Goal: Task Accomplishment & Management: Manage account settings

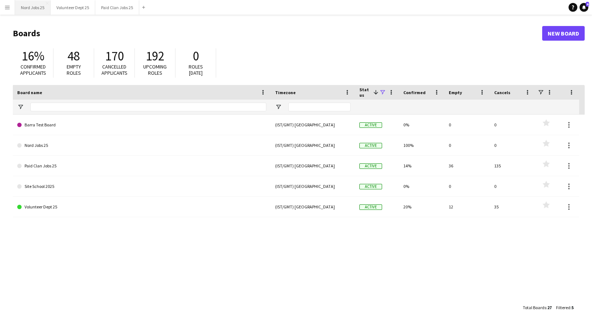
click at [37, 5] on button "Nord Jobs 25 Close" at bounding box center [33, 7] width 36 height 14
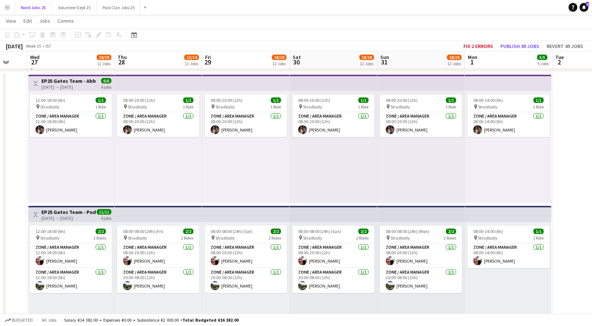
scroll to position [0, 234]
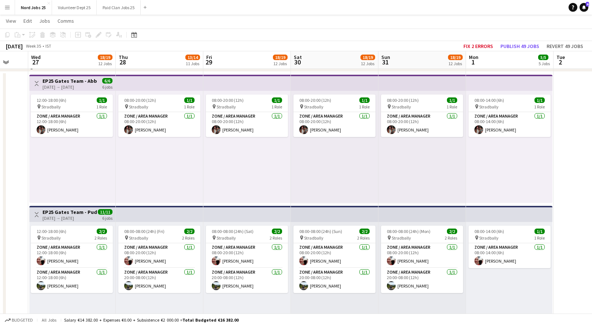
click at [59, 138] on div "12:00-18:00 (6h) 1/1 pin Stradbally 1 Role Zone / Area Manager 1/1 12:00-18:00 …" at bounding box center [72, 147] width 86 height 112
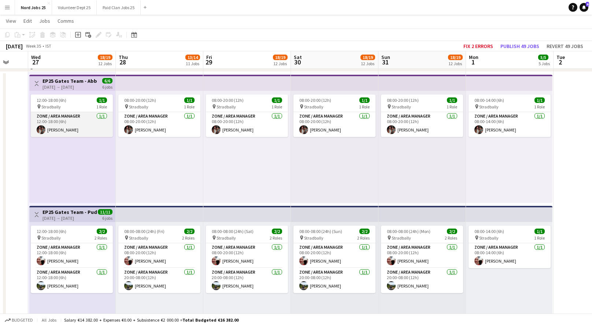
click at [70, 130] on app-card-role "Zone / Area Manager 1/1 12:00-18:00 (6h) Aidan Carr" at bounding box center [72, 124] width 82 height 25
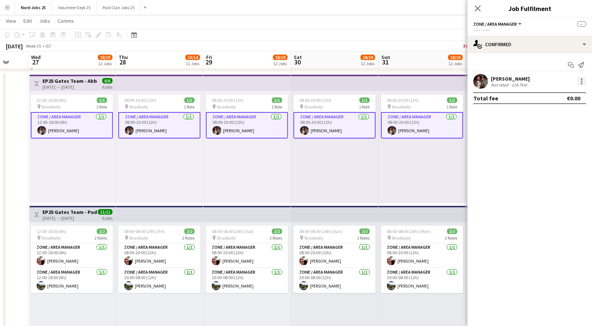
click at [581, 81] on div at bounding box center [581, 81] width 1 height 1
click at [541, 46] on div at bounding box center [296, 163] width 592 height 326
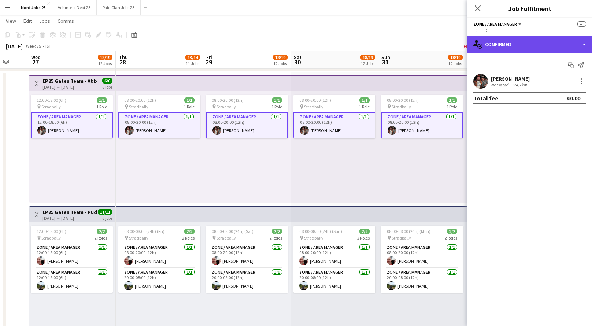
click at [540, 47] on div "single-neutral-actions-check-2 Confirmed" at bounding box center [529, 45] width 125 height 18
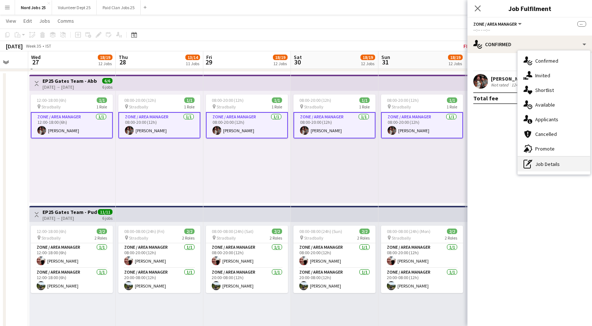
click at [557, 162] on div "pen-write Job Details" at bounding box center [553, 164] width 73 height 15
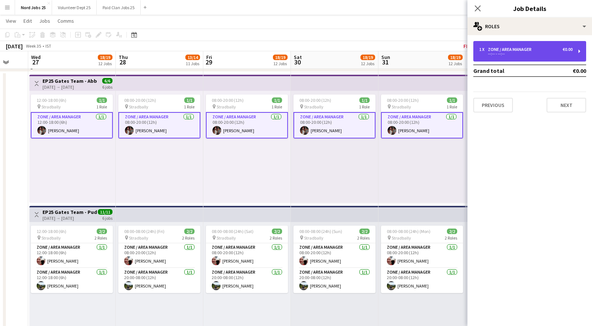
click at [494, 50] on div "Zone / Area Manager" at bounding box center [511, 49] width 47 height 5
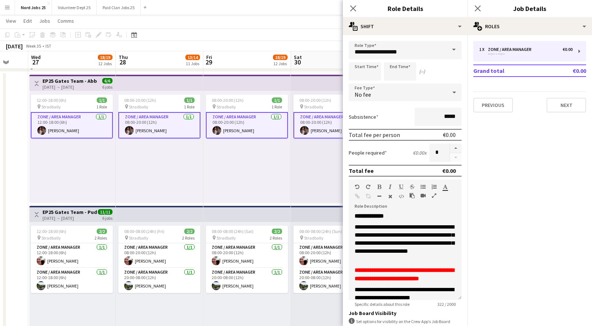
click at [450, 93] on icon at bounding box center [454, 92] width 9 height 15
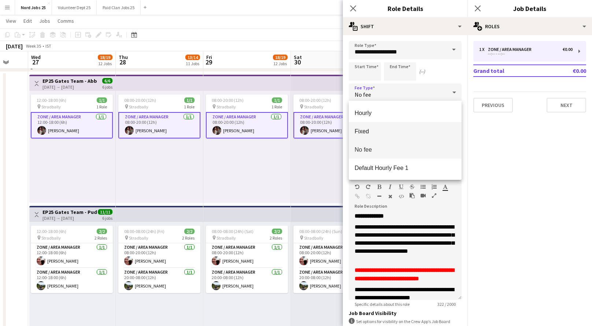
click at [416, 131] on span "Fixed" at bounding box center [405, 131] width 101 height 7
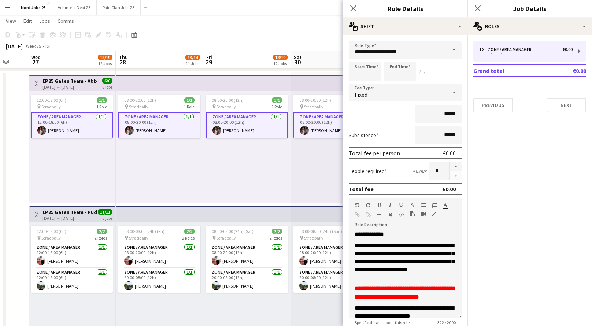
click at [446, 135] on input "*****" at bounding box center [438, 135] width 47 height 18
click at [449, 117] on input "*****" at bounding box center [438, 114] width 47 height 18
type input "****"
click at [478, 8] on icon at bounding box center [477, 8] width 7 height 7
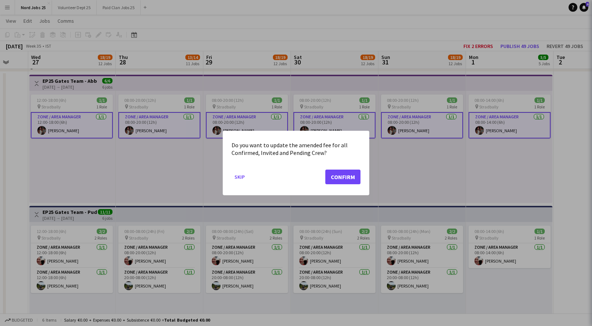
scroll to position [0, 0]
click at [351, 179] on button "Confirm" at bounding box center [342, 177] width 35 height 15
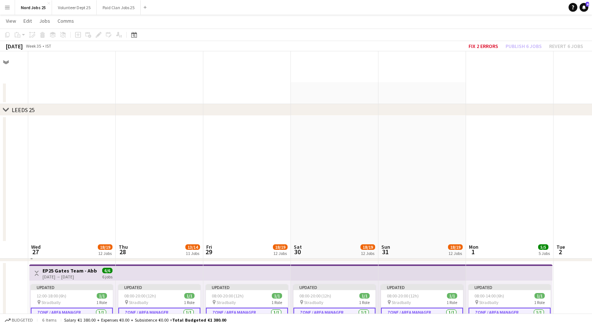
scroll to position [190, 0]
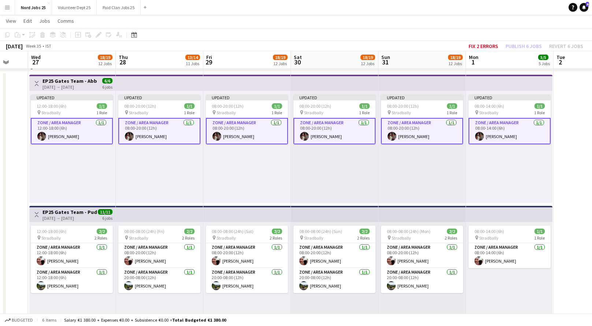
click at [79, 126] on app-card-role "Zone / Area Manager 1/1 12:00-18:00 (6h) Aidan Carr" at bounding box center [72, 131] width 82 height 26
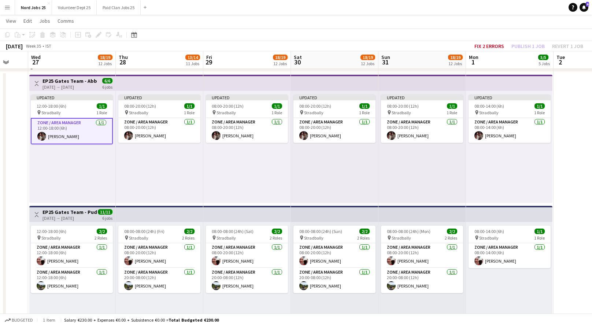
click at [79, 126] on app-card-role "Zone / Area Manager 1/1 12:00-18:00 (6h) Aidan Carr" at bounding box center [72, 131] width 82 height 26
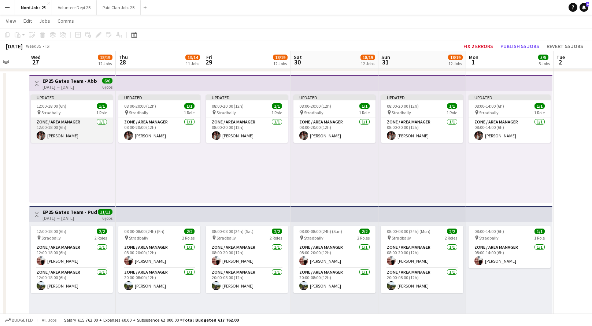
click at [79, 126] on app-card-role "Zone / Area Manager 1/1 12:00-18:00 (6h) Aidan Carr" at bounding box center [72, 130] width 82 height 25
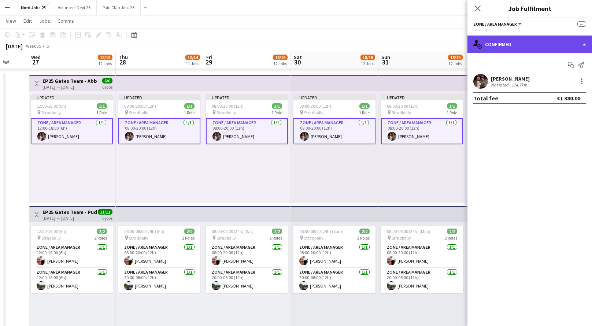
click at [533, 39] on div "single-neutral-actions-check-2 Confirmed" at bounding box center [529, 45] width 125 height 18
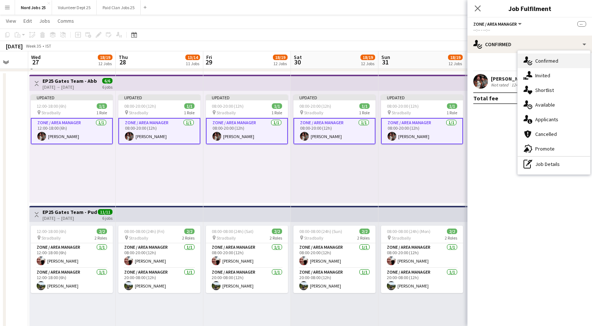
click at [541, 59] on div "single-neutral-actions-check-2 Confirmed" at bounding box center [553, 60] width 73 height 15
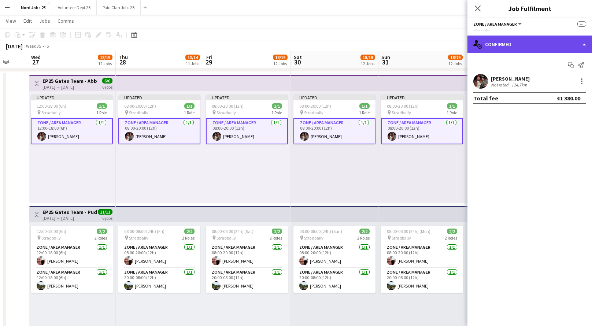
click at [539, 44] on div "single-neutral-actions-check-2 Confirmed" at bounding box center [529, 45] width 125 height 18
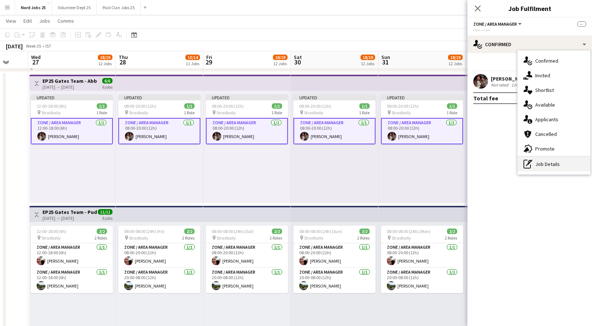
click at [547, 160] on div "pen-write Job Details" at bounding box center [553, 164] width 73 height 15
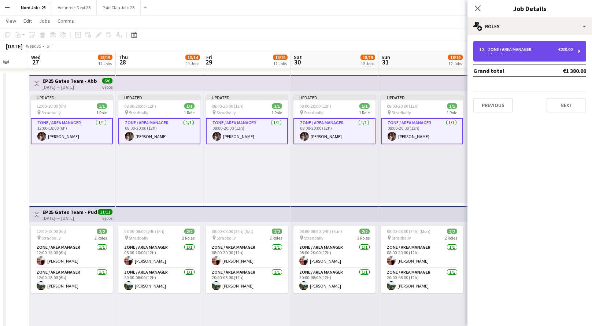
click at [510, 49] on div "Zone / Area Manager" at bounding box center [511, 49] width 47 height 5
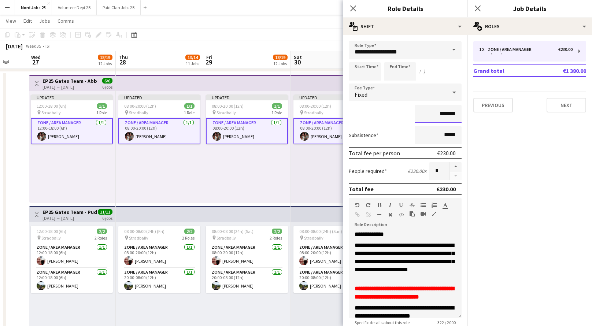
click at [445, 121] on input "*******" at bounding box center [438, 114] width 47 height 18
type input "**"
click at [475, 7] on icon "Close pop-in" at bounding box center [477, 8] width 7 height 7
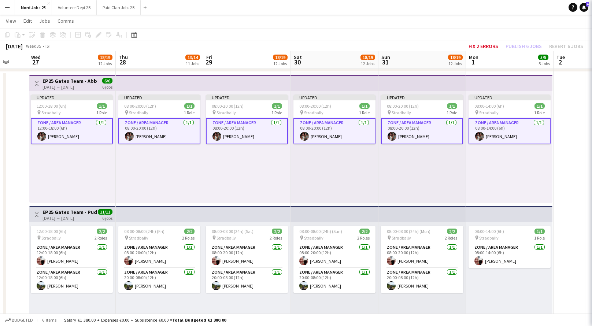
scroll to position [0, 0]
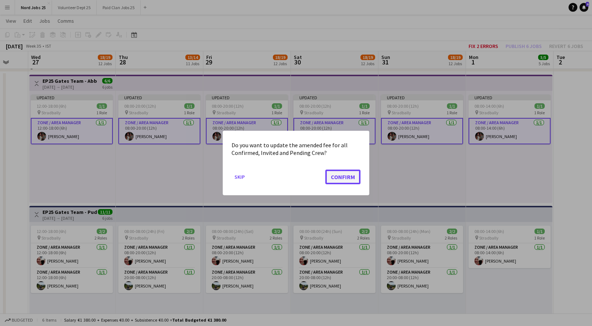
click at [345, 179] on button "Confirm" at bounding box center [342, 177] width 35 height 15
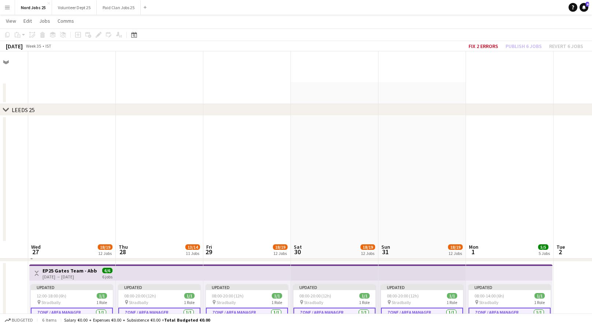
scroll to position [190, 0]
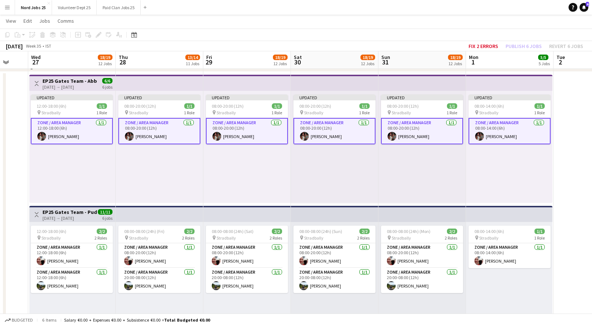
click at [71, 138] on app-card-role "Zone / Area Manager 1/1 12:00-18:00 (6h) Aidan Carr" at bounding box center [72, 131] width 82 height 26
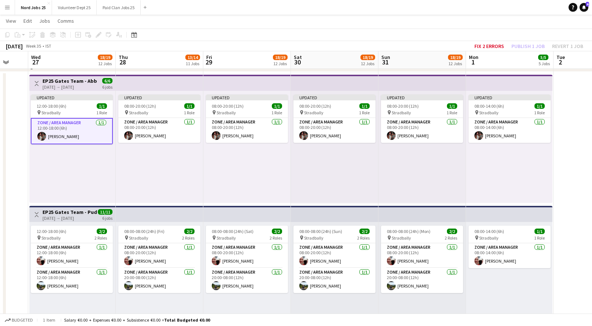
click at [72, 137] on app-card-role "Zone / Area Manager 1/1 12:00-18:00 (6h) Aidan Carr" at bounding box center [72, 131] width 82 height 26
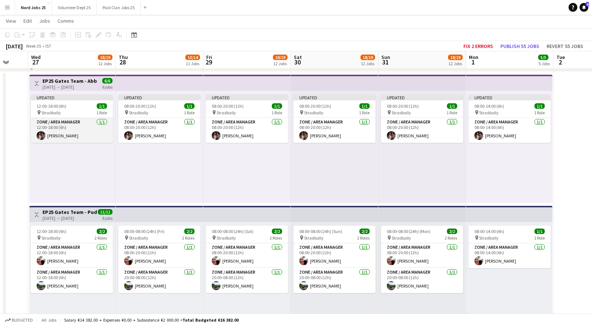
click at [54, 126] on app-card-role "Zone / Area Manager 1/1 12:00-18:00 (6h) Aidan Carr" at bounding box center [72, 130] width 82 height 25
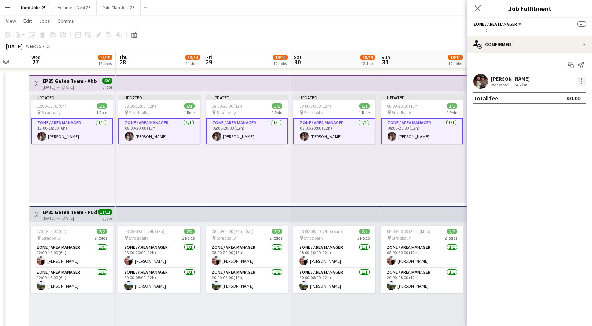
click at [582, 79] on div at bounding box center [581, 78] width 1 height 1
click at [557, 97] on span "Edit fee" at bounding box center [557, 95] width 45 height 7
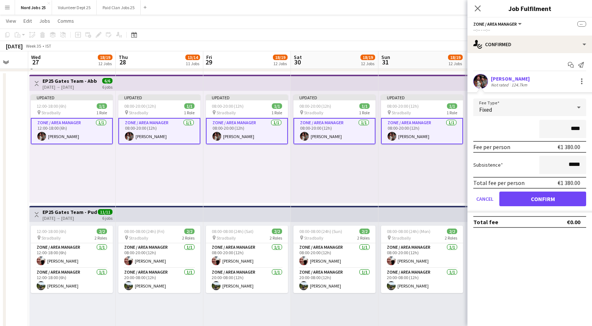
type input "****"
click at [553, 198] on button "Confirm" at bounding box center [542, 199] width 87 height 15
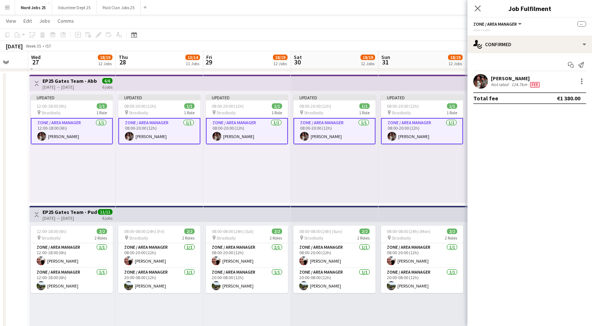
click at [81, 141] on app-card-role "Zone / Area Manager 1/1 12:00-18:00 (6h) Aidan Carr" at bounding box center [72, 131] width 82 height 26
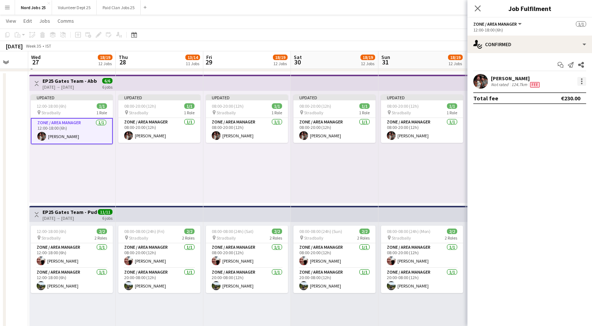
click at [582, 81] on div at bounding box center [581, 81] width 9 height 9
click at [559, 95] on span "Edit fee" at bounding box center [557, 95] width 45 height 7
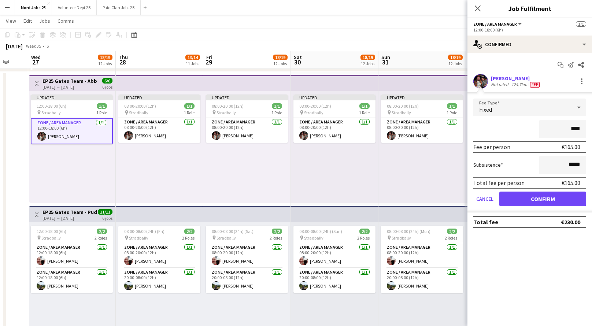
type input "****"
click at [549, 200] on button "Confirm" at bounding box center [542, 199] width 87 height 15
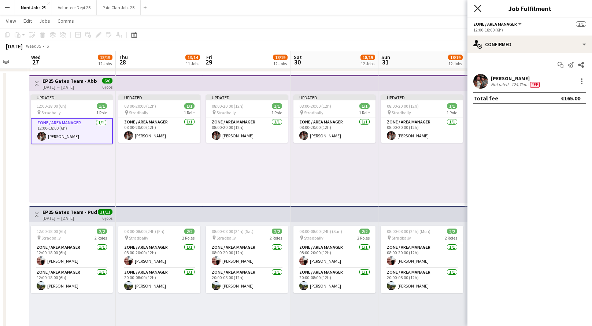
click at [479, 10] on icon at bounding box center [477, 8] width 7 height 7
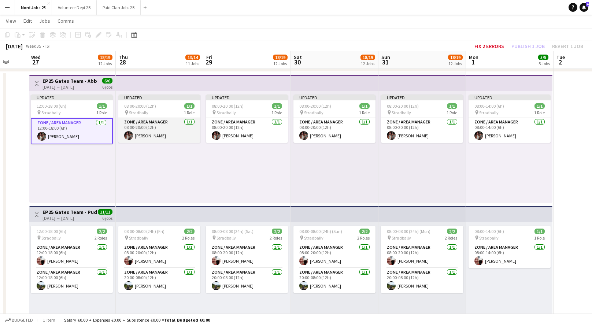
click at [178, 131] on app-card-role "Zone / Area Manager 1/1 08:00-20:00 (12h) Aidan Carr" at bounding box center [159, 130] width 82 height 25
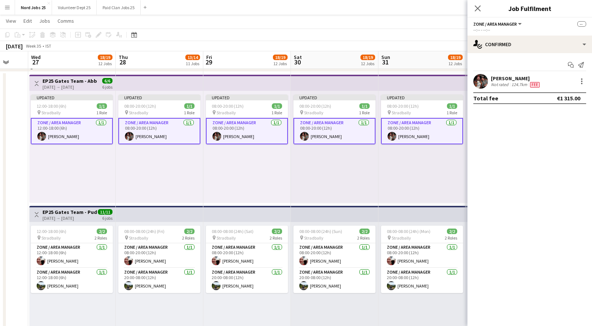
click at [178, 131] on app-card-role "Zone / Area Manager 1/1 08:00-20:00 (12h) Aidan Carr" at bounding box center [159, 131] width 82 height 26
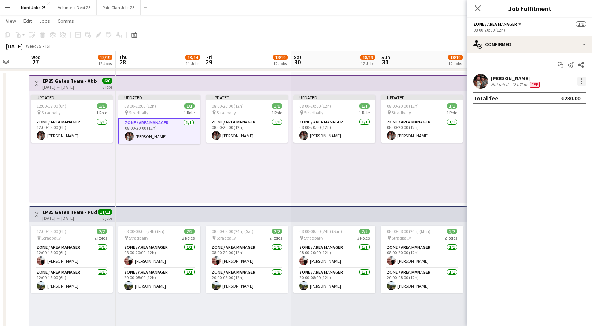
click at [582, 84] on div at bounding box center [581, 81] width 9 height 9
click at [257, 122] on div at bounding box center [296, 163] width 592 height 326
click at [257, 122] on app-card-role "Zone / Area Manager 1/1 08:00-20:00 (12h) Aidan Carr" at bounding box center [247, 130] width 82 height 25
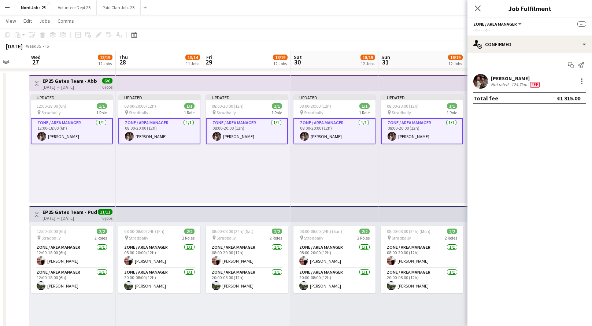
click at [257, 122] on app-card-role "Zone / Area Manager 1/1 08:00-20:00 (12h) Aidan Carr" at bounding box center [247, 131] width 82 height 26
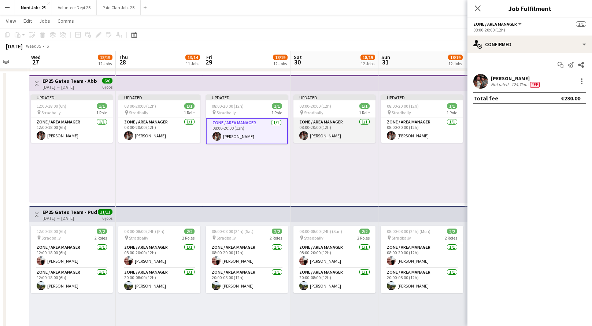
click at [327, 128] on app-card-role "Zone / Area Manager 1/1 08:00-20:00 (12h) Aidan Carr" at bounding box center [334, 130] width 82 height 25
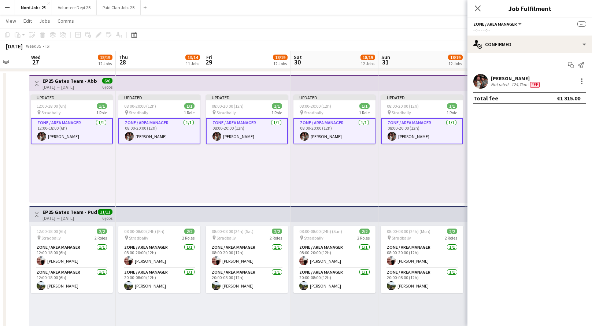
click at [327, 128] on app-card-role "Zone / Area Manager 1/1 08:00-20:00 (12h) Aidan Carr" at bounding box center [334, 131] width 82 height 26
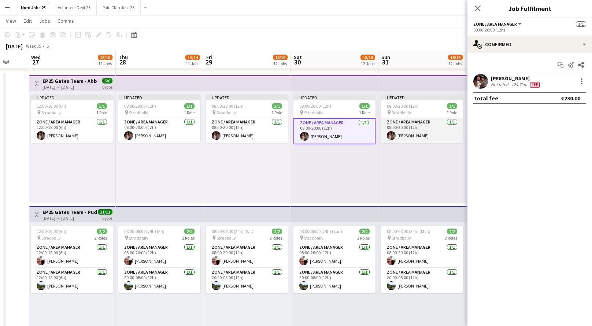
click at [406, 127] on app-card-role "Zone / Area Manager 1/1 08:00-20:00 (12h) Aidan Carr" at bounding box center [422, 130] width 82 height 25
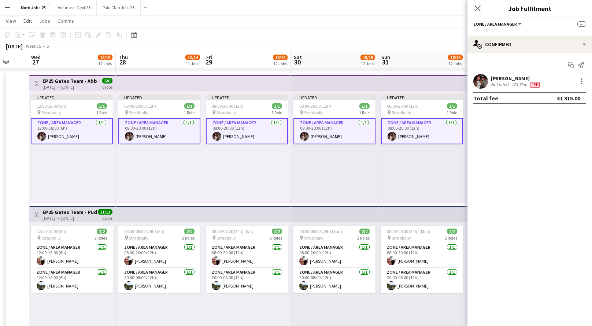
click at [406, 127] on app-card-role "Zone / Area Manager 1/1 08:00-20:00 (12h) Aidan Carr" at bounding box center [422, 131] width 82 height 26
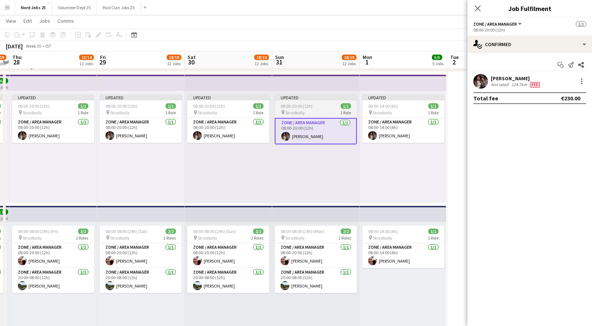
scroll to position [0, 251]
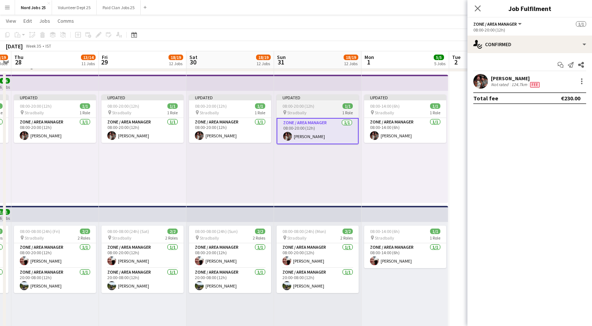
click at [406, 127] on app-card-role "Zone / Area Manager 1/1 08:00-14:00 (6h) Aidan Carr" at bounding box center [405, 130] width 82 height 25
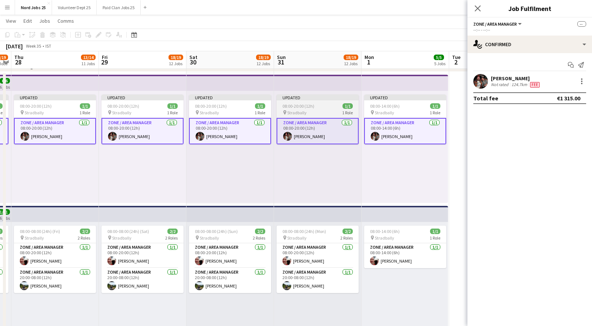
click at [406, 127] on app-card-role "Zone / Area Manager 1/1 08:00-14:00 (6h) Aidan Carr" at bounding box center [405, 131] width 82 height 26
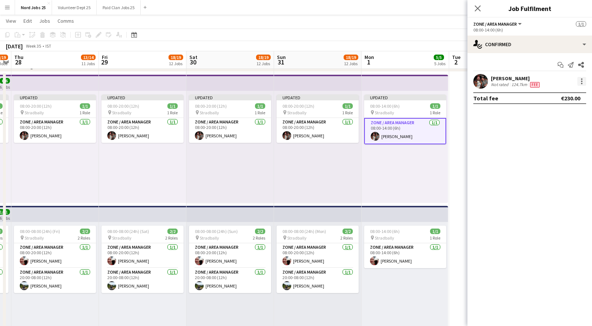
click at [582, 80] on div at bounding box center [581, 81] width 9 height 9
click at [557, 94] on span "Edit fee" at bounding box center [557, 95] width 45 height 7
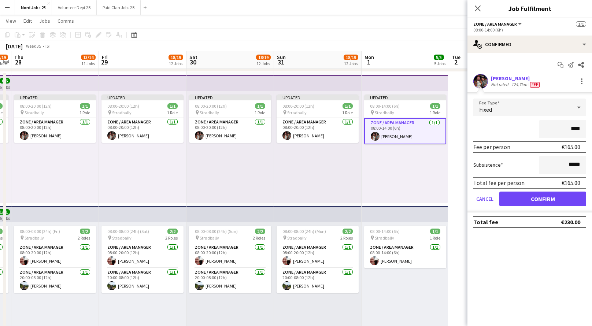
type input "****"
click at [545, 201] on button "Confirm" at bounding box center [542, 199] width 87 height 15
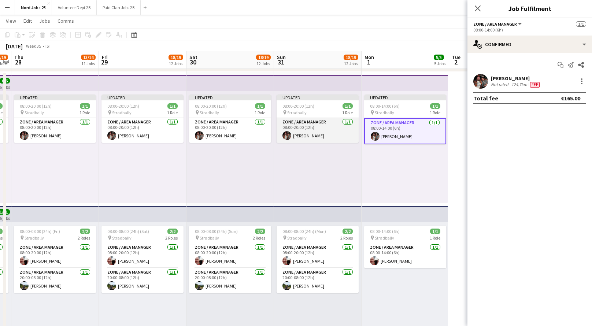
click at [336, 129] on app-card-role "Zone / Area Manager 1/1 08:00-20:00 (12h) Aidan Carr" at bounding box center [318, 130] width 82 height 25
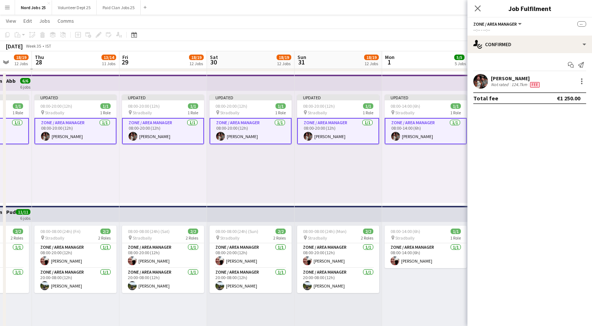
scroll to position [0, 231]
click at [430, 136] on app-card-role "Zone / Area Manager 1/1 08:00-14:00 (6h) Aidan Carr" at bounding box center [425, 131] width 82 height 26
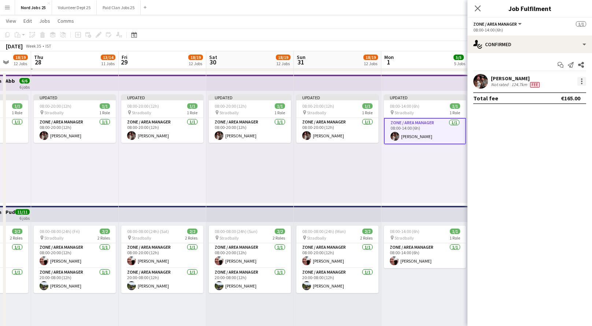
click at [586, 83] on div at bounding box center [581, 81] width 9 height 9
click at [570, 96] on span "Edit fee" at bounding box center [557, 95] width 45 height 7
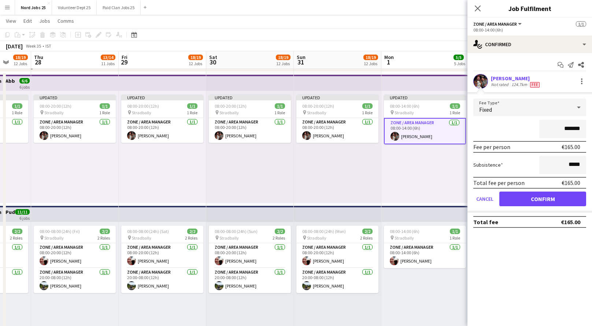
click at [567, 131] on input "*******" at bounding box center [562, 129] width 47 height 18
type input "****"
click at [547, 199] on button "Confirm" at bounding box center [542, 199] width 87 height 15
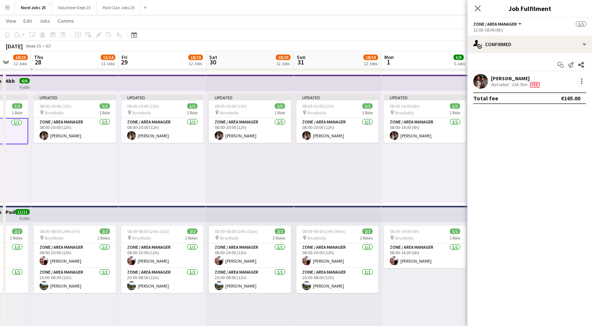
click at [586, 81] on div "Aidan Carr Not rated 124.7km Fee" at bounding box center [529, 81] width 125 height 15
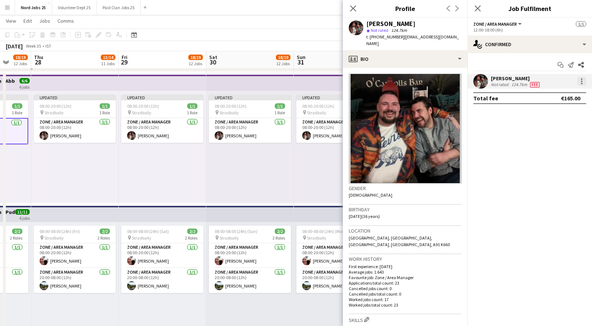
click at [581, 79] on div at bounding box center [581, 78] width 1 height 1
click at [568, 94] on span "Edit fee" at bounding box center [557, 95] width 45 height 7
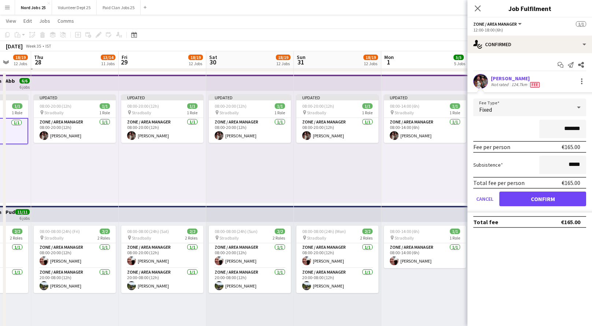
click at [563, 126] on input "*******" at bounding box center [562, 129] width 47 height 18
type input "****"
click at [545, 199] on button "Confirm" at bounding box center [542, 199] width 87 height 15
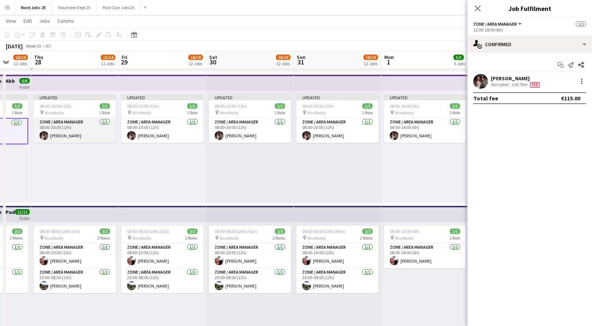
click at [103, 132] on app-card-role "Zone / Area Manager 1/1 08:00-20:00 (12h) Aidan Carr" at bounding box center [75, 130] width 82 height 25
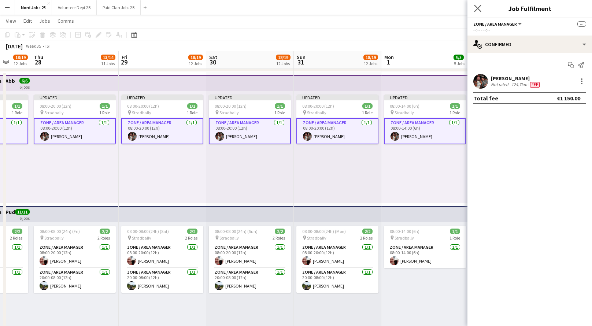
click at [476, 4] on app-icon "Close pop-in" at bounding box center [477, 8] width 11 height 11
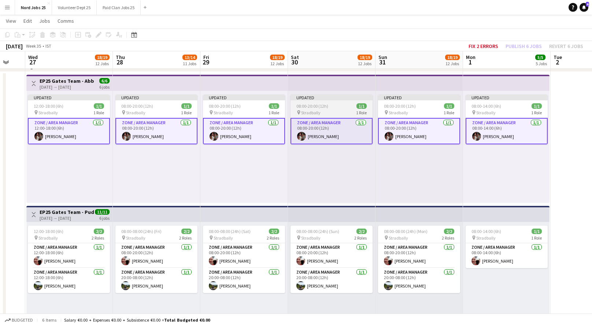
scroll to position [0, 149]
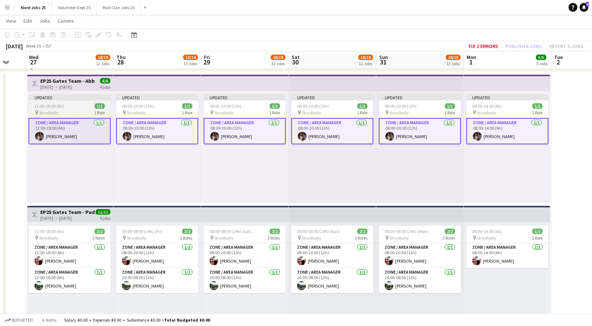
click at [60, 103] on span "12:00-18:00 (6h)" at bounding box center [49, 105] width 30 height 5
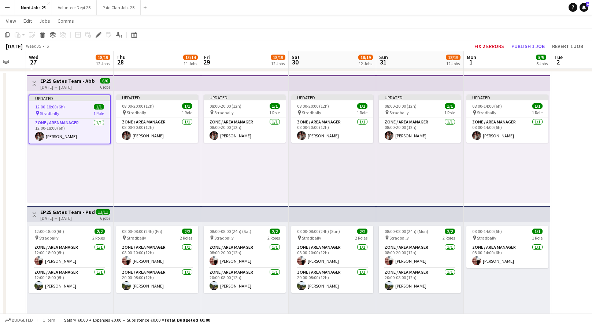
click at [136, 82] on app-top-bar at bounding box center [158, 83] width 88 height 16
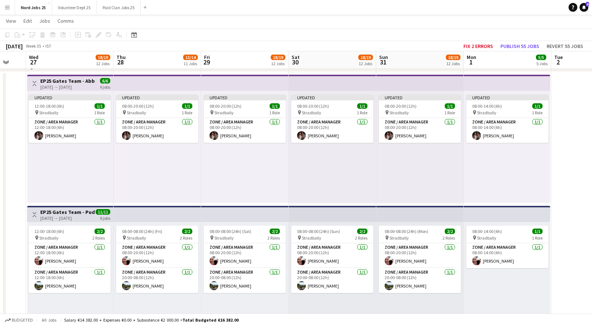
click at [132, 84] on app-top-bar at bounding box center [158, 83] width 88 height 16
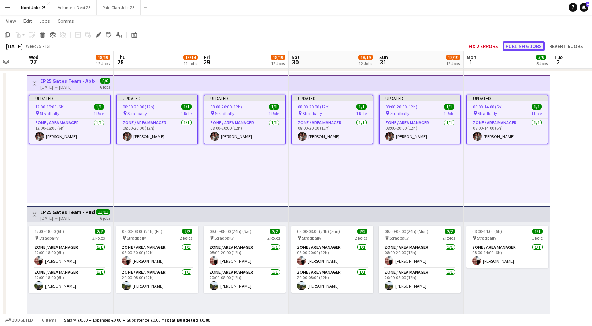
click at [515, 43] on button "Publish 6 jobs" at bounding box center [523, 46] width 42 height 10
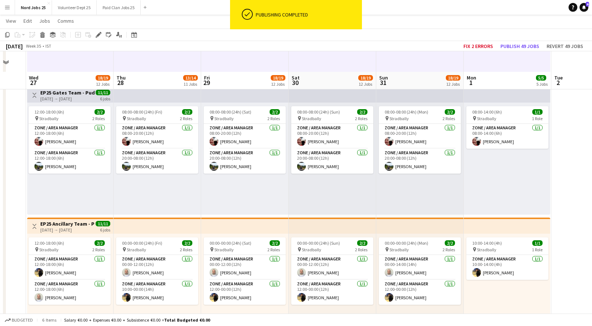
scroll to position [304, 0]
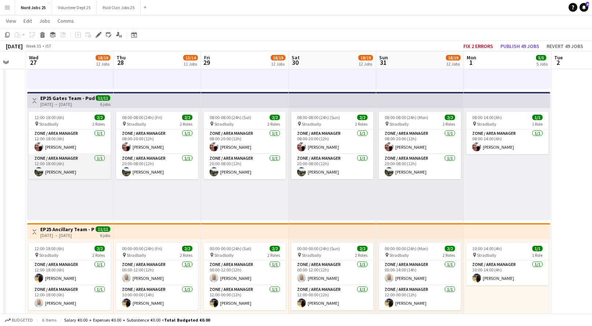
click at [82, 171] on app-card-role "Zone / Area Manager 1/1 12:00-18:00 (6h) marty lawell" at bounding box center [70, 166] width 82 height 25
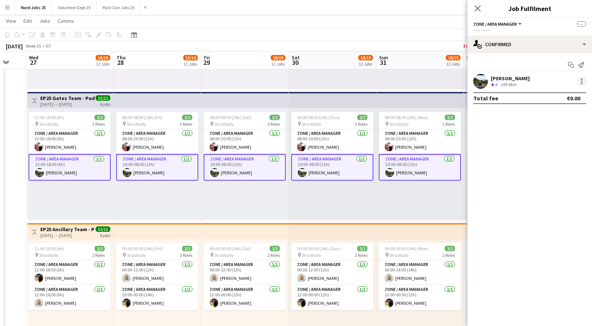
click at [583, 82] on div at bounding box center [581, 81] width 9 height 9
click at [556, 94] on span "Edit fee" at bounding box center [557, 95] width 45 height 7
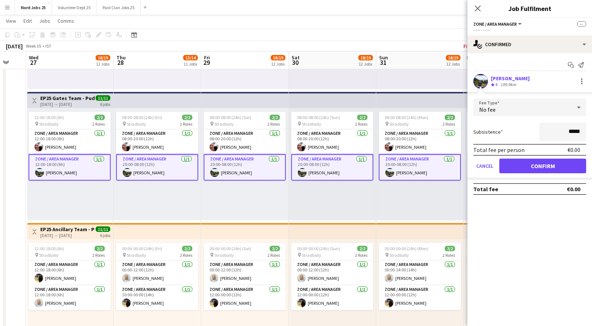
click at [560, 129] on input "*****" at bounding box center [562, 132] width 47 height 18
type input "****"
click at [549, 168] on button "Confirm" at bounding box center [542, 166] width 87 height 15
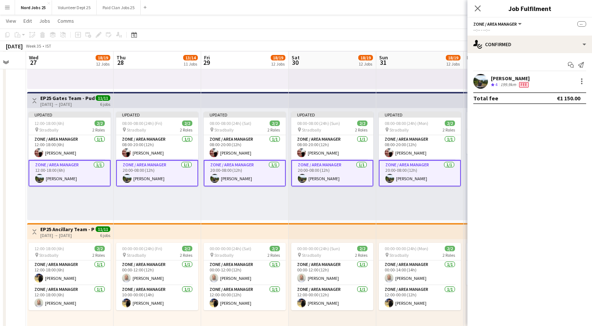
click at [76, 178] on app-card-role "Zone / Area Manager 1/1 12:00-18:00 (6h) marty lawell" at bounding box center [70, 173] width 82 height 26
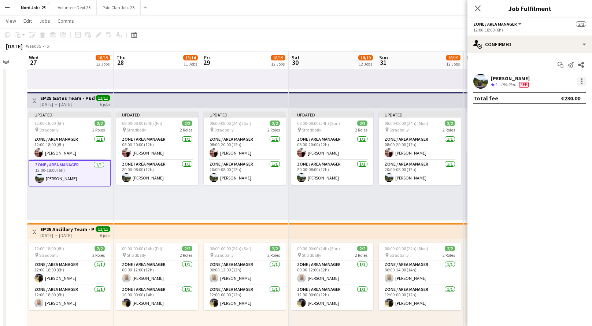
click at [583, 83] on div at bounding box center [581, 81] width 9 height 9
click at [559, 97] on span "Edit fee" at bounding box center [557, 95] width 45 height 7
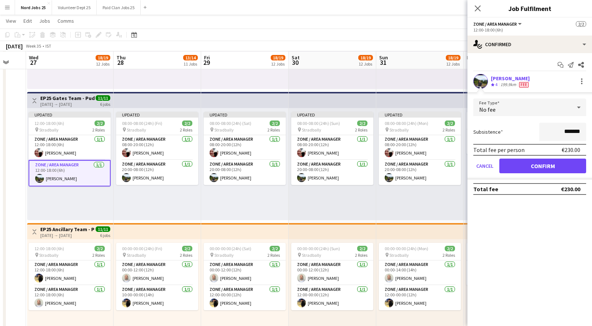
click at [560, 129] on input "*******" at bounding box center [562, 132] width 47 height 18
type input "****"
click at [567, 166] on button "Confirm" at bounding box center [542, 166] width 87 height 15
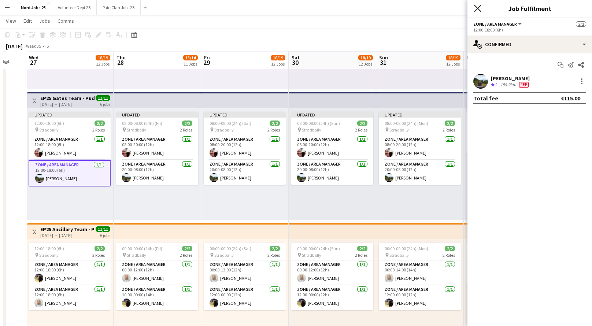
click at [478, 6] on icon "Close pop-in" at bounding box center [477, 8] width 7 height 7
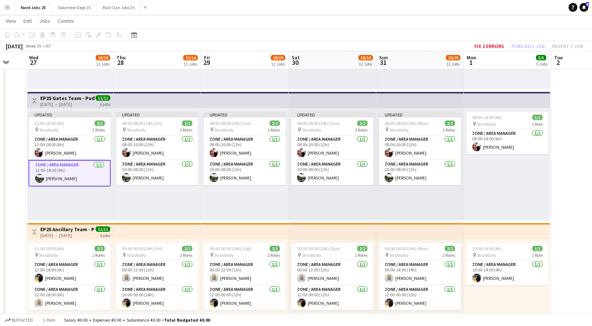
click at [267, 100] on app-top-bar at bounding box center [245, 100] width 88 height 16
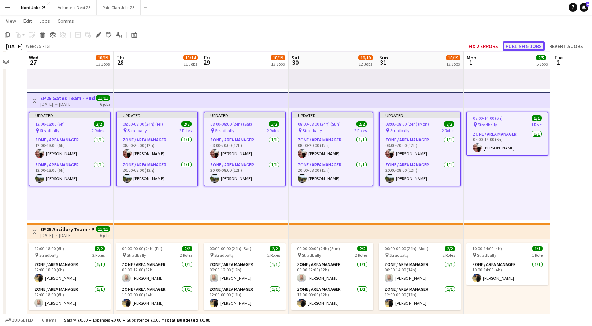
click at [516, 45] on button "Publish 5 jobs" at bounding box center [523, 46] width 42 height 10
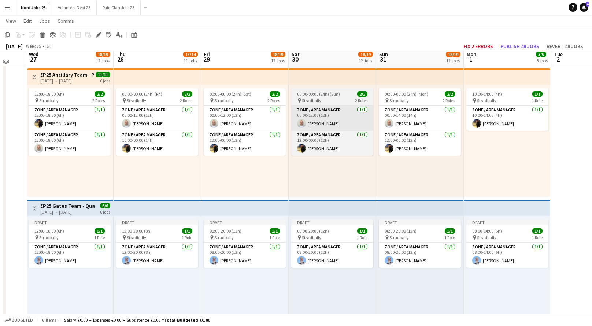
scroll to position [460, 0]
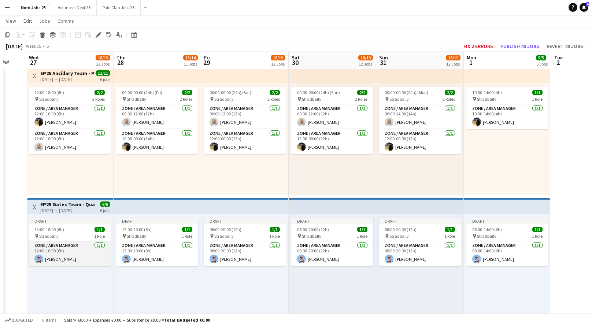
click at [92, 252] on app-card-role "Zone / Area Manager 1/1 12:00-18:00 (6h) Justin Carolan" at bounding box center [70, 253] width 82 height 25
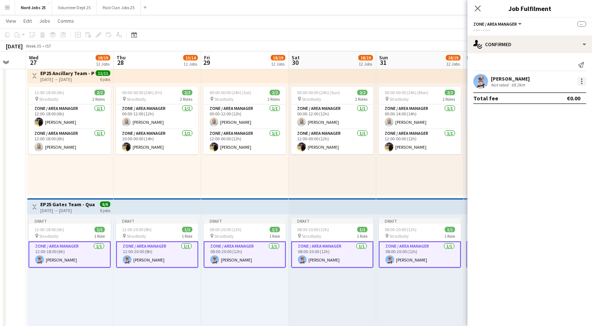
click at [582, 80] on div at bounding box center [581, 81] width 9 height 9
click at [558, 97] on span "Edit fee" at bounding box center [557, 95] width 45 height 7
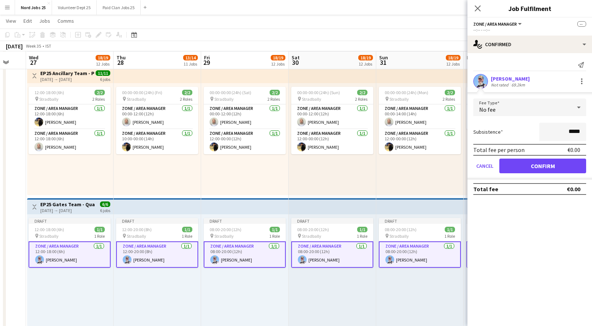
type input "*****"
click at [580, 127] on input "*****" at bounding box center [562, 132] width 47 height 18
click at [573, 129] on input "*****" at bounding box center [562, 132] width 47 height 18
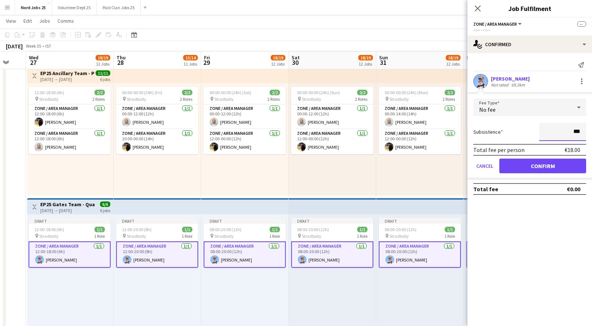
type input "****"
click at [550, 164] on button "Confirm" at bounding box center [542, 166] width 87 height 15
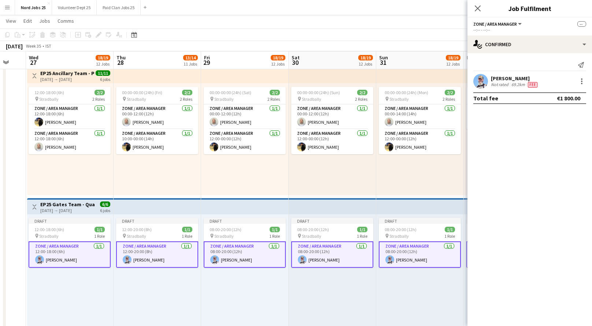
click at [88, 252] on app-card-role "Zone / Area Manager 1/1 12:00-18:00 (6h) Justin Carolan" at bounding box center [70, 254] width 82 height 26
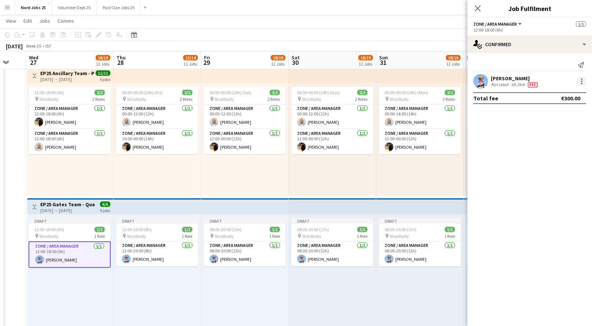
click at [583, 79] on div at bounding box center [581, 81] width 9 height 9
click at [556, 96] on span "Edit fee" at bounding box center [557, 95] width 45 height 7
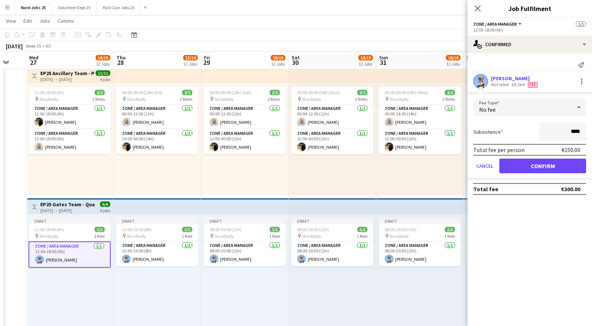
type input "****"
click at [541, 166] on button "Confirm" at bounding box center [542, 166] width 87 height 15
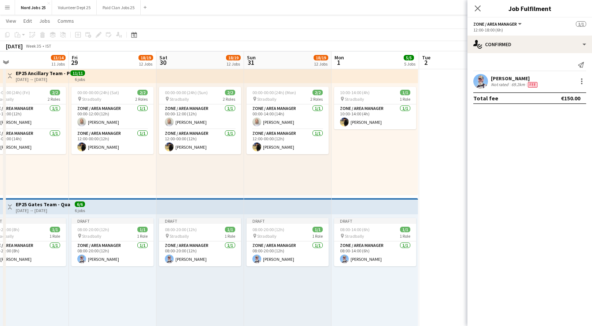
scroll to position [0, 284]
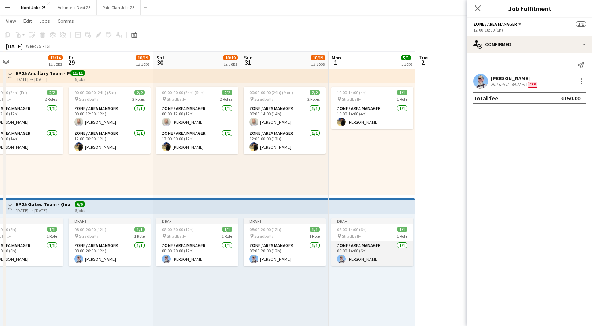
click at [376, 251] on app-card-role "Zone / Area Manager 1/1 08:00-14:00 (6h) Justin Carolan" at bounding box center [372, 253] width 82 height 25
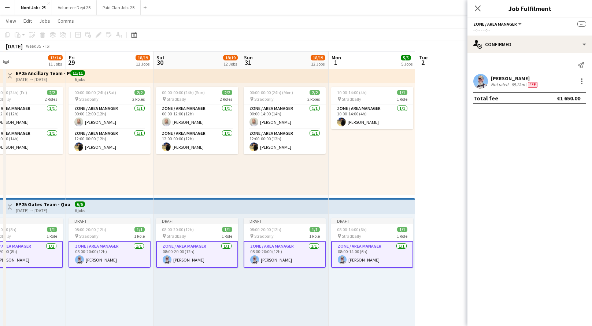
click at [376, 251] on app-card-role "Zone / Area Manager 1/1 08:00-14:00 (6h) Justin Carolan" at bounding box center [372, 254] width 82 height 26
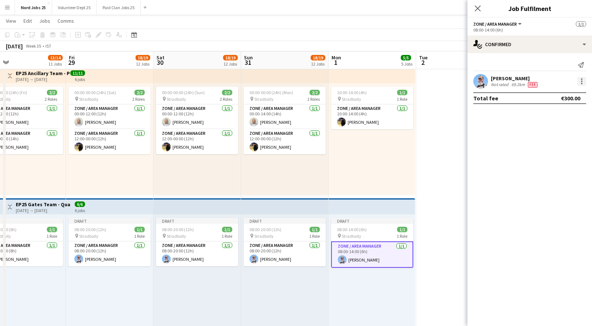
click at [583, 80] on div at bounding box center [581, 81] width 9 height 9
click at [564, 94] on span "Edit fee" at bounding box center [557, 95] width 45 height 7
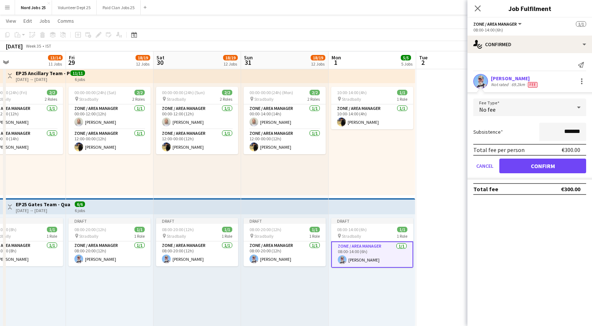
click at [557, 129] on input "*******" at bounding box center [562, 132] width 47 height 18
type input "****"
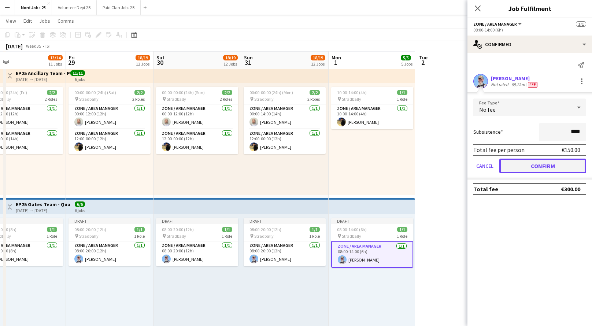
click at [558, 164] on button "Confirm" at bounding box center [542, 166] width 87 height 15
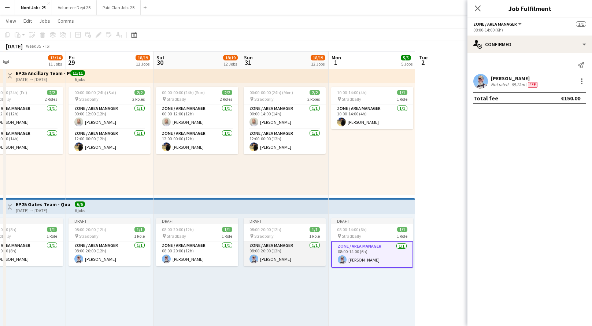
click at [312, 260] on app-card-role "Zone / Area Manager 1/1 08:00-20:00 (12h) Justin Carolan" at bounding box center [285, 253] width 82 height 25
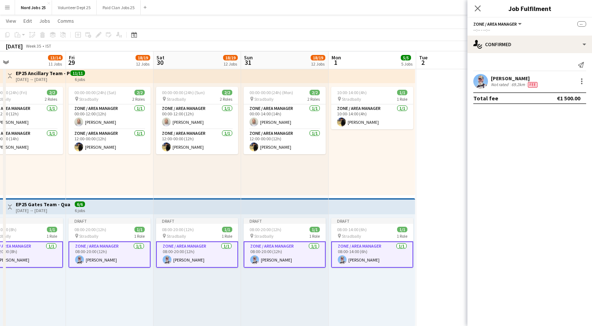
click at [312, 260] on app-card-role "Zone / Area Manager 1/1 08:00-20:00 (12h) Justin Carolan" at bounding box center [285, 254] width 82 height 26
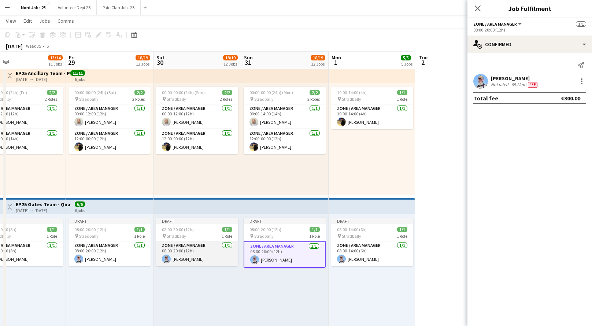
click at [231, 259] on app-card-role "Zone / Area Manager 1/1 08:00-20:00 (12h) Justin Carolan" at bounding box center [197, 253] width 82 height 25
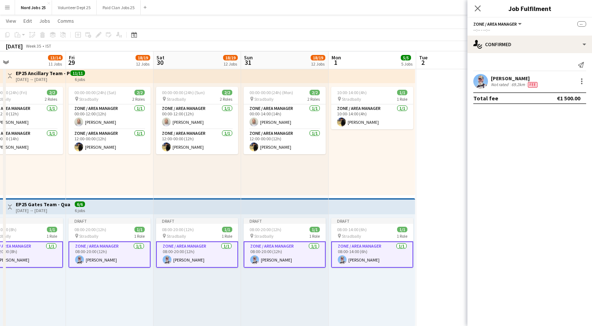
click at [231, 259] on app-card-role "Zone / Area Manager 1/1 08:00-20:00 (12h) Justin Carolan" at bounding box center [197, 254] width 82 height 26
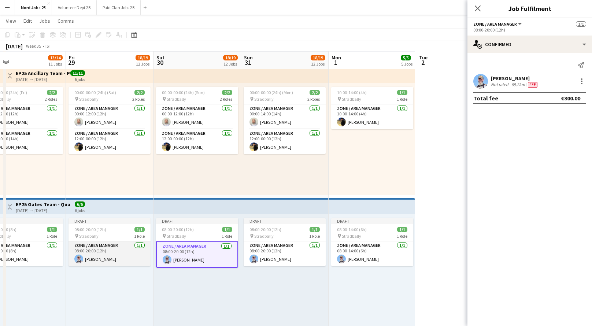
click at [126, 256] on app-card-role "Zone / Area Manager 1/1 08:00-20:00 (12h) Justin Carolan" at bounding box center [109, 253] width 82 height 25
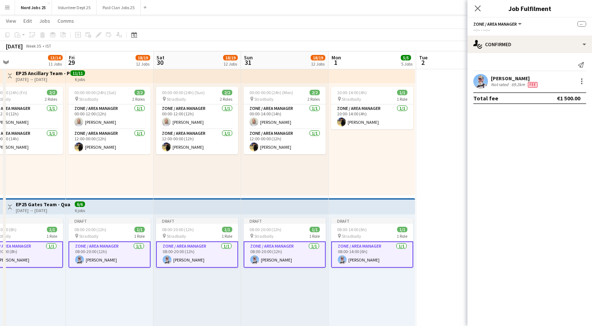
click at [126, 256] on app-card-role "Zone / Area Manager 1/1 08:00-20:00 (12h) Justin Carolan" at bounding box center [109, 254] width 82 height 26
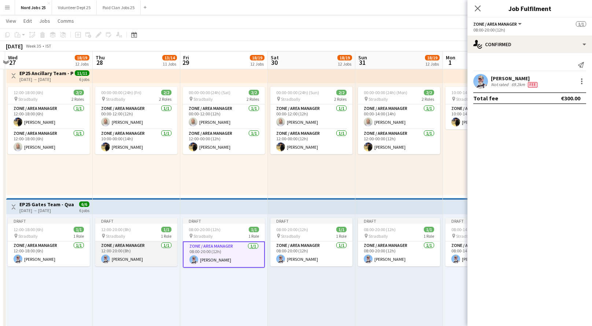
scroll to position [0, 234]
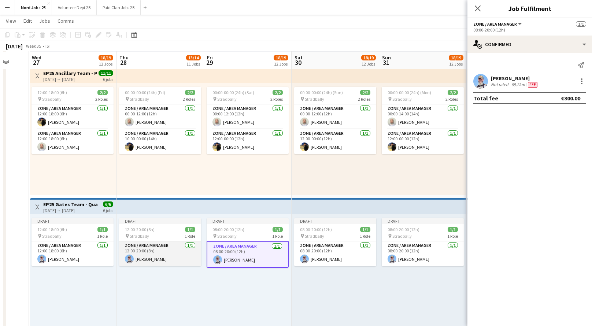
click at [174, 255] on app-card-role "Zone / Area Manager 1/1 12:00-20:00 (8h) Justin Carolan" at bounding box center [160, 253] width 82 height 25
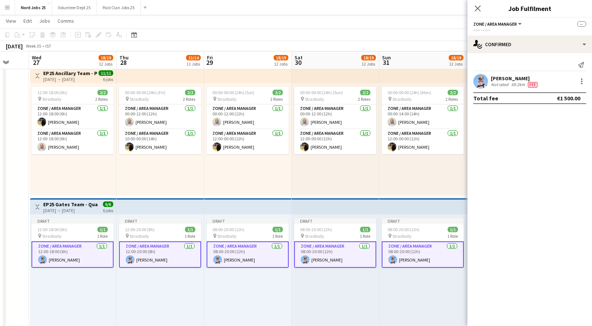
click at [174, 255] on app-card-role "Zone / Area Manager 1/1 12:00-20:00 (8h) Justin Carolan" at bounding box center [160, 254] width 82 height 26
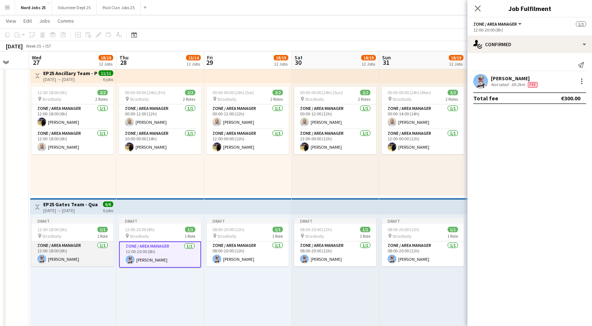
click at [70, 256] on app-card-role "Zone / Area Manager 1/1 12:00-18:00 (6h) Justin Carolan" at bounding box center [72, 253] width 82 height 25
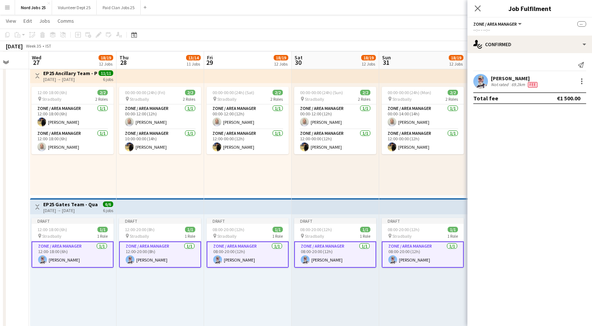
click at [70, 256] on app-card-role "Zone / Area Manager 1/1 12:00-18:00 (6h) Justin Carolan" at bounding box center [72, 254] width 82 height 26
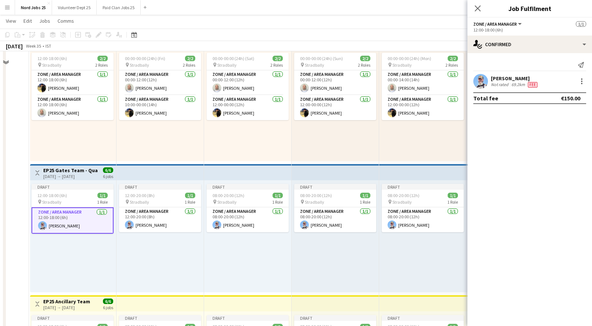
scroll to position [515, 0]
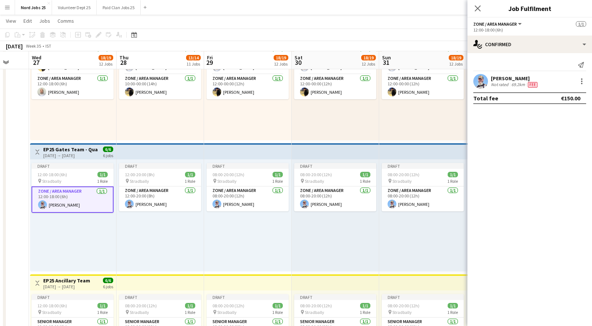
click at [133, 147] on app-top-bar at bounding box center [160, 151] width 88 height 16
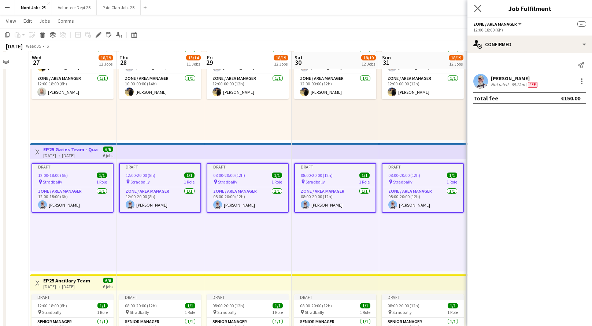
click at [475, 5] on icon "Close pop-in" at bounding box center [477, 8] width 7 height 7
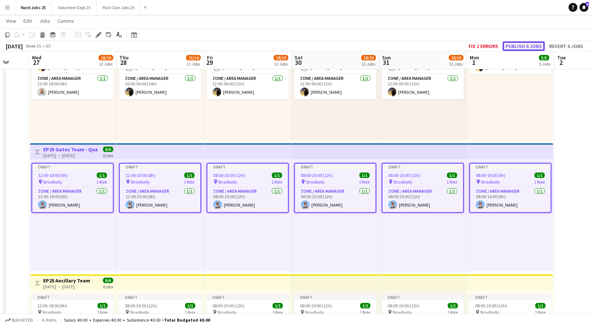
click at [512, 45] on button "Publish 6 jobs" at bounding box center [523, 46] width 42 height 10
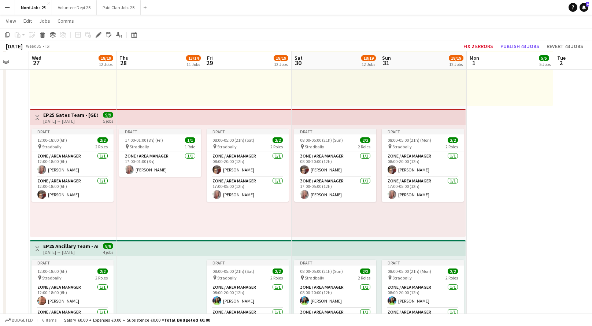
scroll to position [810, 0]
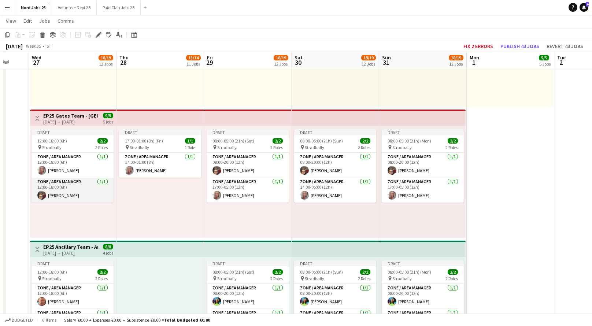
click at [79, 188] on app-card-role "Zone / Area Manager 1/1 12:00-18:00 (6h) Carol Kavanagh" at bounding box center [72, 190] width 82 height 25
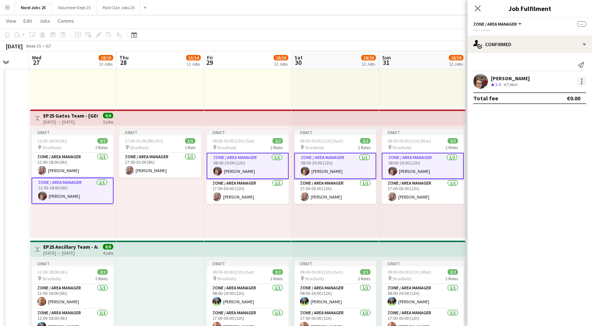
click at [581, 79] on div at bounding box center [581, 78] width 1 height 1
click at [561, 92] on span "Edit fee" at bounding box center [557, 95] width 45 height 7
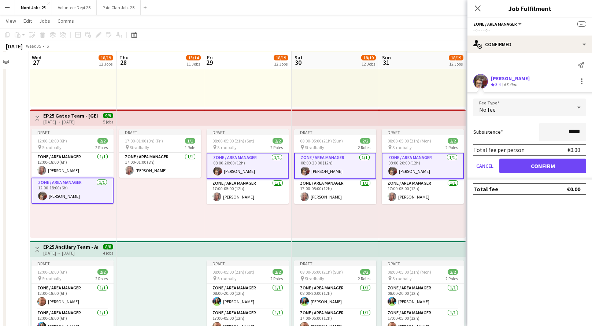
click at [567, 132] on input "*****" at bounding box center [562, 132] width 47 height 18
type input "****"
click at [558, 166] on button "Confirm" at bounding box center [542, 166] width 87 height 15
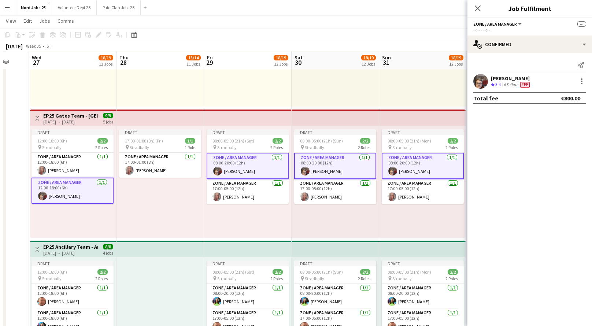
click at [71, 194] on app-card-role "Zone / Area Manager 1/1 12:00-18:00 (6h) Carol Kavanagh" at bounding box center [72, 191] width 82 height 26
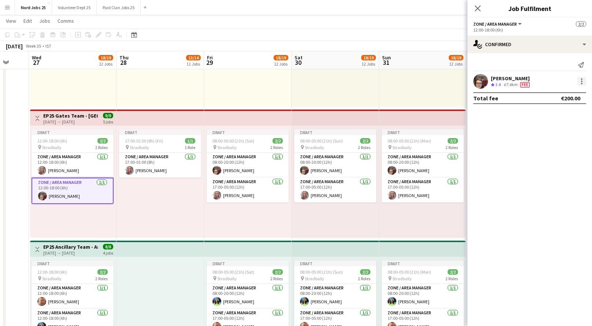
click at [581, 78] on div at bounding box center [581, 78] width 1 height 1
click at [555, 97] on span "Edit fee" at bounding box center [557, 95] width 45 height 7
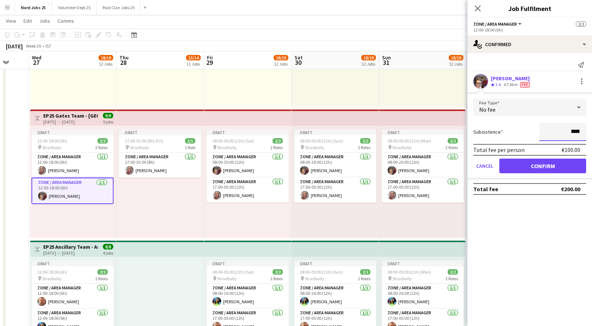
type input "****"
click at [559, 163] on button "Confirm" at bounding box center [542, 166] width 87 height 15
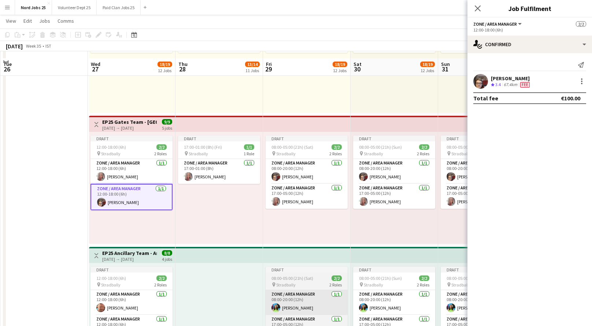
scroll to position [804, 0]
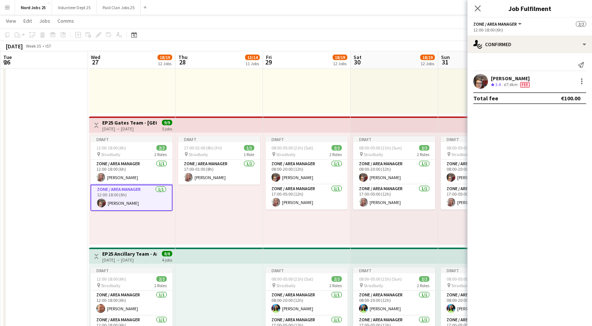
click at [244, 130] on app-top-bar at bounding box center [219, 124] width 88 height 16
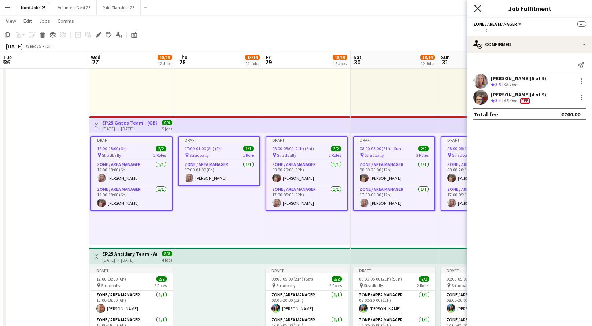
click at [478, 6] on icon "Close pop-in" at bounding box center [477, 8] width 7 height 7
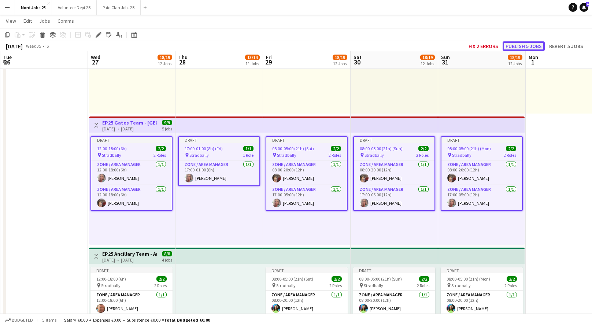
click at [521, 46] on button "Publish 5 jobs" at bounding box center [523, 46] width 42 height 10
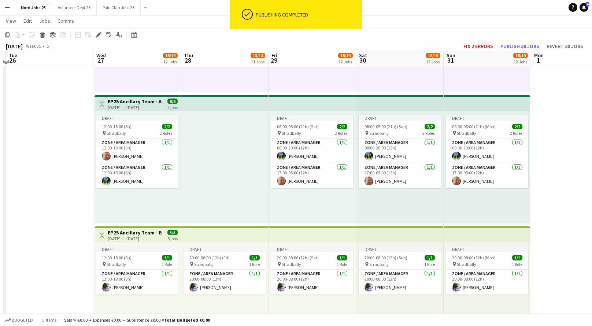
scroll to position [957, 0]
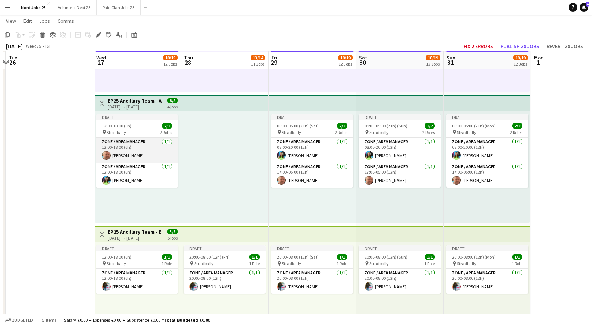
click at [135, 141] on app-card-role "Zone / Area Manager 1/1 12:00-18:00 (6h) Mark Cleary" at bounding box center [137, 150] width 82 height 25
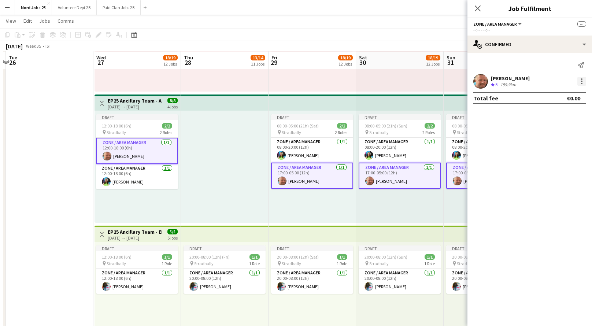
click at [581, 82] on div at bounding box center [581, 81] width 1 height 1
click at [558, 96] on span "Edit fee" at bounding box center [557, 95] width 45 height 7
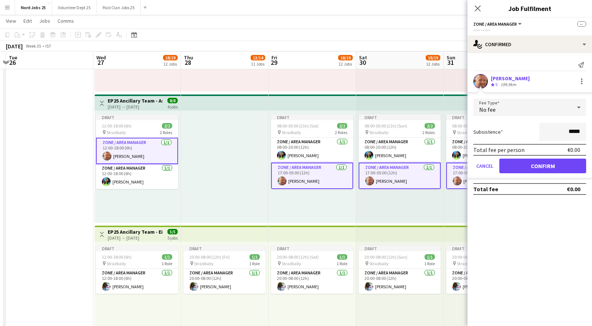
click at [561, 128] on input "*****" at bounding box center [562, 132] width 47 height 18
type input "**"
type input "****"
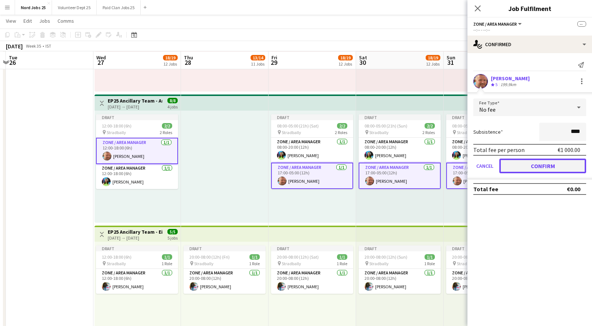
click at [536, 159] on button "Confirm" at bounding box center [542, 166] width 87 height 15
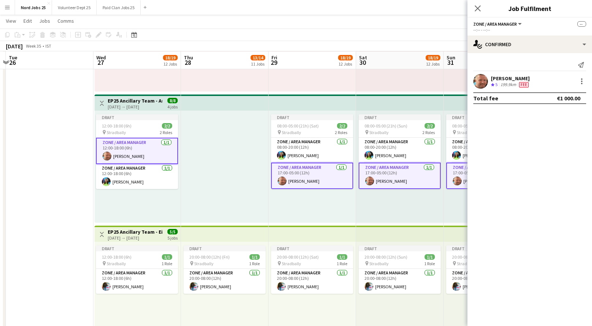
click at [155, 150] on app-card-role "Zone / Area Manager 1/1 12:00-18:00 (6h) Mark Cleary" at bounding box center [137, 151] width 82 height 26
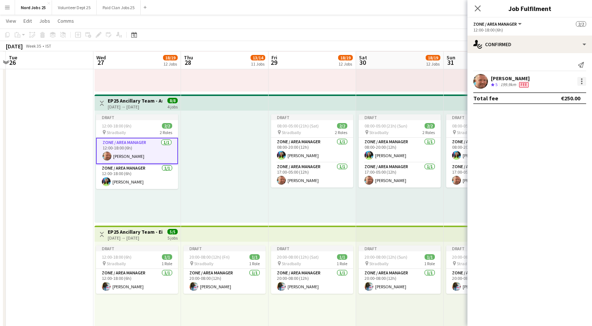
click at [585, 79] on div at bounding box center [581, 81] width 9 height 9
click at [559, 92] on span "Edit fee" at bounding box center [557, 95] width 45 height 7
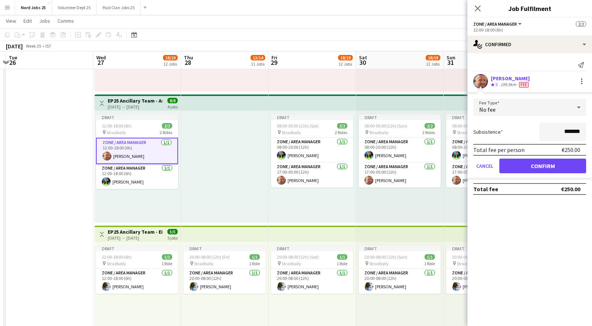
click at [576, 133] on input "*******" at bounding box center [562, 132] width 47 height 18
type input "****"
click at [553, 165] on button "Confirm" at bounding box center [542, 166] width 87 height 15
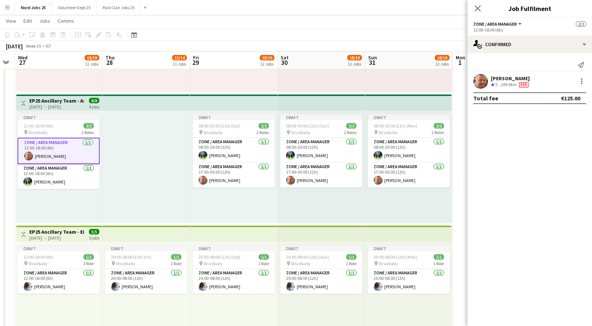
scroll to position [0, 260]
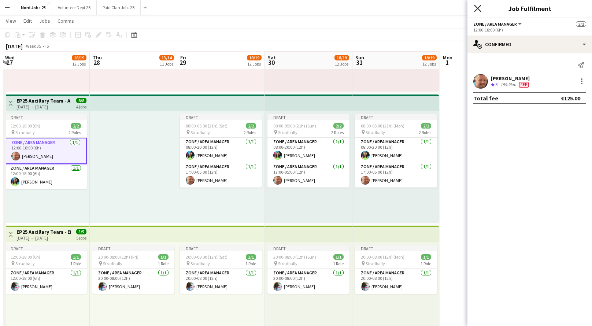
click at [480, 7] on icon "Close pop-in" at bounding box center [477, 8] width 7 height 7
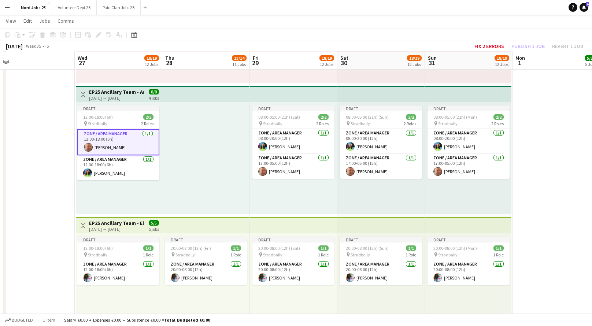
scroll to position [966, 0]
click at [205, 87] on app-top-bar at bounding box center [206, 93] width 88 height 16
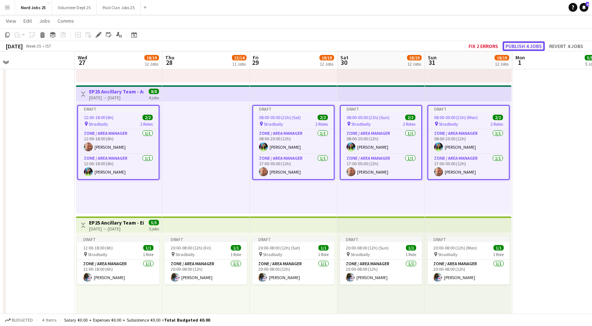
click at [530, 47] on button "Publish 4 jobs" at bounding box center [523, 46] width 42 height 10
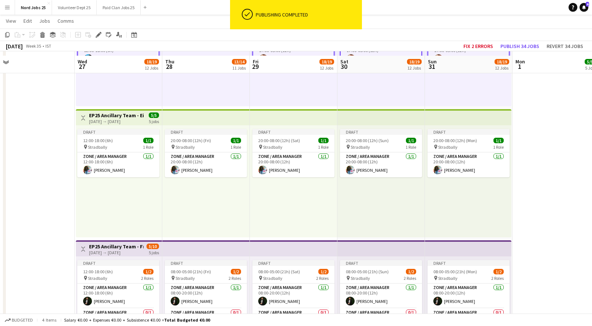
scroll to position [1078, 0]
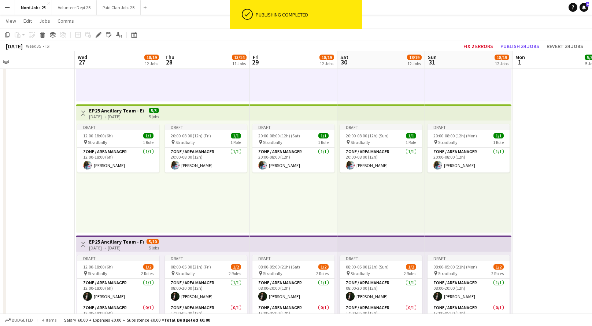
click at [223, 111] on app-top-bar at bounding box center [206, 112] width 88 height 16
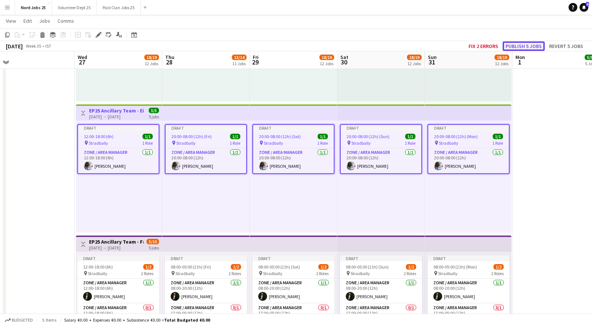
click at [534, 44] on button "Publish 5 jobs" at bounding box center [523, 46] width 42 height 10
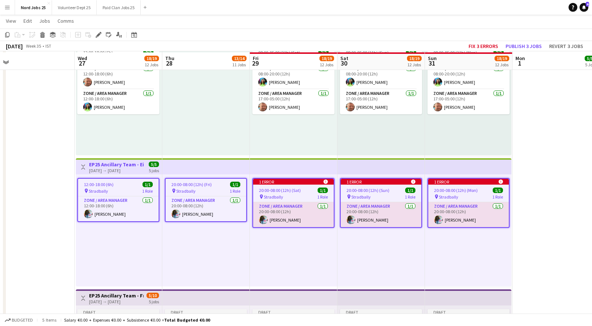
scroll to position [1020, 0]
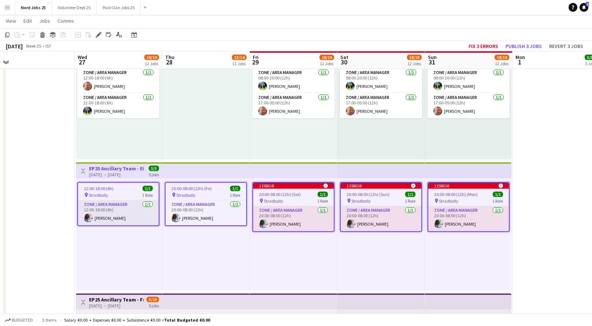
click at [121, 212] on app-card-role "Zone / Area Manager 1/1 12:00-18:00 (6h) Alvin Nqoba Moyo" at bounding box center [118, 212] width 81 height 25
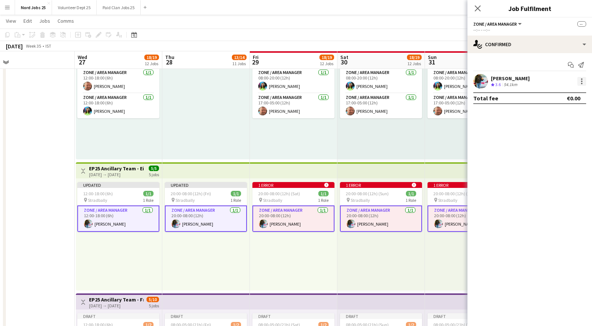
click at [582, 82] on div at bounding box center [581, 81] width 9 height 9
click at [552, 148] on span "Remove" at bounding box center [546, 147] width 22 height 6
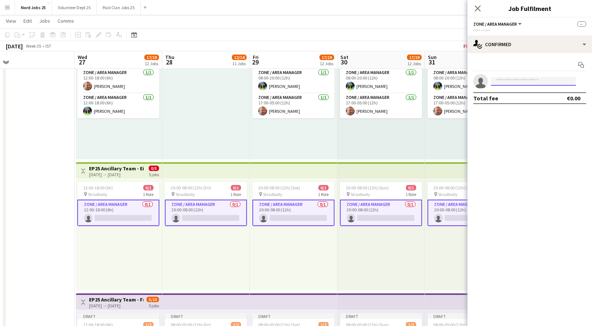
click at [539, 79] on input at bounding box center [533, 81] width 85 height 9
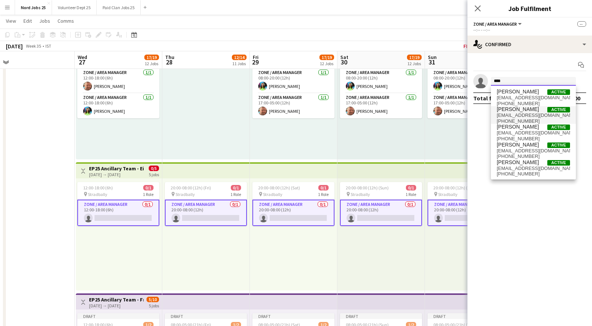
type input "****"
click at [529, 114] on span "kellyevans921@gmail.com" at bounding box center [533, 115] width 73 height 6
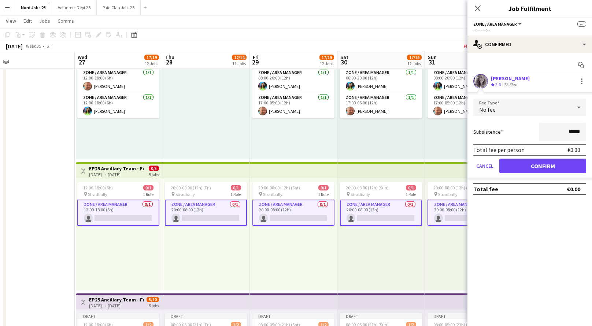
click at [568, 107] on div "No fee" at bounding box center [522, 108] width 98 height 18
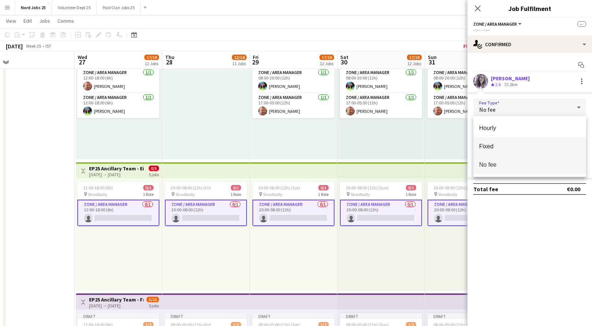
click at [543, 149] on span "Fixed" at bounding box center [529, 146] width 101 height 7
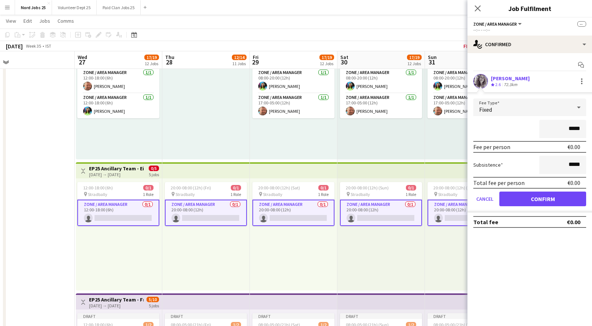
click at [579, 132] on input "*****" at bounding box center [562, 129] width 47 height 18
type input "****"
click at [534, 196] on button "Confirm" at bounding box center [542, 199] width 87 height 15
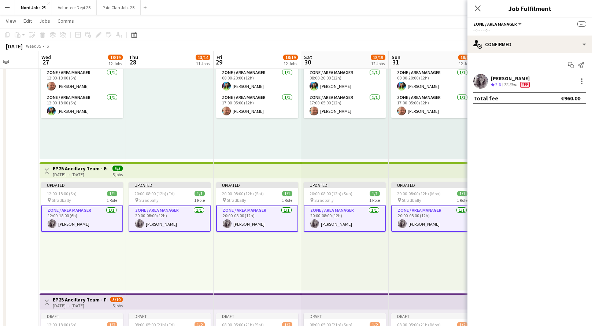
scroll to position [0, 223]
click at [102, 224] on app-card-role "Zone / Area Manager 1/1 12:00-18:00 (6h) Kelly Marie Evans" at bounding box center [83, 218] width 82 height 26
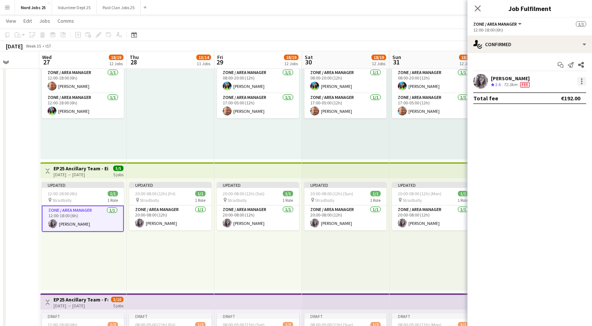
click at [580, 78] on div at bounding box center [581, 81] width 9 height 9
click at [563, 93] on span "Edit fee" at bounding box center [557, 95] width 45 height 7
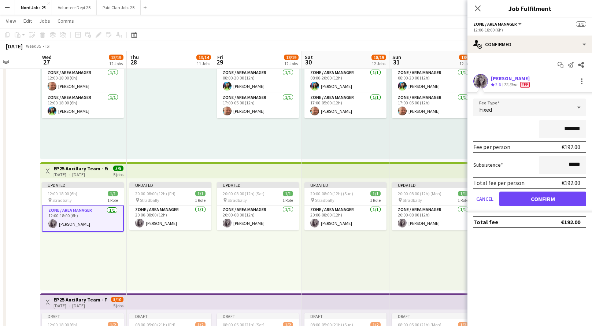
click at [566, 125] on input "*******" at bounding box center [562, 129] width 47 height 18
type input "***"
click at [562, 198] on button "Confirm" at bounding box center [542, 199] width 87 height 15
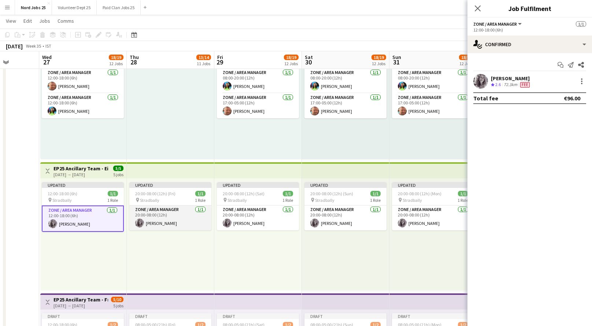
click at [170, 217] on app-card-role "Zone / Area Manager 1/1 20:00-08:00 (12h) Kelly Marie Evans" at bounding box center [170, 217] width 82 height 25
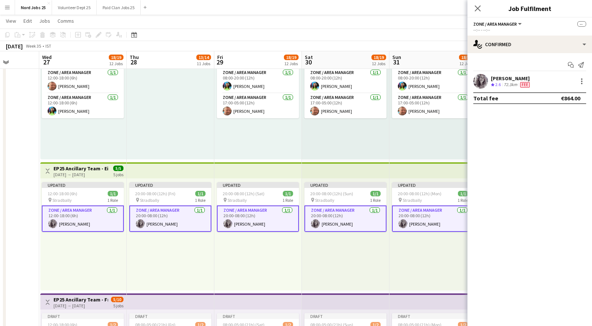
click at [170, 217] on app-card-role "Zone / Area Manager 1/1 20:00-08:00 (12h) Kelly Marie Evans" at bounding box center [170, 218] width 82 height 26
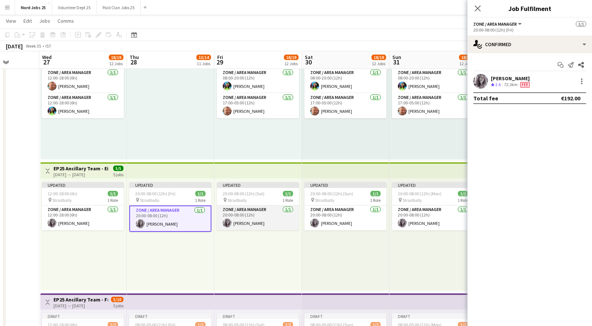
click at [234, 214] on app-card-role "Zone / Area Manager 1/1 20:00-08:00 (12h) Kelly Marie Evans" at bounding box center [258, 217] width 82 height 25
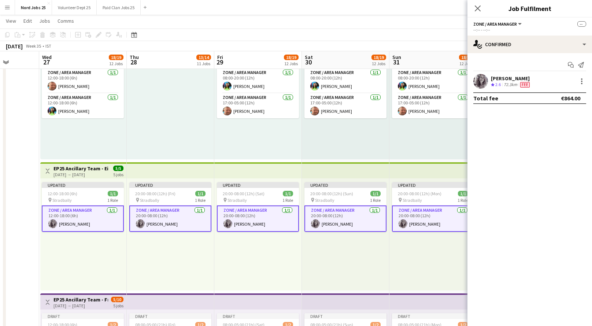
click at [234, 214] on app-card-role "Zone / Area Manager 1/1 20:00-08:00 (12h) Kelly Marie Evans" at bounding box center [258, 218] width 82 height 26
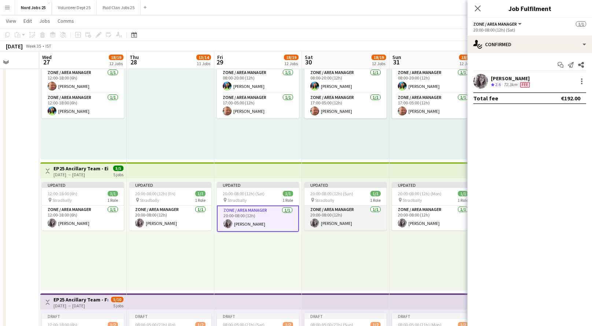
click at [326, 219] on app-card-role "Zone / Area Manager 1/1 20:00-08:00 (12h) Kelly Marie Evans" at bounding box center [345, 217] width 82 height 25
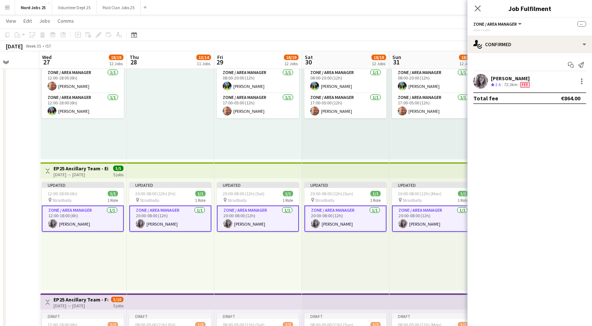
click at [326, 219] on app-card-role "Zone / Area Manager 1/1 20:00-08:00 (12h) Kelly Marie Evans" at bounding box center [345, 218] width 82 height 26
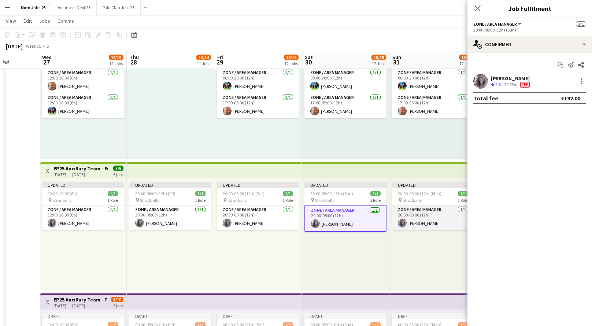
click at [416, 220] on app-card-role "Zone / Area Manager 1/1 20:00-08:00 (12h) Kelly Marie Evans" at bounding box center [433, 217] width 82 height 25
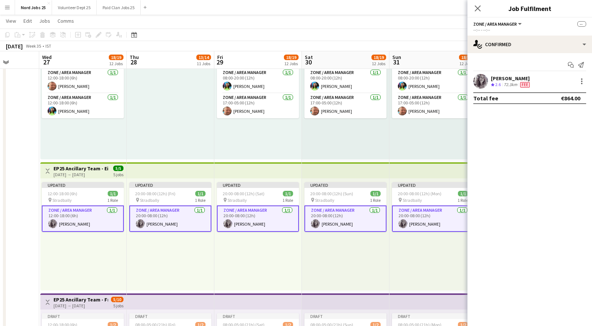
click at [416, 220] on app-card-role "Zone / Area Manager 1/1 20:00-08:00 (12h) Kelly Marie Evans" at bounding box center [433, 218] width 82 height 26
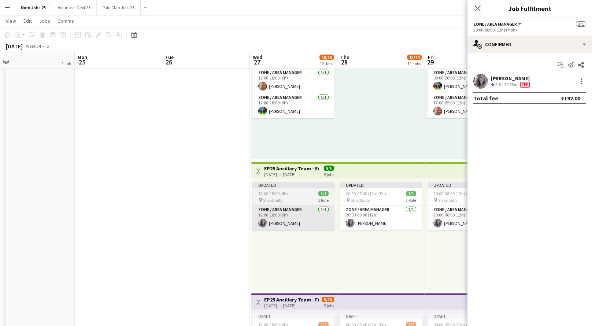
scroll to position [0, 177]
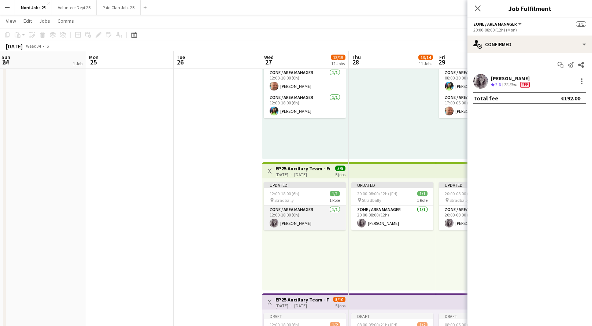
click at [322, 220] on app-card-role "Zone / Area Manager 1/1 12:00-18:00 (6h) Kelly Marie Evans" at bounding box center [305, 217] width 82 height 25
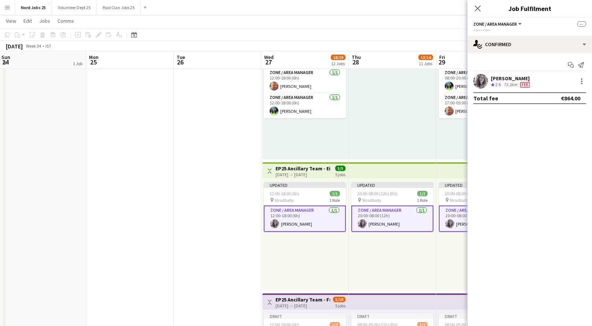
click at [322, 220] on app-card-role "Zone / Area Manager 1/1 12:00-18:00 (6h) Kelly Marie Evans" at bounding box center [305, 218] width 82 height 26
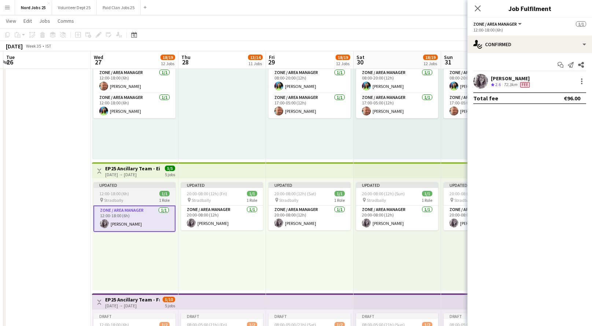
scroll to position [0, 260]
click at [198, 166] on app-top-bar at bounding box center [222, 170] width 88 height 16
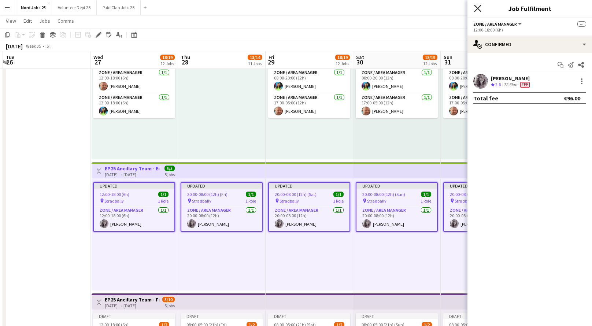
click at [475, 8] on icon "Close pop-in" at bounding box center [477, 8] width 7 height 7
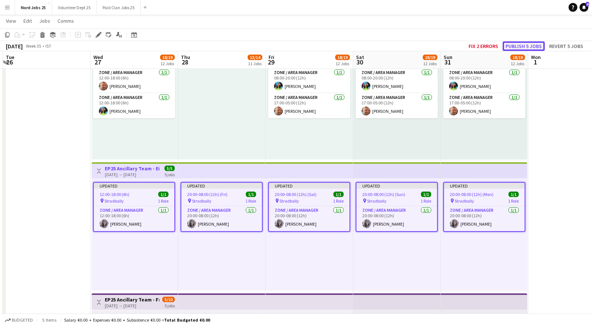
click at [524, 45] on button "Publish 5 jobs" at bounding box center [523, 46] width 42 height 10
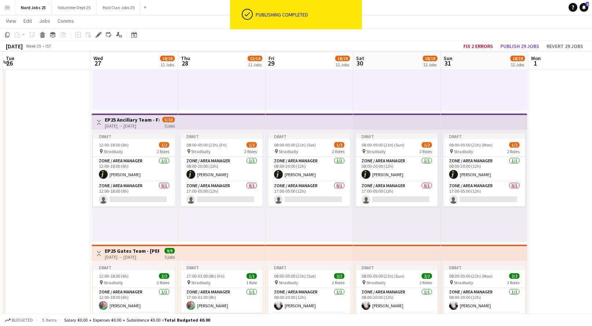
scroll to position [1201, 0]
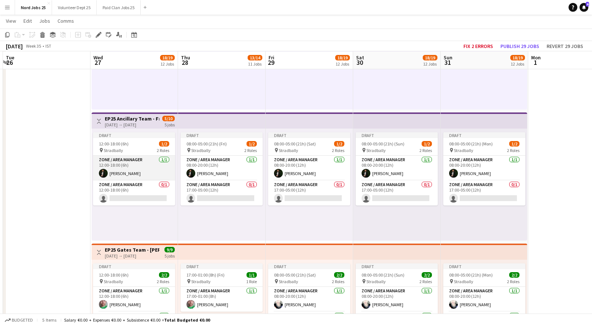
click at [153, 164] on app-card-role "Zone / Area Manager 1/1 12:00-18:00 (6h) Aws Vidal" at bounding box center [134, 168] width 82 height 25
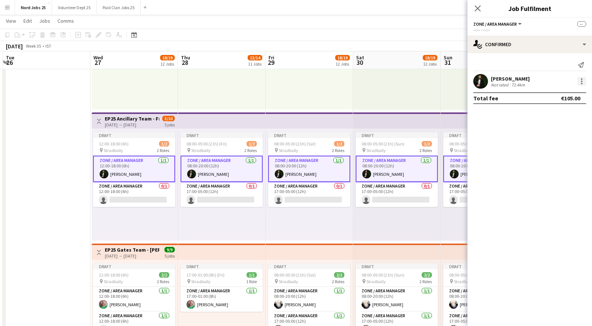
click at [581, 77] on div at bounding box center [581, 81] width 9 height 9
click at [559, 91] on button "Edit fee" at bounding box center [557, 95] width 57 height 18
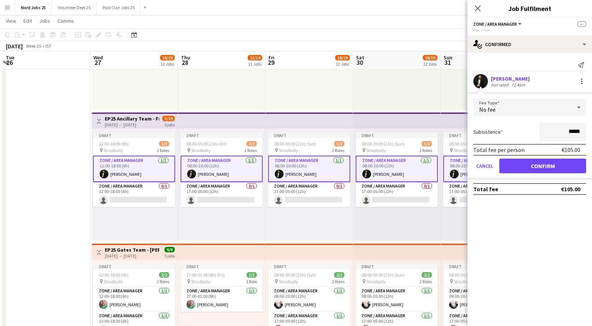
click at [212, 160] on app-card-role "Zone / Area Manager 1/1 08:00-20:00 (12h) Aws Vidal" at bounding box center [222, 169] width 82 height 26
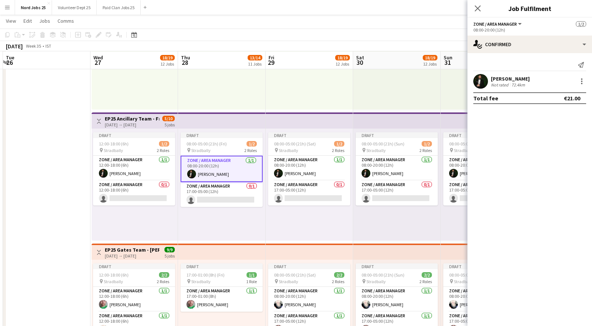
click at [212, 160] on app-card-role "Zone / Area Manager 1/1 08:00-20:00 (12h) Aws Vidal" at bounding box center [222, 169] width 82 height 26
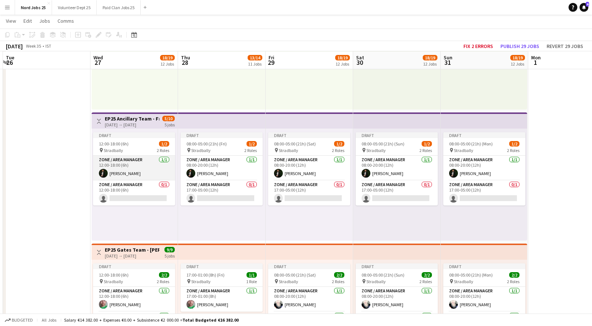
click at [154, 165] on app-card-role "Zone / Area Manager 1/1 12:00-18:00 (6h) Aws Vidal" at bounding box center [134, 168] width 82 height 25
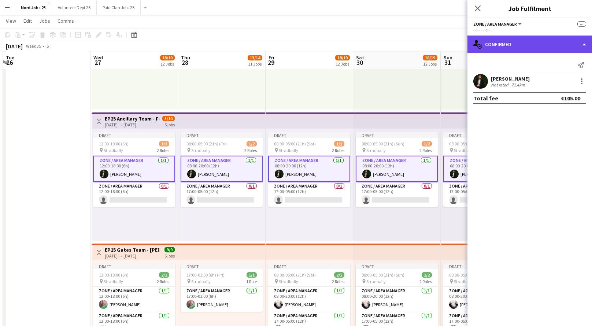
click at [547, 45] on div "single-neutral-actions-check-2 Confirmed" at bounding box center [529, 45] width 125 height 18
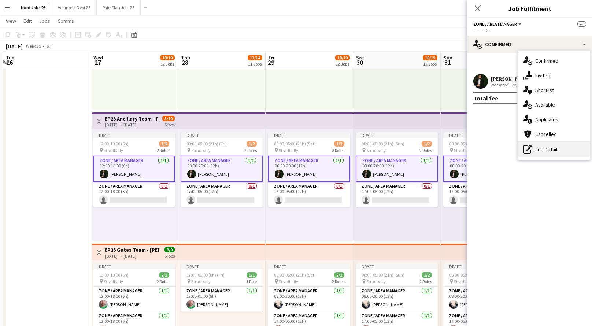
click at [544, 153] on div "pen-write Job Details" at bounding box center [553, 149] width 73 height 15
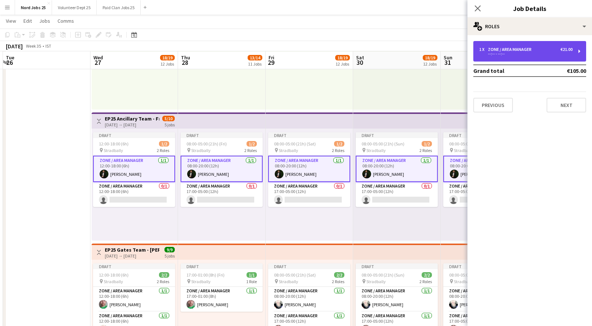
click at [523, 56] on div "1 x Zone / Area Manager €21.00 --:-- - --:--" at bounding box center [529, 51] width 113 height 21
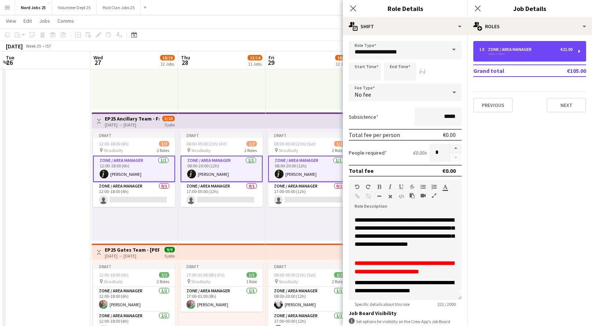
scroll to position [18, 0]
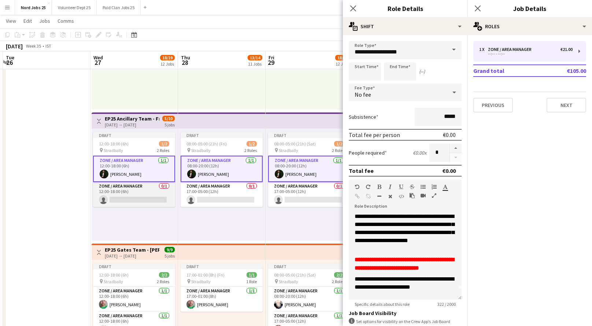
click at [158, 197] on app-card-role "Zone / Area Manager 0/1 12:00-18:00 (6h) single-neutral-actions" at bounding box center [134, 194] width 82 height 25
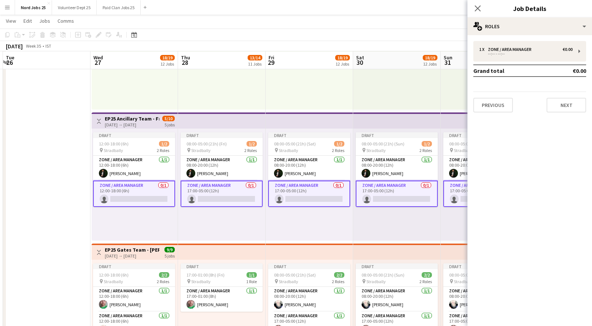
click at [158, 197] on app-card-role "Zone / Area Manager 0/1 12:00-18:00 (6h) single-neutral-actions" at bounding box center [134, 194] width 82 height 26
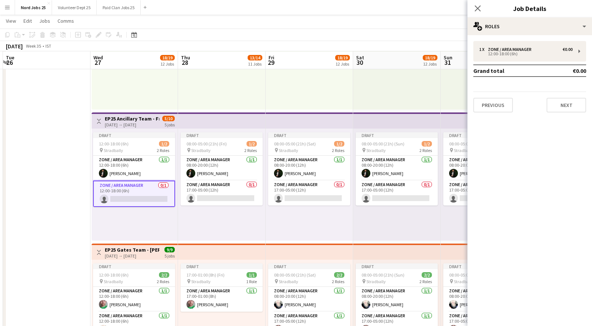
click at [158, 197] on app-card-role "Zone / Area Manager 0/1 12:00-18:00 (6h) single-neutral-actions" at bounding box center [134, 194] width 82 height 26
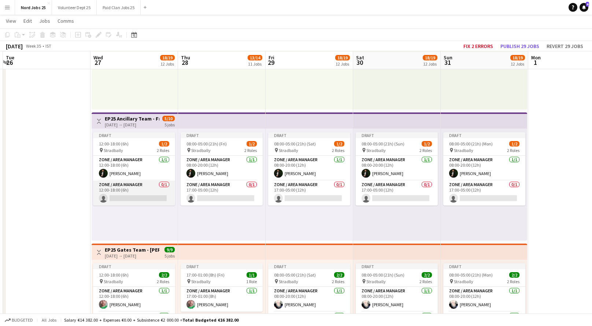
click at [158, 197] on app-card-role "Zone / Area Manager 0/1 12:00-18:00 (6h) single-neutral-actions" at bounding box center [134, 193] width 82 height 25
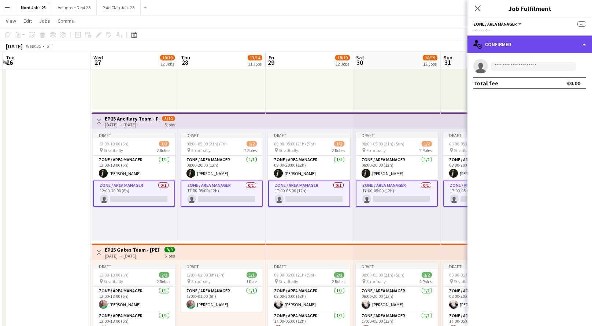
click at [513, 42] on div "single-neutral-actions-check-2 Confirmed" at bounding box center [529, 45] width 125 height 18
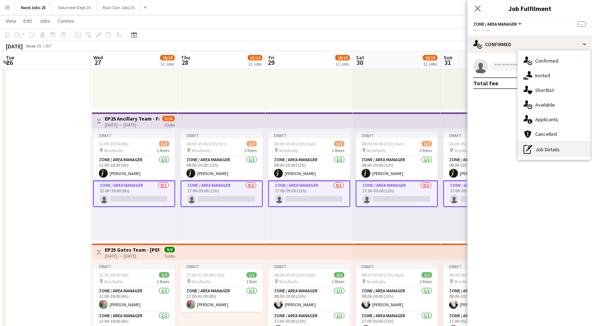
click at [536, 144] on div "pen-write Job Details" at bounding box center [553, 149] width 73 height 15
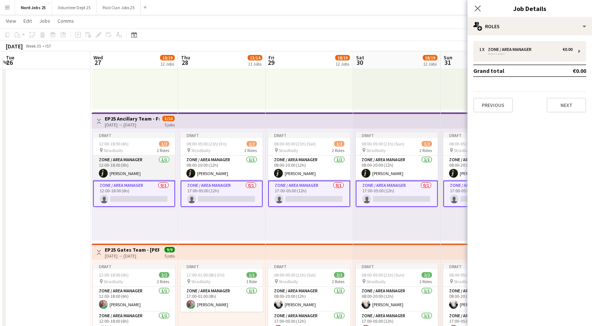
click at [125, 172] on app-card-role "Zone / Area Manager 1/1 12:00-18:00 (6h) Aws Vidal" at bounding box center [134, 168] width 82 height 25
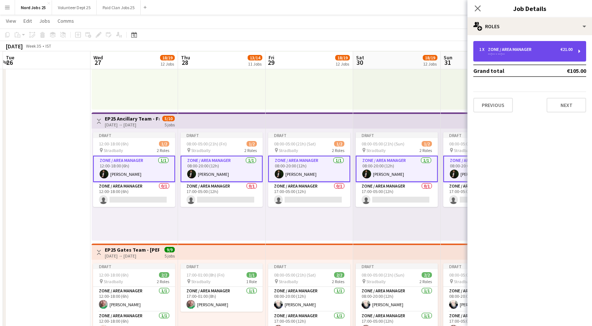
click at [509, 55] on div "--:-- - --:--" at bounding box center [525, 54] width 93 height 4
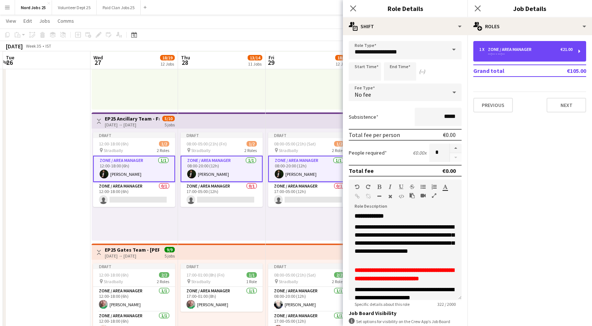
scroll to position [56, 0]
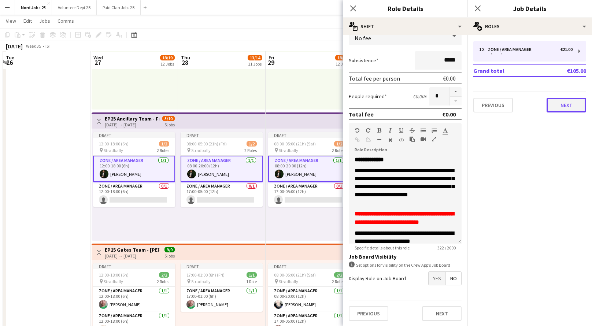
click at [561, 107] on button "Next" at bounding box center [566, 105] width 40 height 15
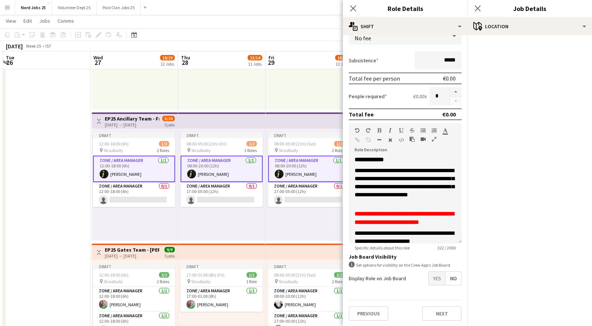
scroll to position [0, 0]
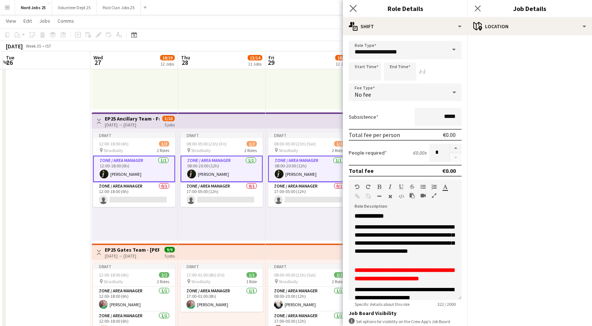
click at [352, 12] on app-icon "Close pop-in" at bounding box center [353, 8] width 11 height 11
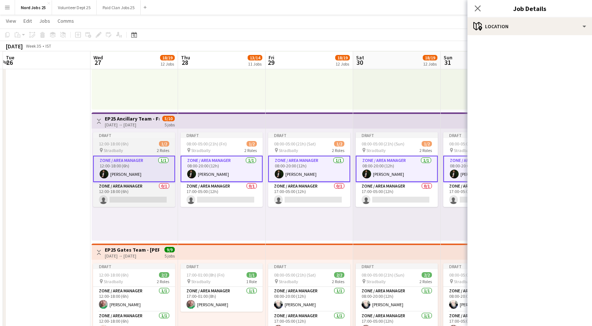
click at [151, 137] on div "Draft" at bounding box center [134, 135] width 82 height 6
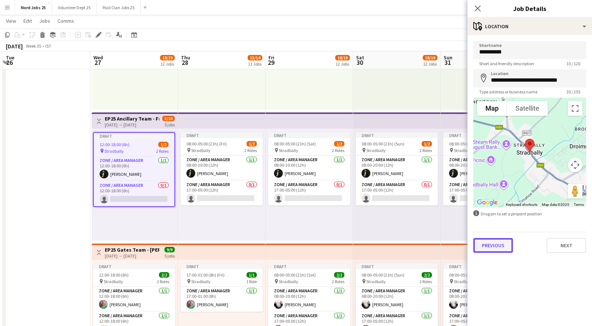
click at [487, 244] on button "Previous" at bounding box center [493, 245] width 40 height 15
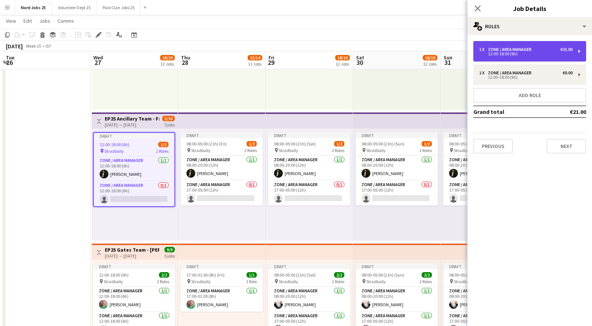
click at [502, 55] on div "12:00-18:00 (6h)" at bounding box center [525, 54] width 93 height 4
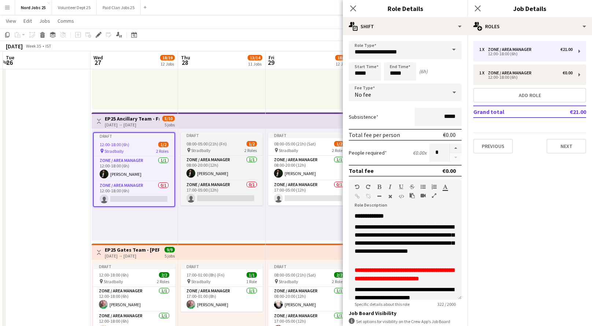
click at [220, 141] on span "08:00-05:00 (21h) (Fri)" at bounding box center [206, 143] width 40 height 5
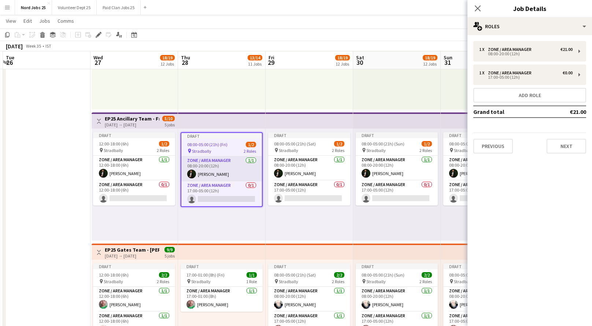
click at [235, 168] on app-card-role "Zone / Area Manager 1/1 08:00-20:00 (12h) Aws Vidal" at bounding box center [221, 168] width 81 height 25
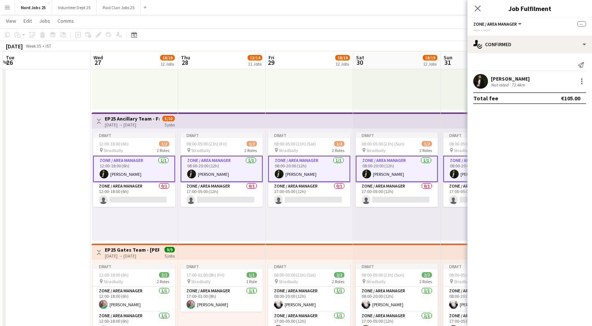
click at [224, 167] on app-card-role "Zone / Area Manager 1/1 08:00-20:00 (12h) Aws Vidal" at bounding box center [222, 169] width 82 height 26
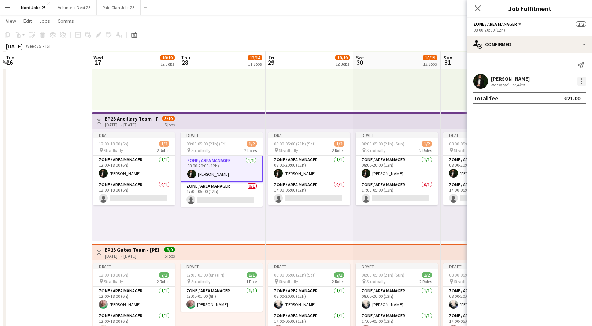
click at [583, 83] on div at bounding box center [581, 81] width 9 height 9
click at [549, 46] on div at bounding box center [296, 163] width 592 height 326
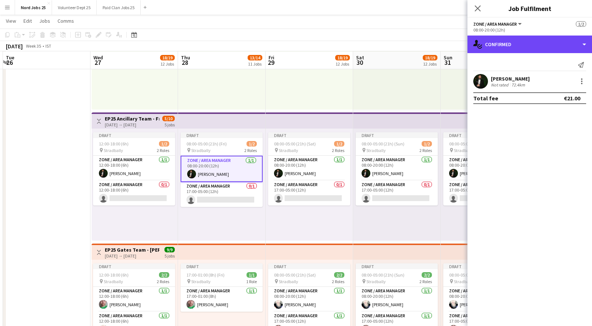
click at [549, 46] on div "single-neutral-actions-check-2 Confirmed" at bounding box center [529, 45] width 125 height 18
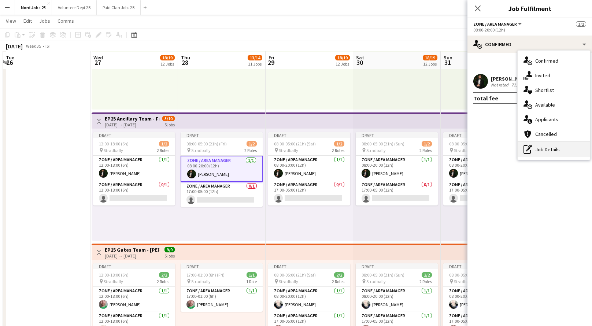
click at [543, 146] on div "pen-write Job Details" at bounding box center [553, 149] width 73 height 15
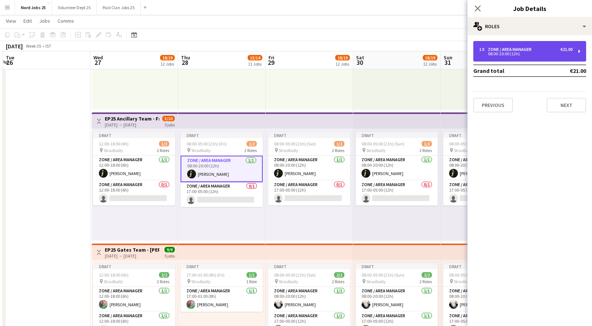
click at [531, 55] on div "08:00-20:00 (12h)" at bounding box center [525, 54] width 93 height 4
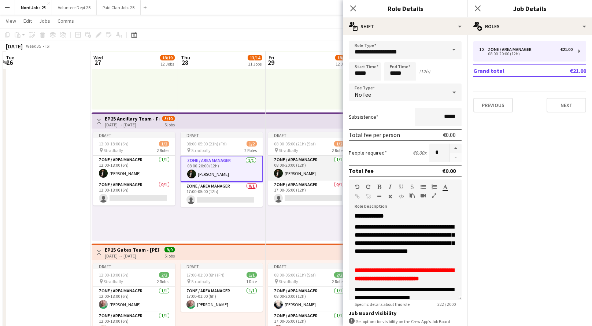
click at [301, 165] on app-card-role "Zone / Area Manager 1/1 08:00-20:00 (12h) Aws Vidal" at bounding box center [309, 168] width 82 height 25
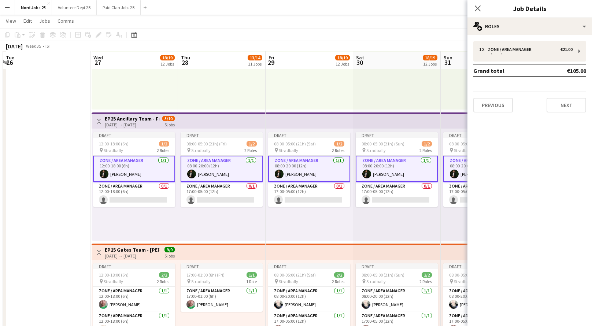
click at [301, 165] on app-card-role "Zone / Area Manager 1/1 08:00-20:00 (12h) Aws Vidal" at bounding box center [309, 169] width 82 height 26
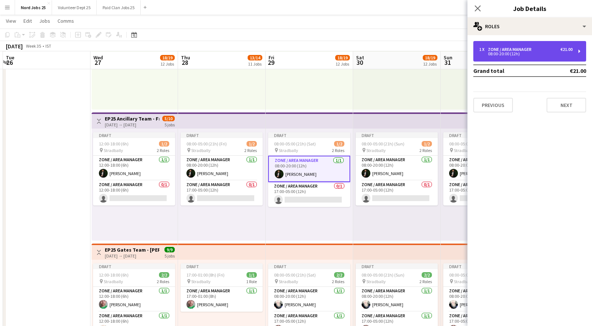
click at [511, 53] on div "08:00-20:00 (12h)" at bounding box center [525, 54] width 93 height 4
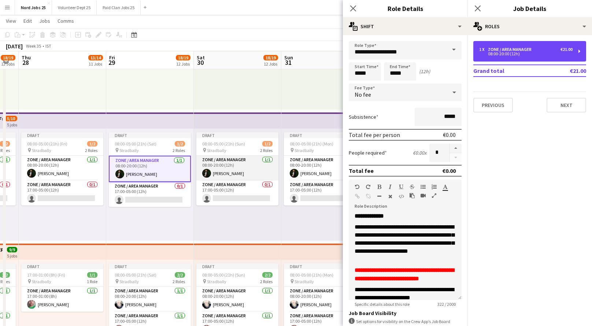
scroll to position [0, 244]
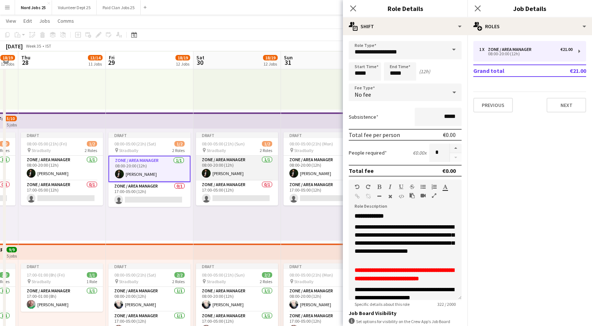
click at [254, 165] on app-card-role "Zone / Area Manager 1/1 08:00-20:00 (12h) Aws Vidal" at bounding box center [237, 168] width 82 height 25
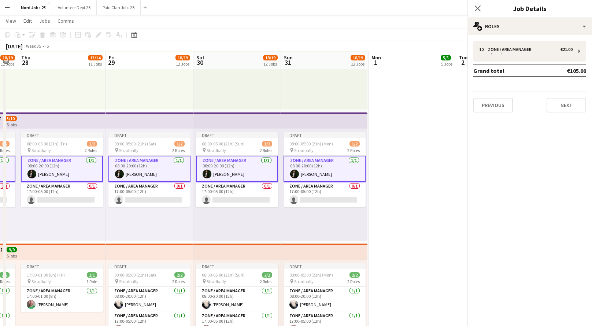
click at [254, 165] on app-card-role "Zone / Area Manager 1/1 08:00-20:00 (12h) Aws Vidal" at bounding box center [237, 169] width 82 height 26
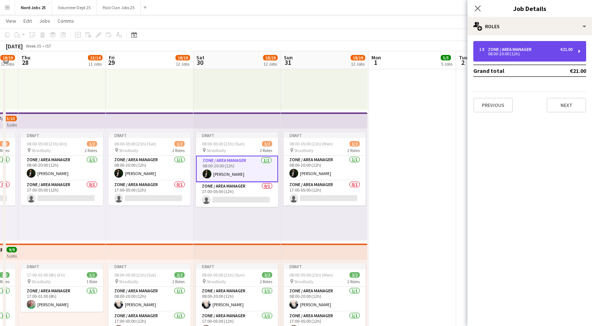
click at [515, 58] on div "1 x Zone / Area Manager €21.00 08:00-20:00 (12h)" at bounding box center [529, 51] width 113 height 21
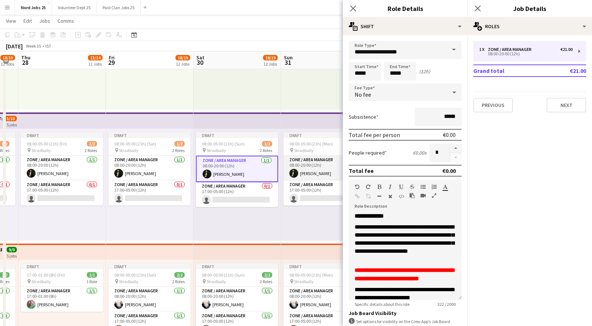
click at [316, 162] on app-card-role "Zone / Area Manager 1/1 08:00-20:00 (12h) Aws Vidal" at bounding box center [324, 168] width 82 height 25
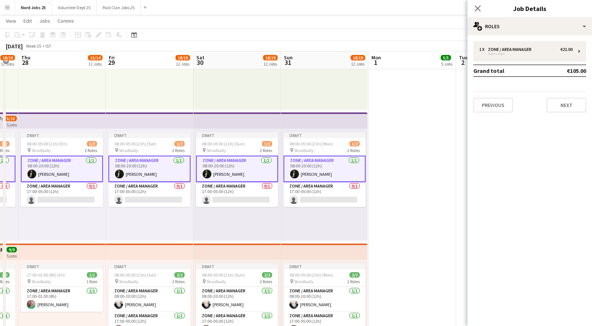
click at [316, 162] on app-card-role "Zone / Area Manager 1/1 08:00-20:00 (12h) Aws Vidal" at bounding box center [324, 169] width 82 height 26
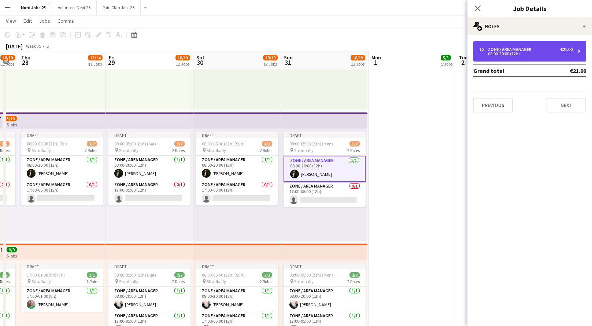
click at [501, 48] on div "Zone / Area Manager" at bounding box center [511, 49] width 47 height 5
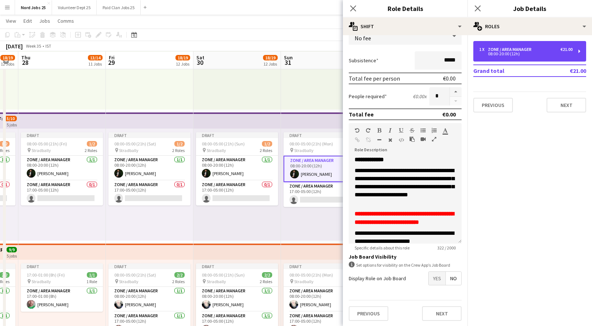
scroll to position [56, 0]
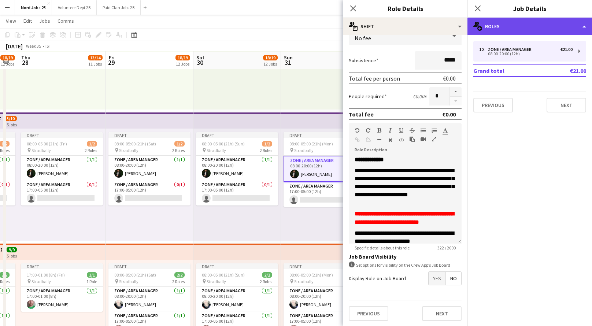
click at [526, 29] on div "multiple-users-add Roles" at bounding box center [529, 27] width 125 height 18
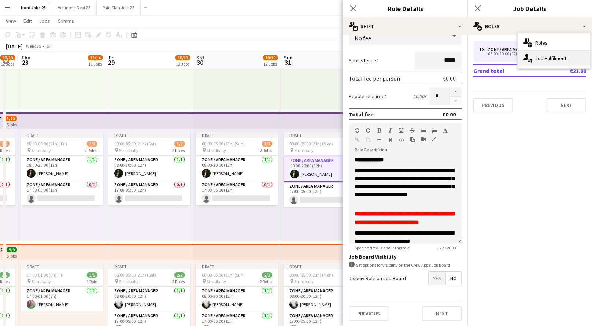
click at [543, 58] on div "single-neutral-actions-up-down Job Fulfilment" at bounding box center [553, 58] width 73 height 15
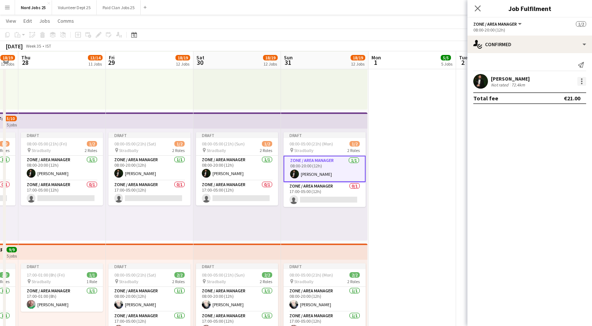
click at [579, 81] on div at bounding box center [581, 81] width 9 height 9
click at [565, 92] on span "Edit fee" at bounding box center [557, 95] width 45 height 7
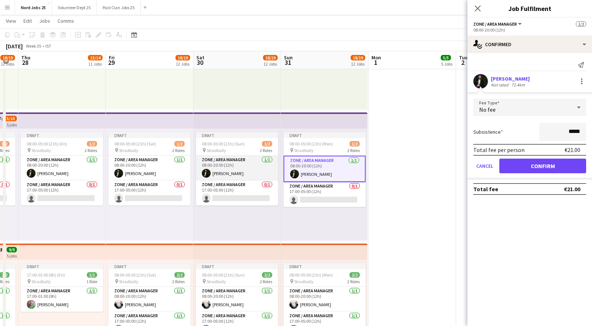
click at [248, 167] on app-card-role "Zone / Area Manager 1/1 08:00-20:00 (12h) Aws Vidal" at bounding box center [237, 168] width 82 height 25
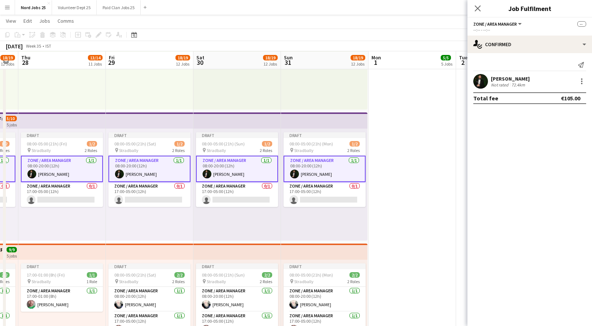
click at [248, 167] on app-card-role "Zone / Area Manager 1/1 08:00-20:00 (12h) Aws Vidal" at bounding box center [237, 169] width 82 height 26
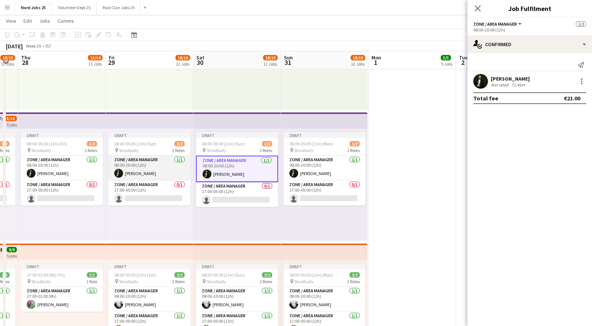
click at [183, 167] on app-card-role "Zone / Area Manager 1/1 08:00-20:00 (12h) Aws Vidal" at bounding box center [149, 168] width 82 height 25
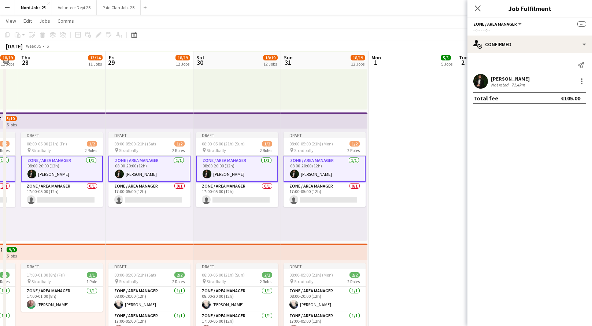
click at [183, 167] on app-card-role "Zone / Area Manager 1/1 08:00-20:00 (12h) Aws Vidal" at bounding box center [149, 169] width 82 height 26
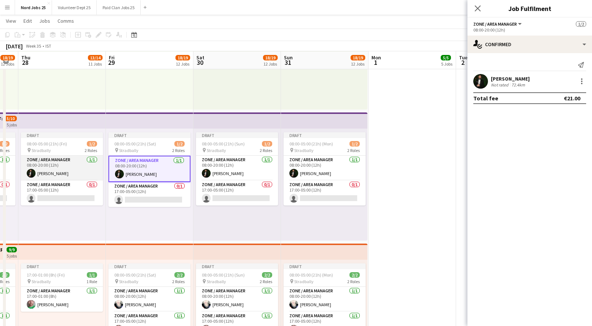
click at [79, 173] on app-card-role "Zone / Area Manager 1/1 08:00-20:00 (12h) Aws Vidal" at bounding box center [62, 168] width 82 height 25
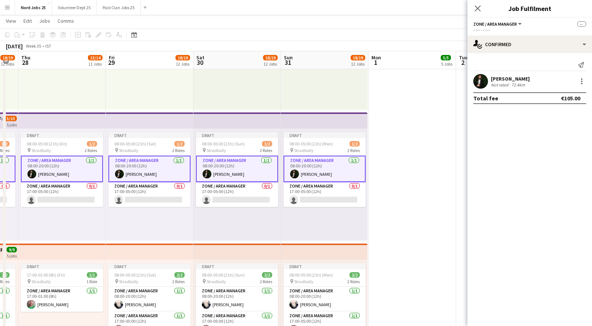
click at [79, 173] on app-card-role "Zone / Area Manager 1/1 08:00-20:00 (12h) Aws Vidal" at bounding box center [62, 169] width 82 height 26
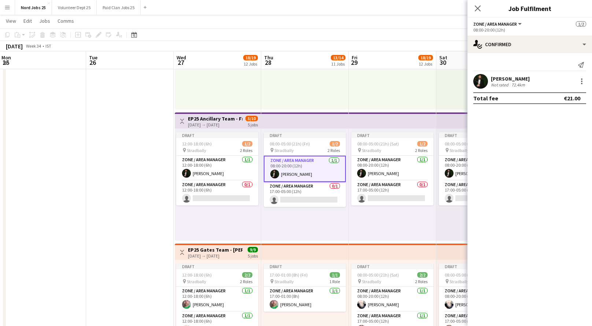
scroll to position [0, 267]
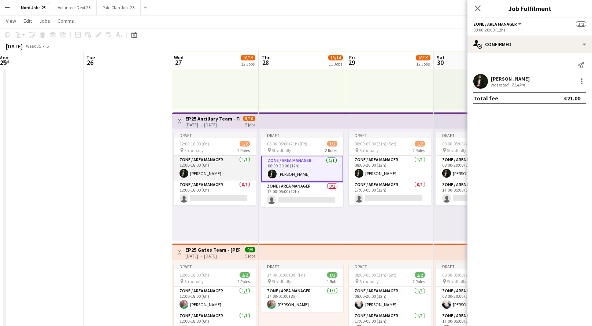
click at [215, 156] on app-card-role "Zone / Area Manager 1/1 12:00-18:00 (6h) Aws Vidal" at bounding box center [215, 168] width 82 height 25
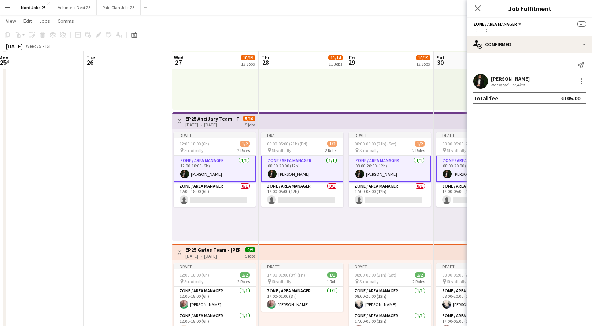
click at [215, 156] on app-card-role "Zone / Area Manager 1/1 12:00-18:00 (6h) Aws Vidal" at bounding box center [215, 169] width 82 height 26
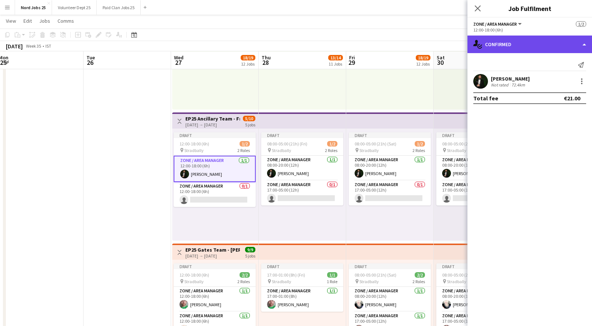
click at [485, 40] on div "single-neutral-actions-check-2 Confirmed" at bounding box center [529, 45] width 125 height 18
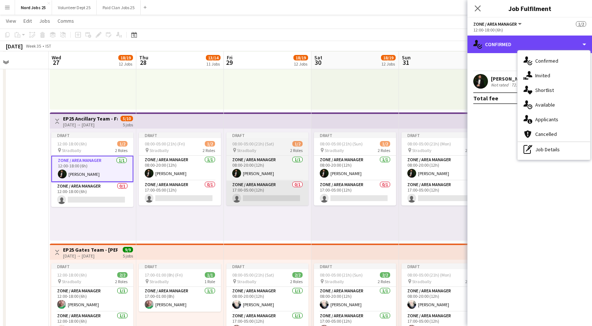
scroll to position [0, 308]
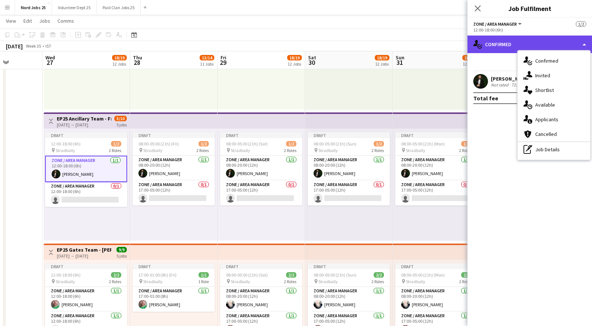
click at [505, 45] on div "single-neutral-actions-check-2 Confirmed" at bounding box center [529, 45] width 125 height 18
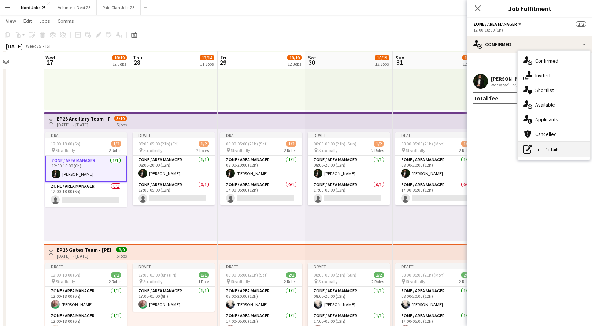
click at [537, 142] on div "pen-write Job Details" at bounding box center [553, 149] width 73 height 15
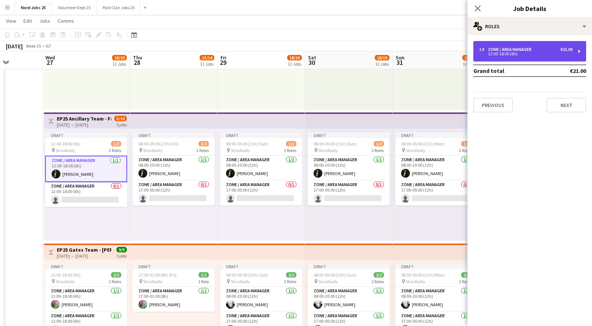
click at [519, 61] on div "1 x Zone / Area Manager €21.00 12:00-18:00 (6h)" at bounding box center [529, 51] width 113 height 21
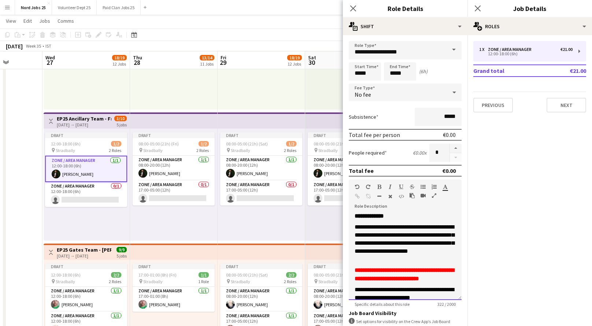
click at [404, 233] on p "**********" at bounding box center [405, 243] width 101 height 40
copy div "**********"
click at [93, 223] on div "Draft 12:00-18:00 (6h) 1/2 pin Stradbally 2 Roles Zone / Area Manager 1/1 12:00…" at bounding box center [87, 185] width 86 height 112
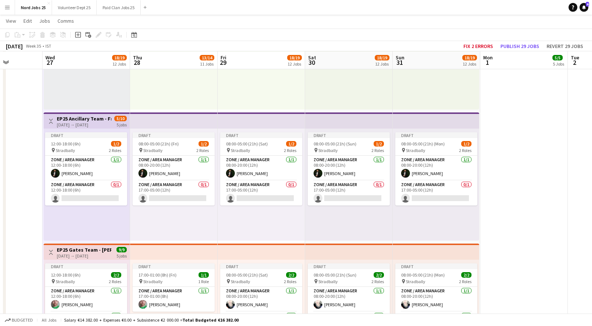
click at [110, 224] on div "Draft 12:00-18:00 (6h) 1/2 pin Stradbally 2 Roles Zone / Area Manager 1/1 12:00…" at bounding box center [87, 185] width 86 height 112
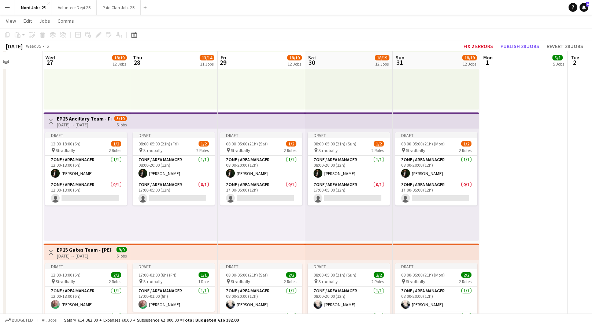
click at [111, 224] on div "Draft 12:00-18:00 (6h) 1/2 pin Stradbally 2 Roles Zone / Area Manager 1/1 12:00…" at bounding box center [87, 185] width 86 height 112
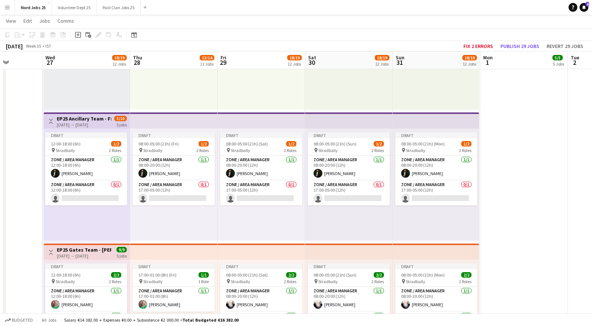
click at [93, 234] on div "Draft 12:00-18:00 (6h) 1/2 pin Stradbally 2 Roles Zone / Area Manager 1/1 12:00…" at bounding box center [87, 185] width 86 height 112
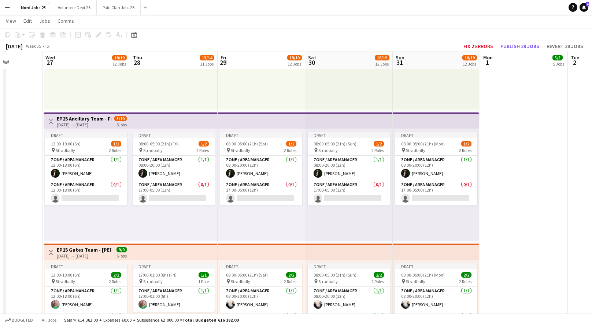
click at [148, 126] on app-top-bar at bounding box center [174, 120] width 88 height 16
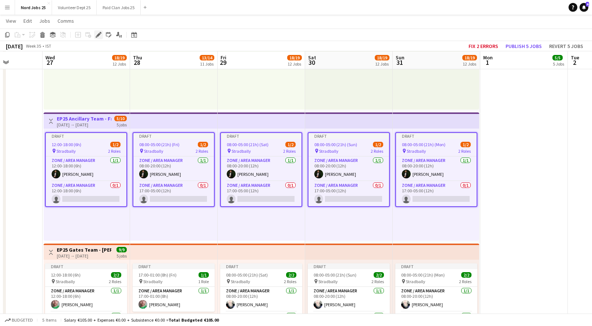
click at [100, 38] on div "Edit" at bounding box center [98, 34] width 9 height 9
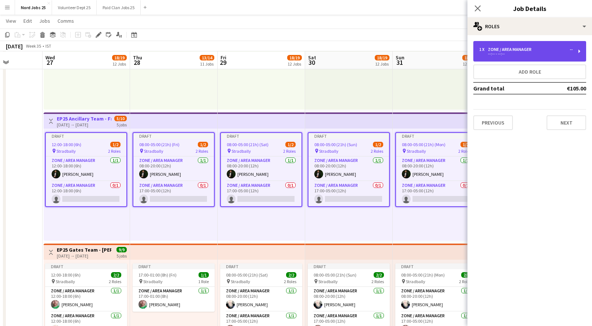
click at [538, 47] on div "1 x Zone / Area Manager --" at bounding box center [525, 49] width 93 height 5
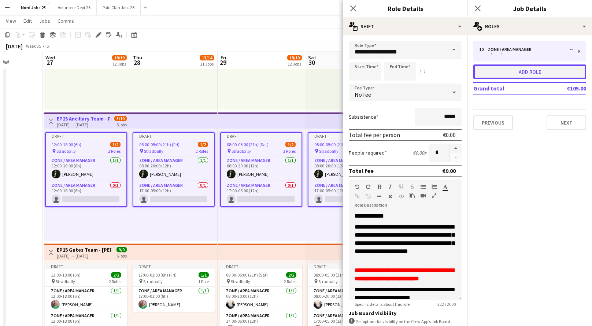
click at [532, 75] on button "Add role" at bounding box center [529, 71] width 113 height 15
type input "**********"
type input "*****"
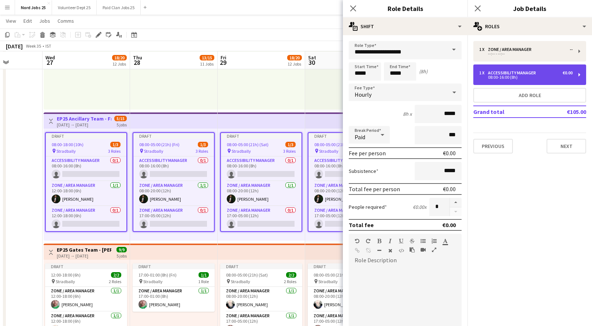
click at [526, 76] on div "08:00-16:00 (8h)" at bounding box center [525, 77] width 93 height 4
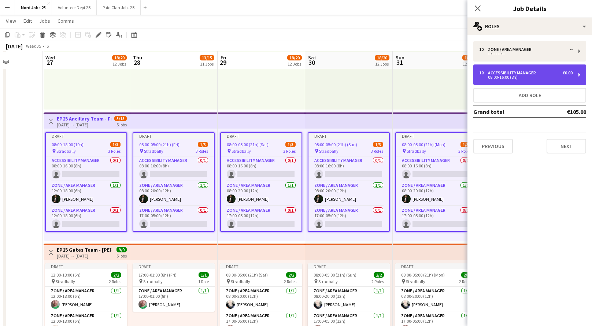
click at [526, 76] on div "08:00-16:00 (8h)" at bounding box center [525, 77] width 93 height 4
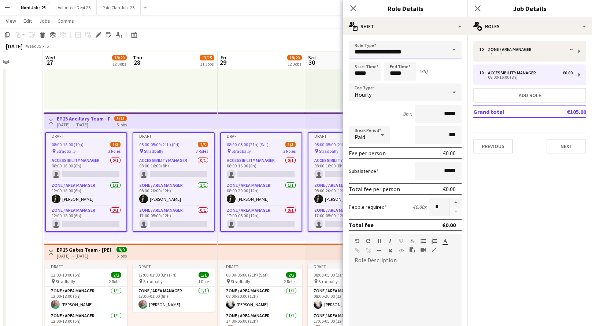
click at [428, 47] on input "**********" at bounding box center [405, 50] width 113 height 18
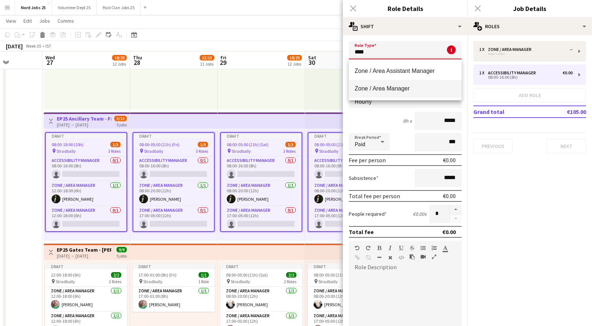
click at [400, 86] on span "Zone / Area Manager" at bounding box center [405, 88] width 101 height 7
type input "**********"
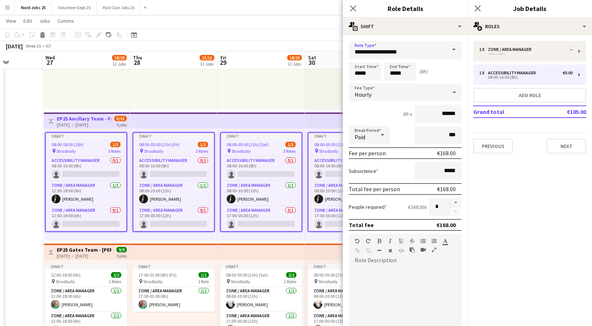
click at [398, 93] on div "Hourly" at bounding box center [398, 93] width 98 height 18
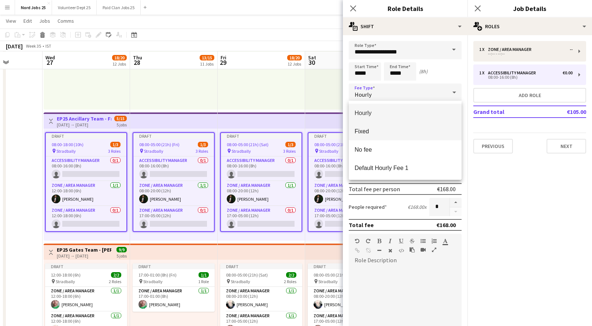
click at [397, 130] on span "Fixed" at bounding box center [405, 131] width 101 height 7
type input "*****"
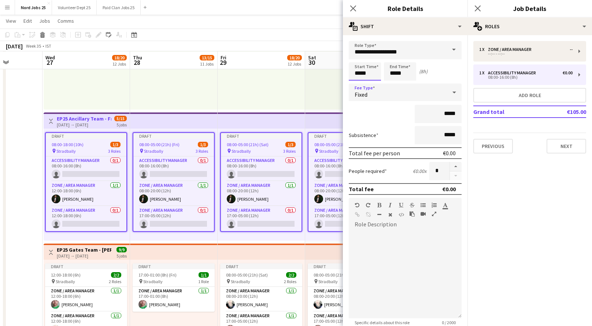
click at [372, 75] on input "*****" at bounding box center [365, 71] width 32 height 18
type input "*****"
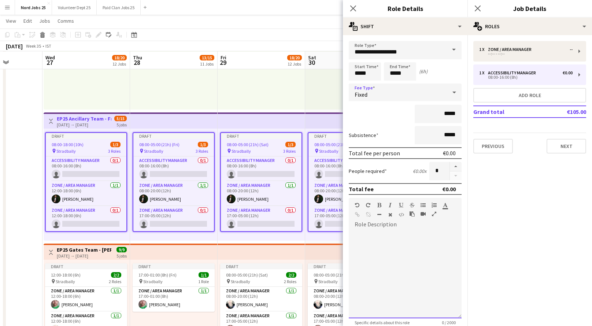
click at [407, 241] on div at bounding box center [405, 274] width 113 height 88
paste div
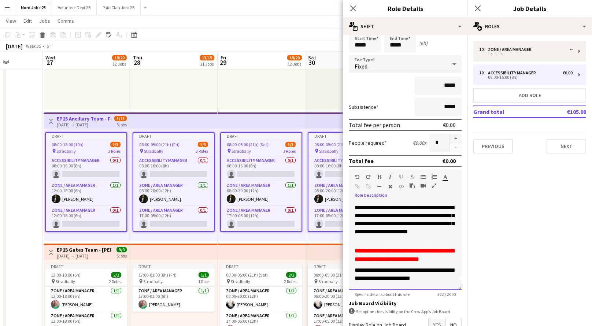
scroll to position [8, 0]
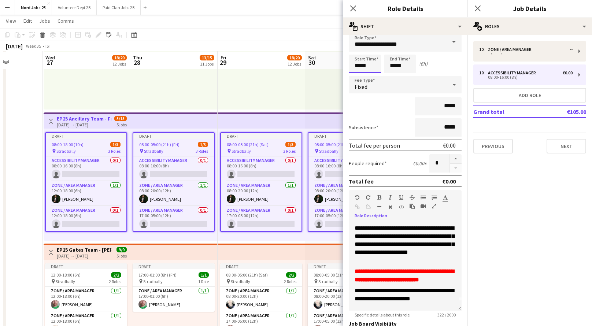
click at [367, 66] on input "*****" at bounding box center [365, 64] width 32 height 18
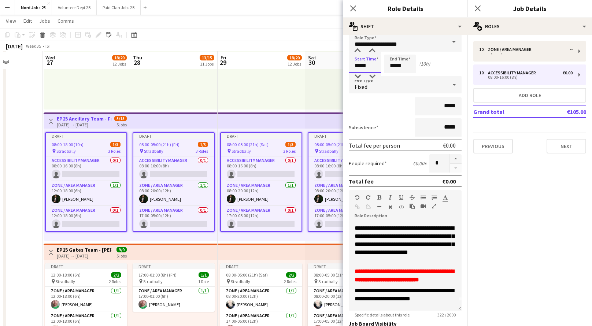
type input "*****"
click at [557, 141] on button "Next" at bounding box center [566, 146] width 40 height 15
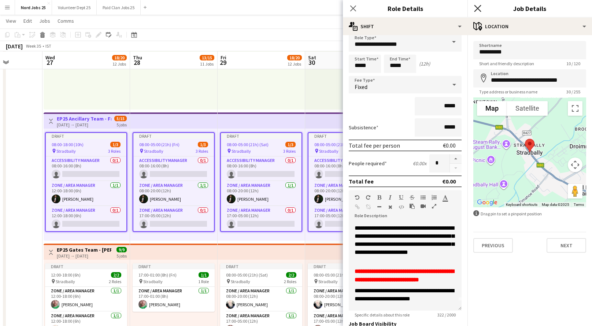
click at [476, 8] on icon "Close pop-in" at bounding box center [477, 8] width 7 height 7
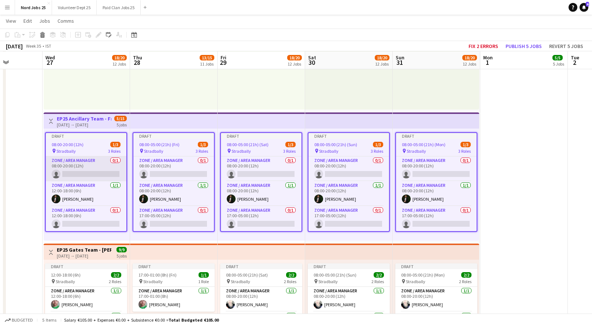
click at [100, 169] on app-card-role "Zone / Area Manager 0/1 08:00-20:00 (12h) single-neutral-actions" at bounding box center [86, 168] width 81 height 25
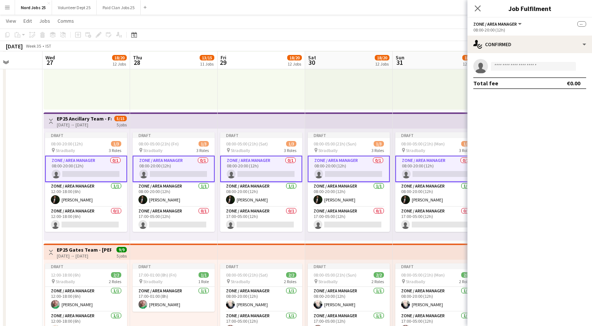
click at [113, 172] on app-card-role "Zone / Area Manager 0/1 08:00-20:00 (12h) single-neutral-actions" at bounding box center [86, 169] width 82 height 26
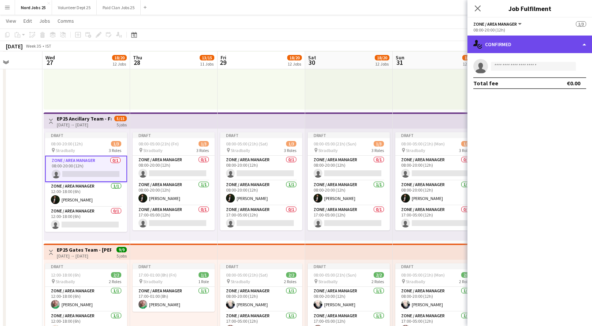
click at [521, 46] on div "single-neutral-actions-check-2 Confirmed" at bounding box center [529, 45] width 125 height 18
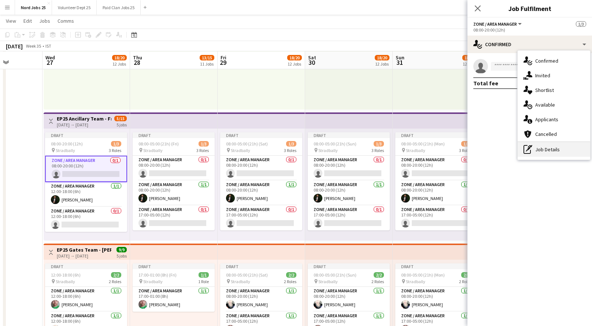
click at [543, 147] on div "pen-write Job Details" at bounding box center [553, 149] width 73 height 15
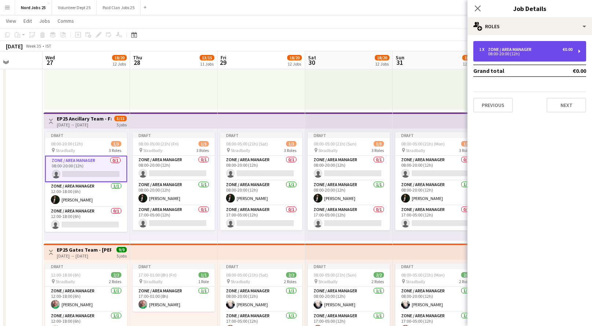
click at [501, 60] on div "1 x Zone / Area Manager €0.00 08:00-20:00 (12h)" at bounding box center [529, 51] width 113 height 21
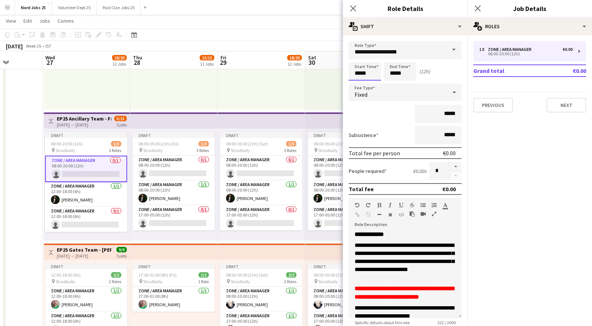
click at [368, 74] on input "*****" at bounding box center [365, 71] width 32 height 18
type input "*****"
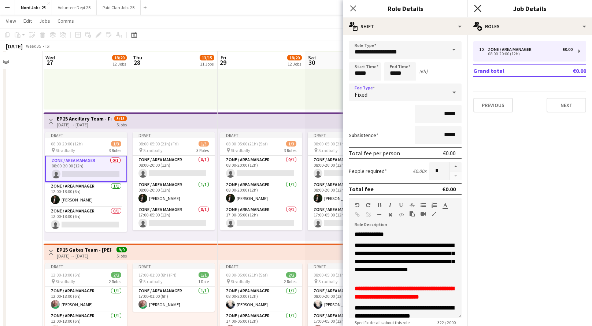
click at [474, 10] on icon "Close pop-in" at bounding box center [477, 8] width 7 height 7
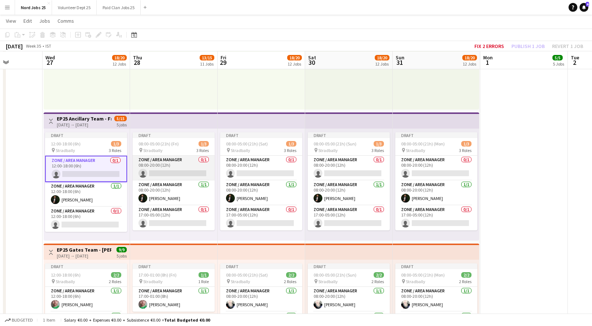
click at [187, 162] on app-card-role "Zone / Area Manager 0/1 08:00-20:00 (12h) single-neutral-actions" at bounding box center [174, 168] width 82 height 25
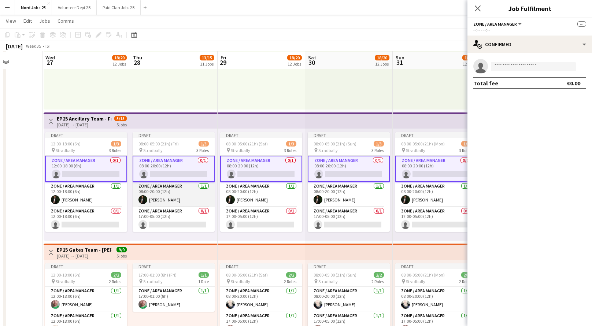
click at [163, 194] on app-card-role "Zone / Area Manager 1/1 08:00-20:00 (12h) Aws Vidal" at bounding box center [174, 194] width 82 height 25
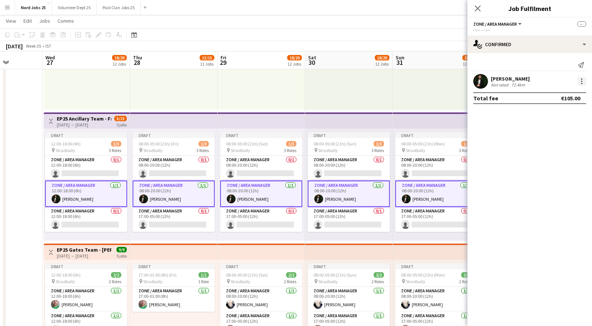
click at [583, 84] on div at bounding box center [581, 81] width 9 height 9
click at [547, 145] on span "Remove" at bounding box center [546, 147] width 22 height 6
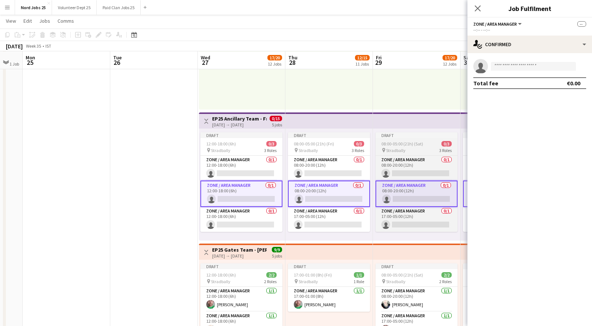
scroll to position [0, 218]
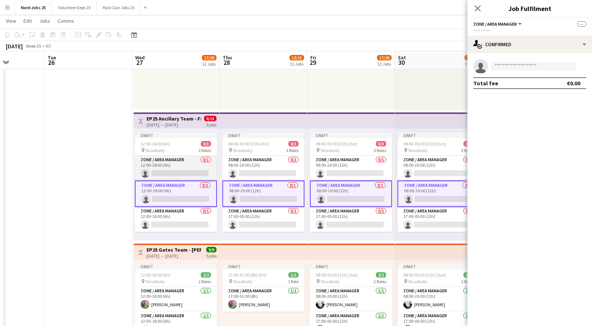
click at [174, 160] on app-card-role "Zone / Area Manager 0/1 12:00-18:00 (6h) single-neutral-actions" at bounding box center [176, 168] width 82 height 25
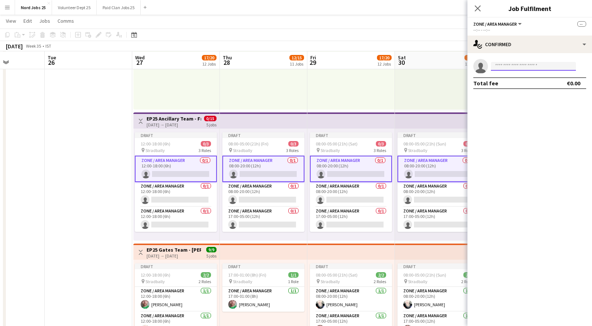
click at [513, 66] on input at bounding box center [533, 66] width 85 height 9
type input "***"
click at [513, 81] on span "awsvidal97@gmail.com" at bounding box center [533, 83] width 73 height 6
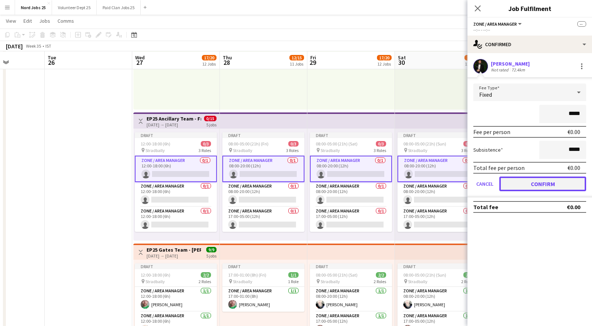
click at [534, 185] on button "Confirm" at bounding box center [542, 184] width 87 height 15
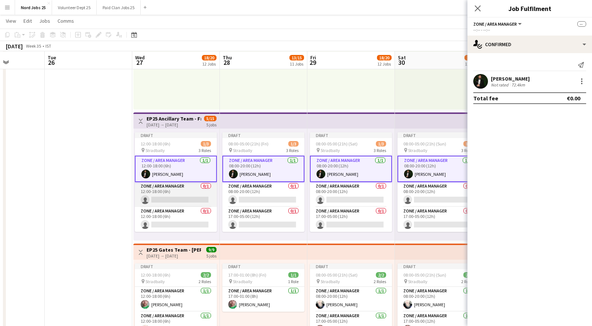
click at [176, 190] on app-card-role "Zone / Area Manager 0/1 12:00-18:00 (6h) single-neutral-actions" at bounding box center [176, 194] width 82 height 25
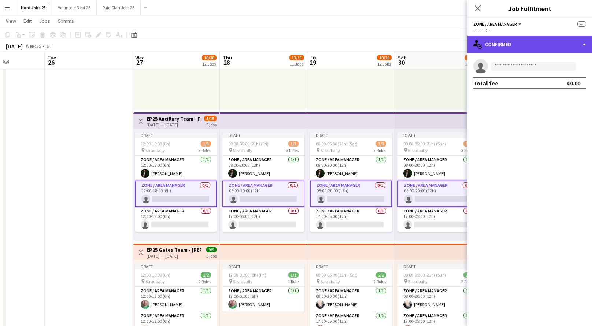
click at [527, 42] on div "single-neutral-actions-check-2 Confirmed" at bounding box center [529, 45] width 125 height 18
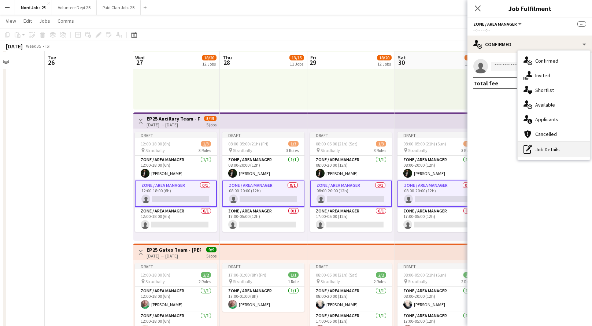
click at [544, 148] on div "pen-write Job Details" at bounding box center [553, 149] width 73 height 15
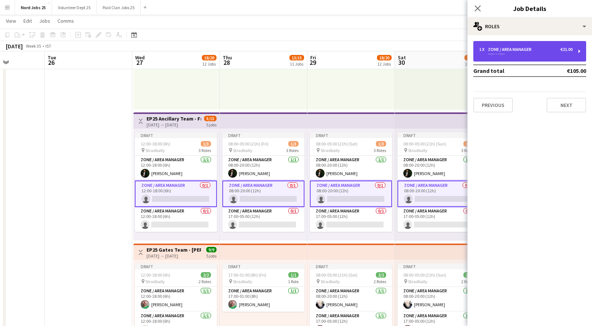
click at [513, 47] on div "Zone / Area Manager" at bounding box center [511, 49] width 47 height 5
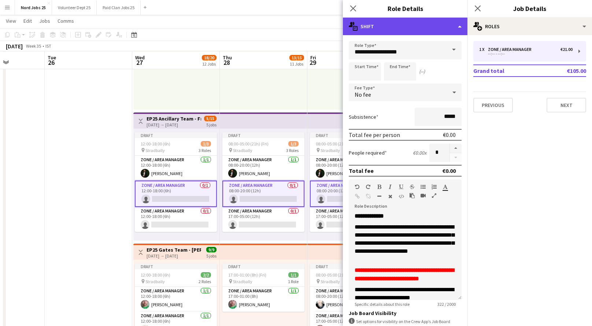
click at [434, 30] on div "multiple-actions-text Shift" at bounding box center [405, 27] width 125 height 18
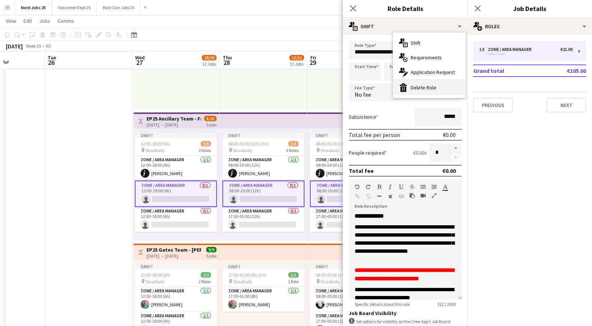
click at [441, 85] on div "bin-2 Delete Role" at bounding box center [429, 87] width 73 height 15
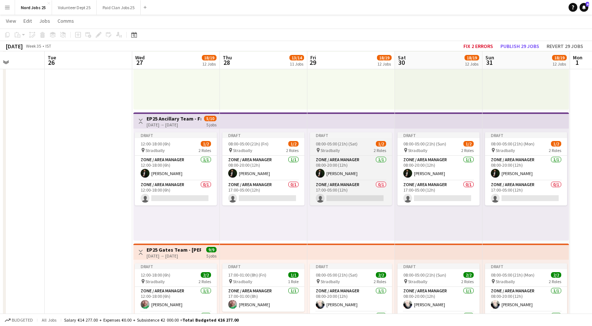
scroll to position [0, 294]
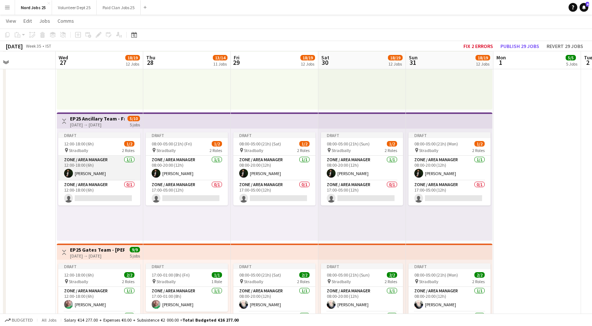
click at [106, 167] on app-card-role "Zone / Area Manager 1/1 12:00-18:00 (6h) Aws Vidal" at bounding box center [99, 168] width 82 height 25
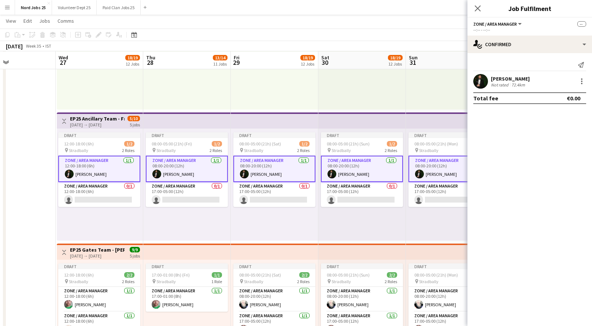
click at [109, 119] on h3 "EP25 Ancillary Team - Freetown Event Ops ([GEOGRAPHIC_DATA])" at bounding box center [97, 118] width 55 height 7
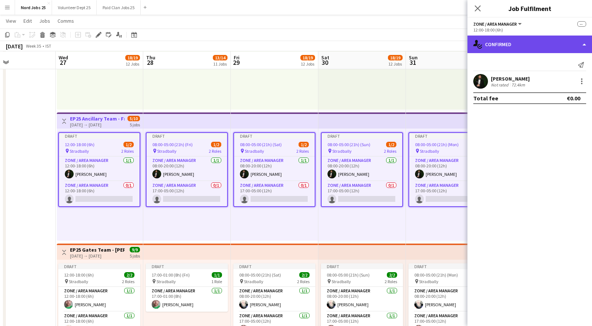
click at [501, 50] on div "single-neutral-actions-check-2 Confirmed" at bounding box center [529, 45] width 125 height 18
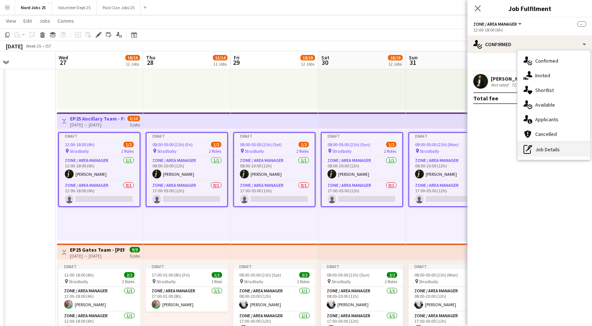
click at [543, 145] on div "pen-write Job Details" at bounding box center [553, 149] width 73 height 15
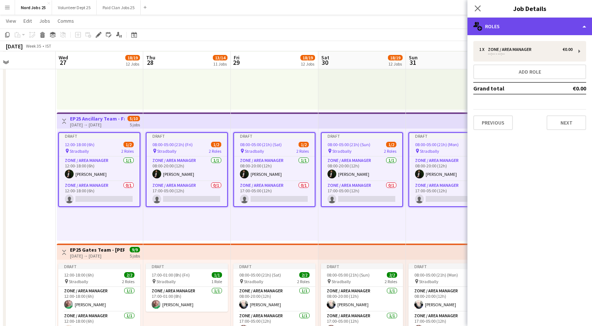
click at [522, 29] on div "multiple-users-add Roles" at bounding box center [529, 27] width 125 height 18
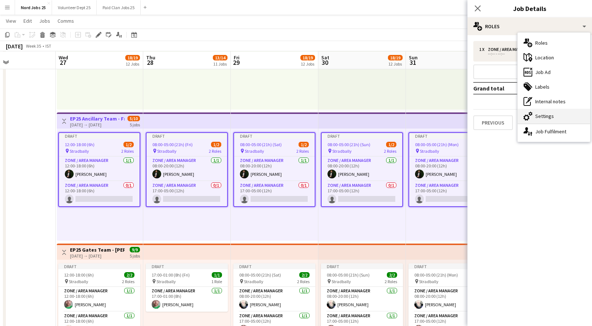
click at [545, 121] on div "cog-double-3 Settings" at bounding box center [553, 116] width 73 height 15
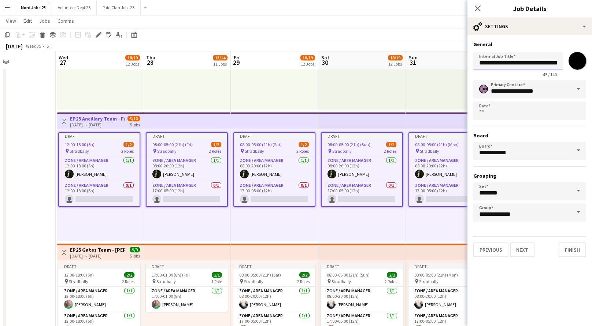
click at [541, 68] on input "**********" at bounding box center [517, 61] width 89 height 18
click at [205, 118] on app-top-bar at bounding box center [187, 120] width 88 height 16
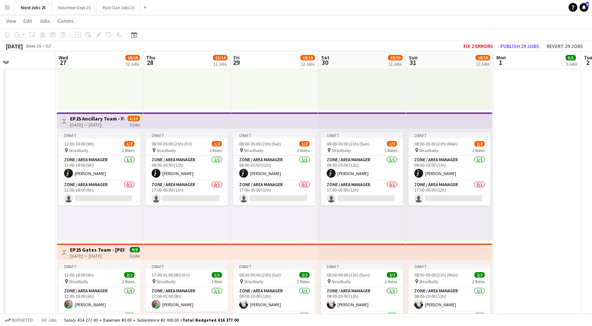
click at [205, 118] on app-top-bar at bounding box center [187, 120] width 88 height 16
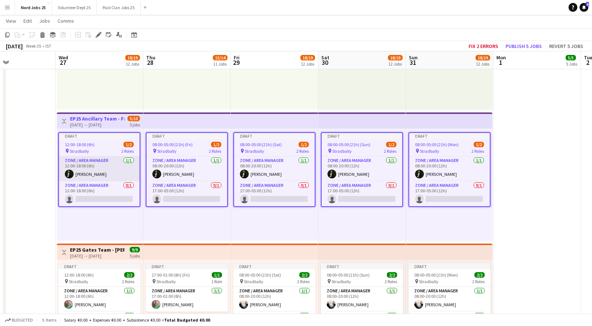
click at [95, 165] on app-card-role "Zone / Area Manager 1/1 12:00-18:00 (6h) Aws Vidal" at bounding box center [99, 168] width 81 height 25
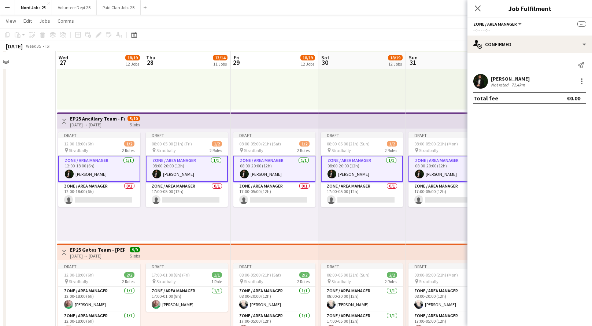
click at [156, 112] on app-top-bar at bounding box center [187, 120] width 88 height 16
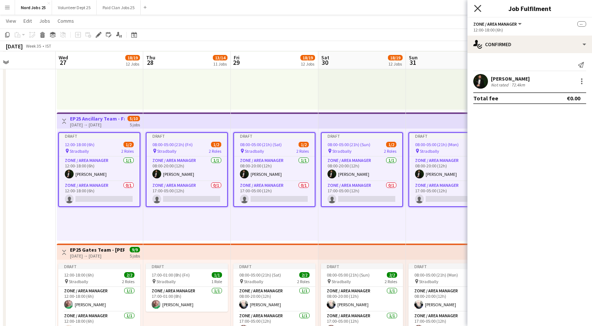
click at [477, 7] on icon "Close pop-in" at bounding box center [477, 8] width 7 height 7
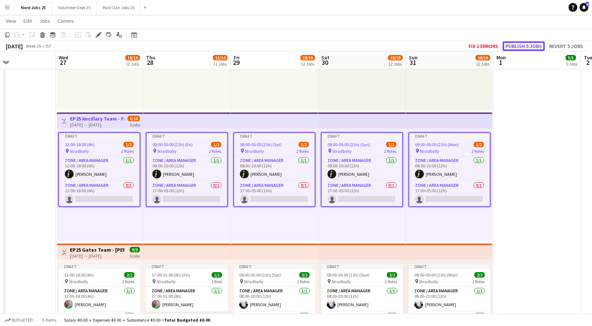
click at [526, 44] on button "Publish 5 jobs" at bounding box center [523, 46] width 42 height 10
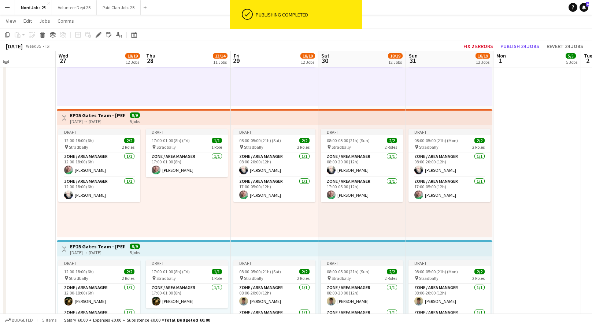
scroll to position [1339, 0]
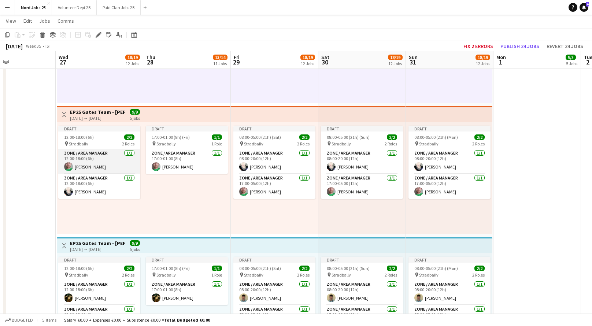
click at [88, 164] on app-card-role "Zone / Area Manager 1/1 12:00-18:00 (6h) Daragh Newman" at bounding box center [99, 161] width 82 height 25
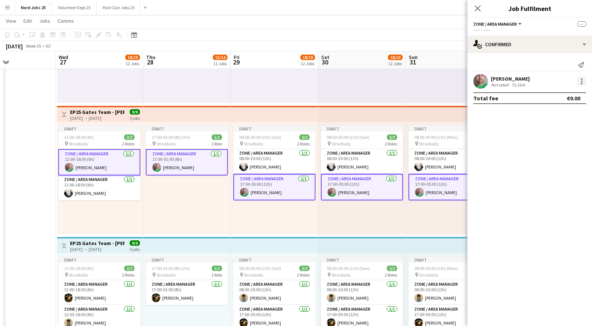
click at [585, 82] on div at bounding box center [581, 81] width 9 height 9
click at [562, 99] on button "Edit fee" at bounding box center [557, 95] width 57 height 18
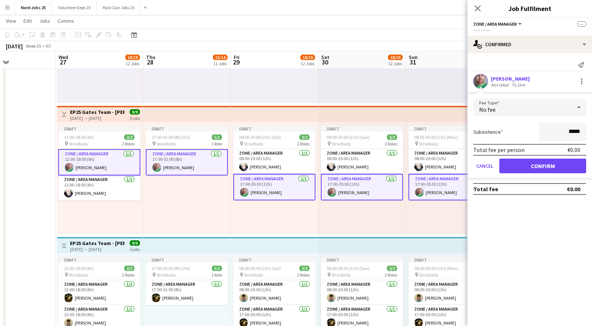
click at [560, 131] on input "*****" at bounding box center [562, 132] width 47 height 18
type input "****"
click at [542, 166] on button "Confirm" at bounding box center [542, 166] width 87 height 15
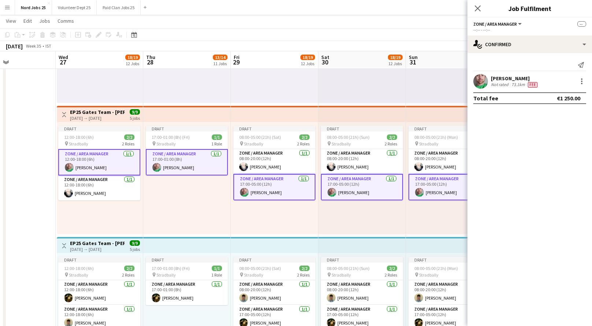
click at [94, 157] on app-card-role "Zone / Area Manager 1/1 12:00-18:00 (6h) Daragh Newman" at bounding box center [99, 162] width 82 height 26
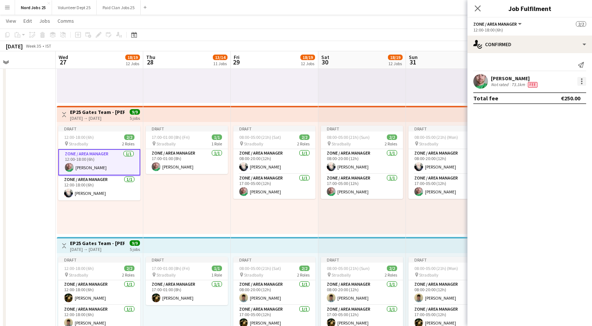
click at [581, 84] on div at bounding box center [581, 83] width 1 height 1
click at [567, 92] on span "Edit fee" at bounding box center [557, 95] width 45 height 7
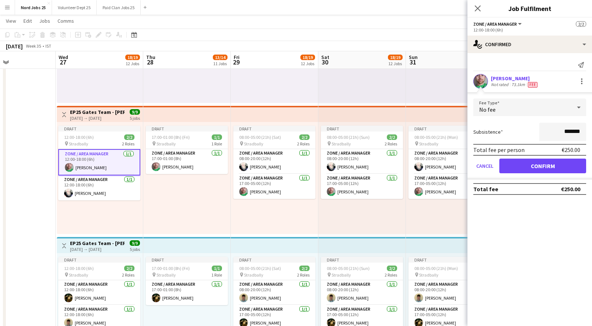
click at [565, 131] on input "*******" at bounding box center [562, 132] width 47 height 18
type input "****"
click at [558, 160] on button "Confirm" at bounding box center [542, 166] width 87 height 15
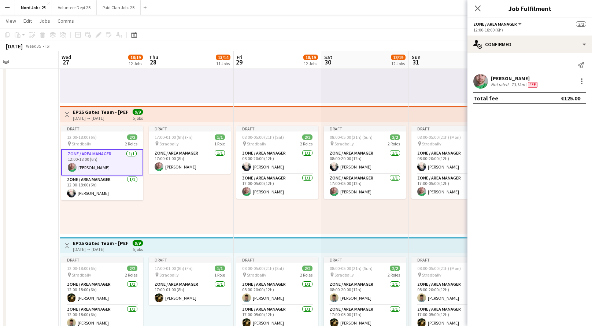
scroll to position [0, 201]
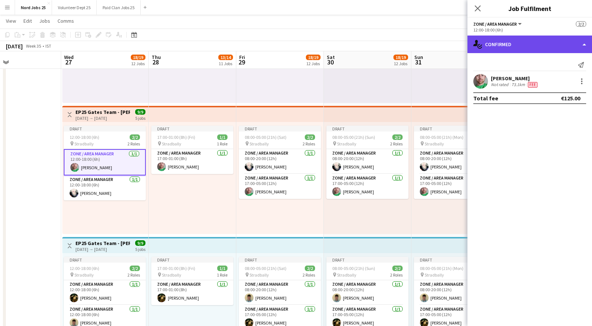
click at [520, 44] on div "single-neutral-actions-check-2 Confirmed" at bounding box center [529, 45] width 125 height 18
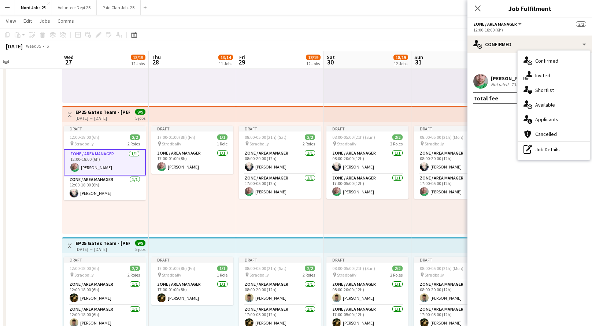
click at [499, 134] on mat-expansion-panel "check Confirmed Send notification Daragh Newman Not rated 73.1km Fee Total fee …" at bounding box center [529, 189] width 125 height 273
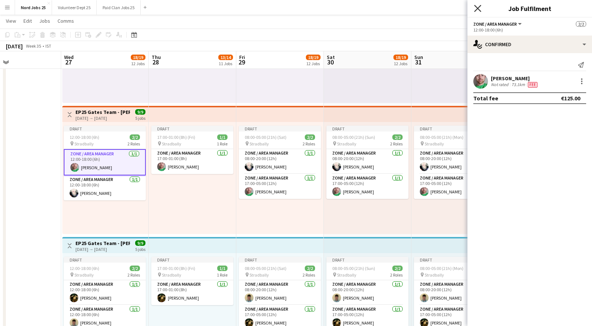
click at [477, 11] on icon "Close pop-in" at bounding box center [477, 8] width 7 height 7
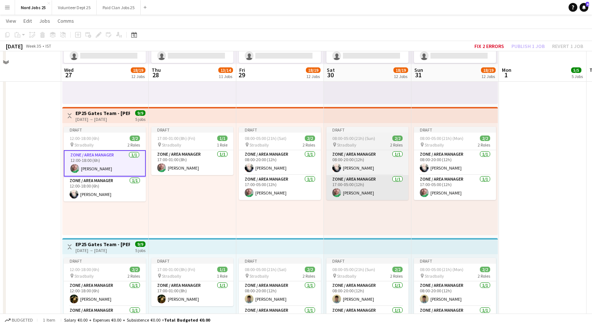
scroll to position [1333, 0]
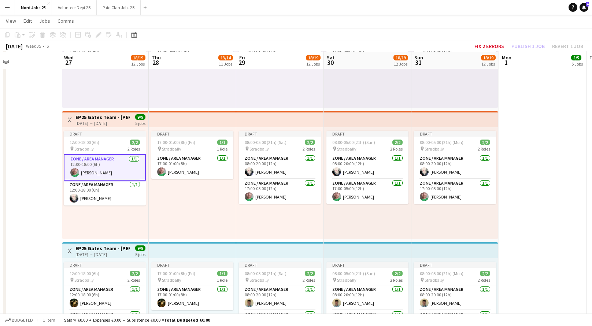
click at [199, 120] on app-top-bar at bounding box center [193, 119] width 88 height 16
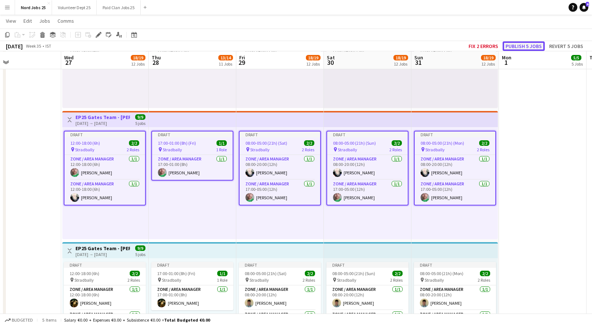
click at [527, 44] on button "Publish 5 jobs" at bounding box center [523, 46] width 42 height 10
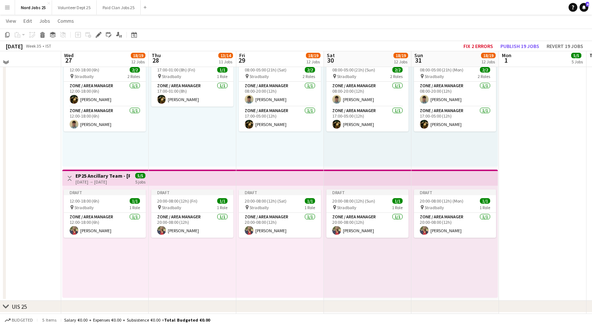
scroll to position [1541, 0]
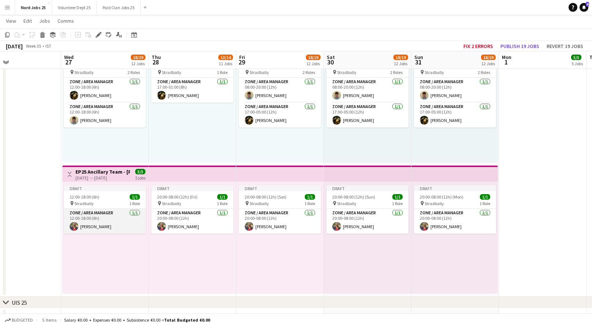
click at [108, 222] on app-card-role "Zone / Area Manager 1/1 12:00-18:00 (6h) Jerrin Jacob" at bounding box center [105, 221] width 82 height 25
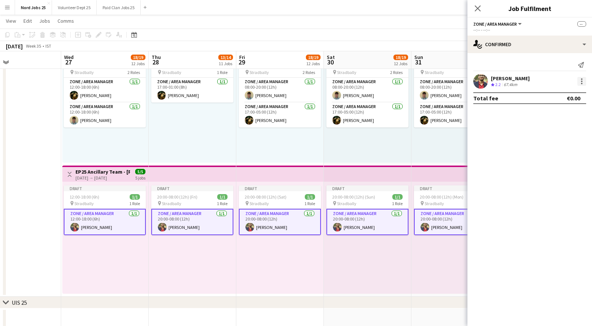
click at [582, 85] on div at bounding box center [581, 81] width 9 height 9
click at [567, 95] on span "Edit fee" at bounding box center [557, 95] width 45 height 7
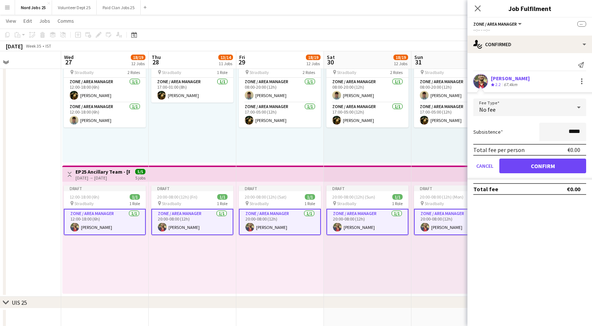
click at [560, 130] on input "*****" at bounding box center [562, 132] width 47 height 18
type input "****"
click at [552, 166] on button "Confirm" at bounding box center [542, 166] width 87 height 15
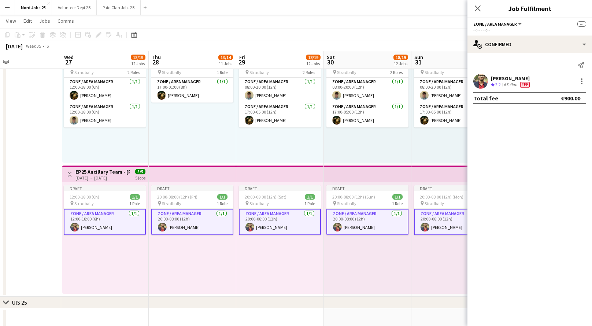
click at [126, 212] on app-card-role "Zone / Area Manager 1/1 12:00-18:00 (6h) Jerrin Jacob" at bounding box center [105, 222] width 82 height 26
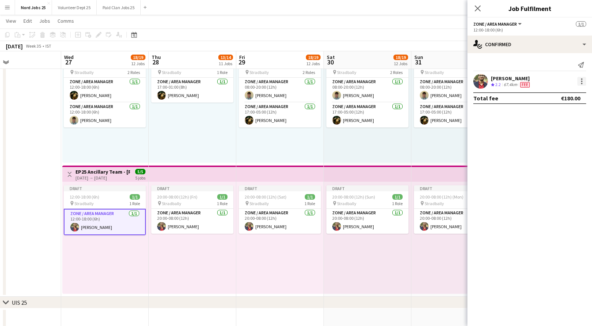
click at [578, 81] on div at bounding box center [581, 81] width 9 height 9
click at [557, 94] on span "Edit fee" at bounding box center [557, 95] width 45 height 7
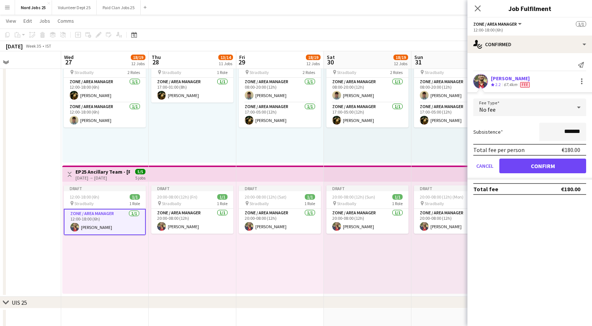
click at [567, 132] on input "*******" at bounding box center [562, 132] width 47 height 18
type input "***"
click at [556, 164] on button "Confirm" at bounding box center [542, 166] width 87 height 15
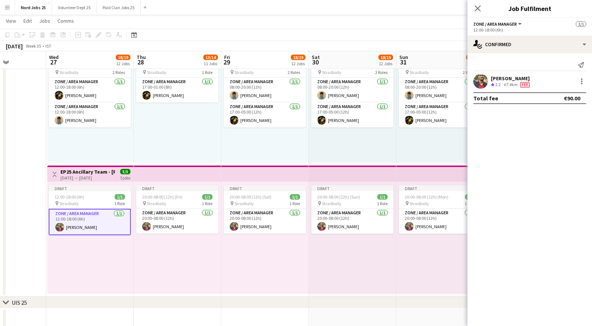
scroll to position [0, 216]
click at [200, 227] on app-card-role "Zone / Area Manager 1/1 20:00-08:00 (12h) Jerrin Jacob" at bounding box center [178, 221] width 82 height 25
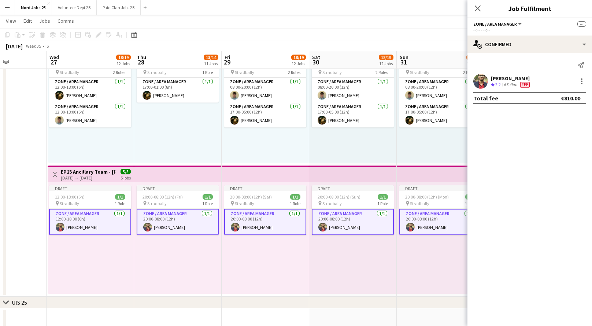
click at [200, 227] on app-card-role "Zone / Area Manager 1/1 20:00-08:00 (12h) Jerrin Jacob" at bounding box center [178, 222] width 82 height 26
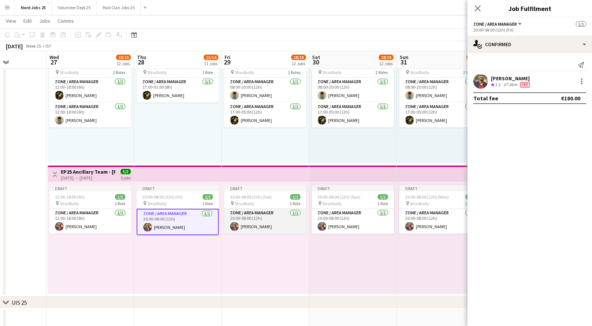
click at [249, 220] on app-card-role "Zone / Area Manager 1/1 20:00-08:00 (12h) Jerrin Jacob" at bounding box center [265, 221] width 82 height 25
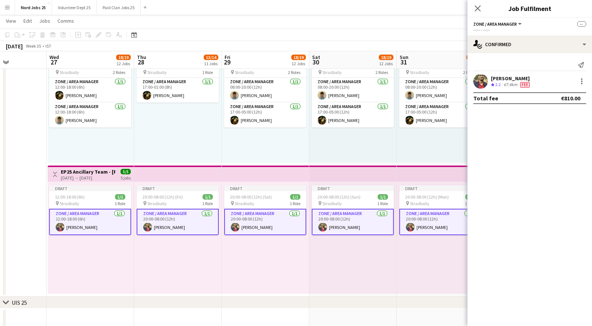
click at [249, 220] on app-card-role "Zone / Area Manager 1/1 20:00-08:00 (12h) Jerrin Jacob" at bounding box center [265, 222] width 82 height 26
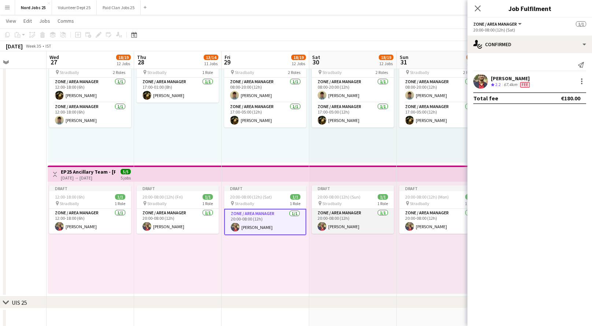
click at [350, 224] on app-card-role "Zone / Area Manager 1/1 20:00-08:00 (12h) Jerrin Jacob" at bounding box center [353, 221] width 82 height 25
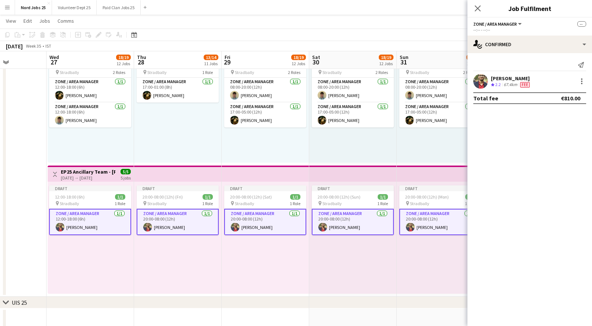
click at [350, 224] on app-card-role "Zone / Area Manager 1/1 20:00-08:00 (12h) Jerrin Jacob" at bounding box center [353, 222] width 82 height 26
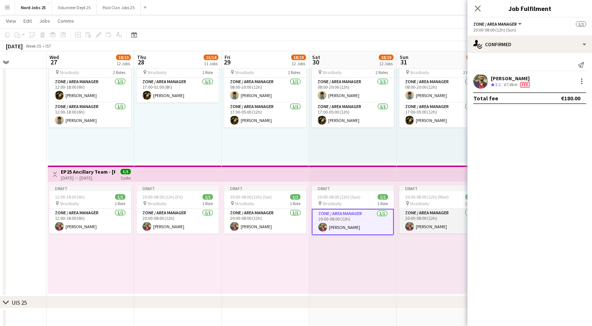
click at [399, 223] on app-card-role "Zone / Area Manager 1/1 20:00-08:00 (12h) Jerrin Jacob" at bounding box center [440, 221] width 82 height 25
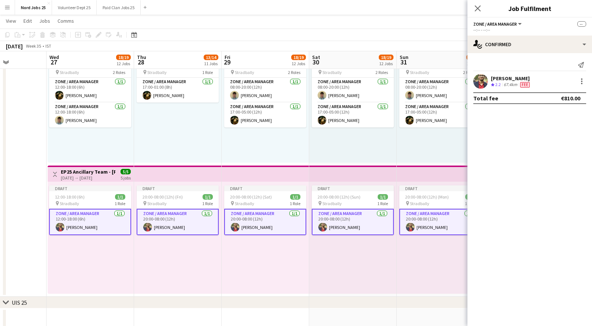
click at [407, 223] on app-user-avatar at bounding box center [410, 227] width 9 height 9
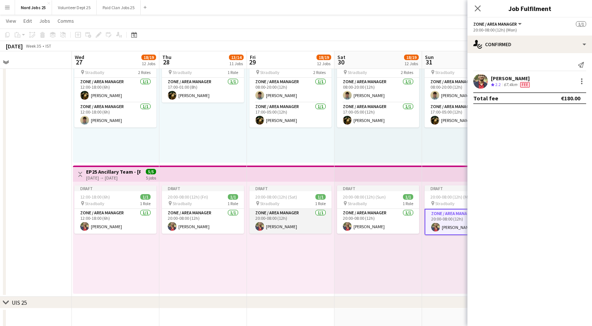
scroll to position [0, 283]
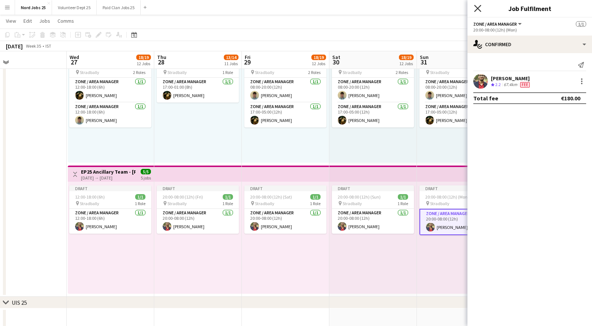
click at [478, 10] on icon at bounding box center [477, 8] width 7 height 7
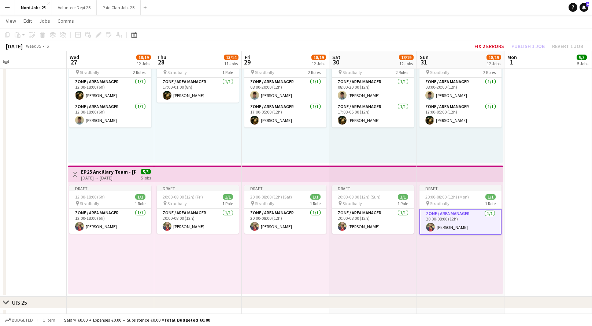
click at [222, 177] on app-top-bar at bounding box center [198, 174] width 88 height 16
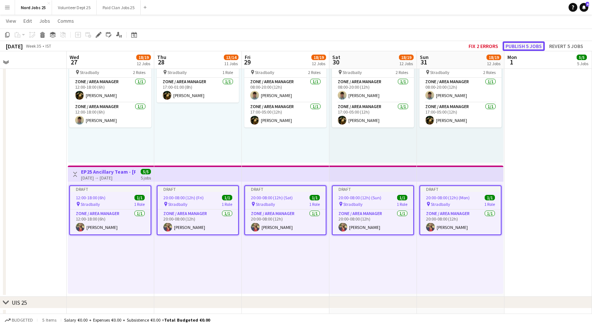
click at [516, 48] on button "Publish 5 jobs" at bounding box center [523, 46] width 42 height 10
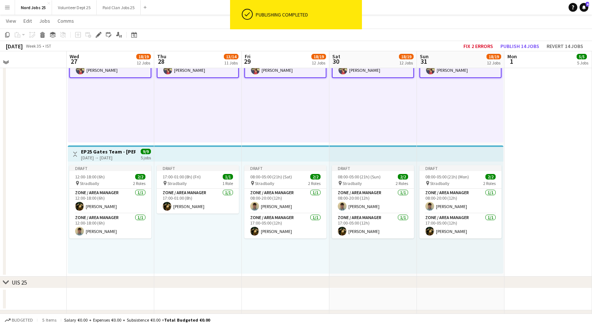
scroll to position [1561, 0]
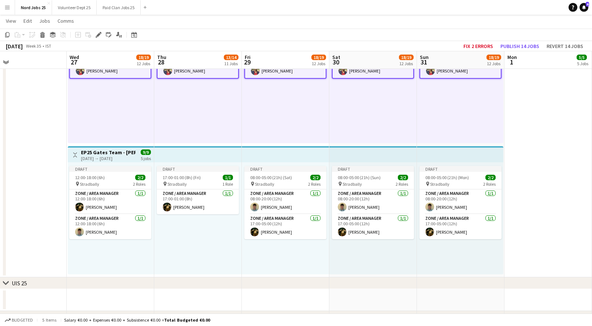
click at [230, 152] on app-top-bar at bounding box center [198, 154] width 88 height 16
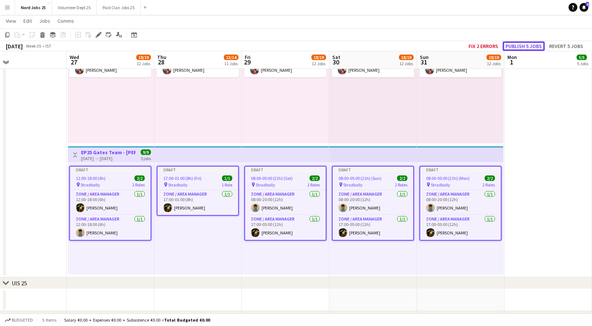
click at [528, 47] on button "Publish 5 jobs" at bounding box center [523, 46] width 42 height 10
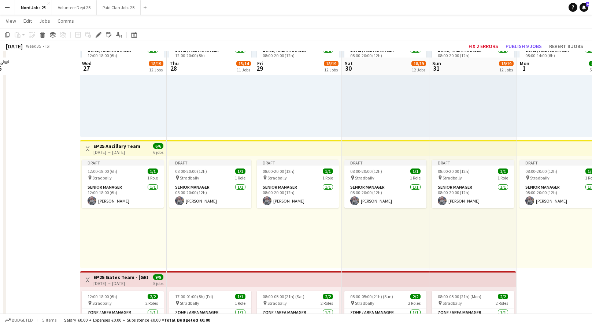
scroll to position [647, 0]
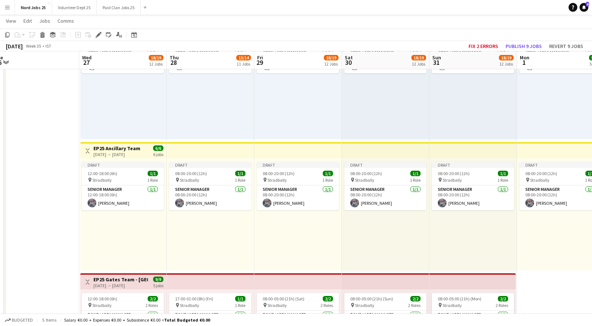
click at [211, 150] on app-top-bar at bounding box center [211, 150] width 88 height 16
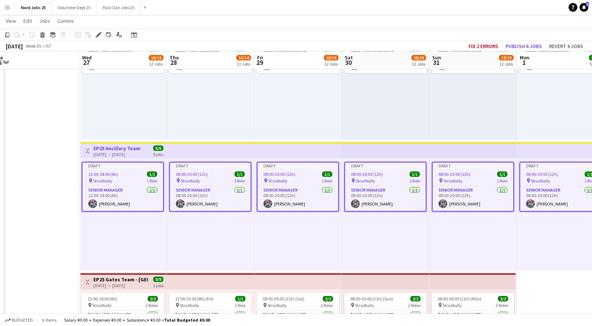
click at [522, 36] on app-toolbar "Copy Paste Paste Ctrl+V Paste with crew Ctrl+Shift+V Paste linked Job Delete Gr…" at bounding box center [296, 35] width 592 height 12
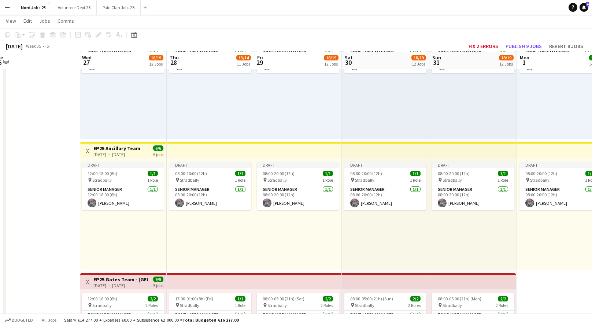
click at [399, 150] on app-top-bar at bounding box center [386, 150] width 88 height 16
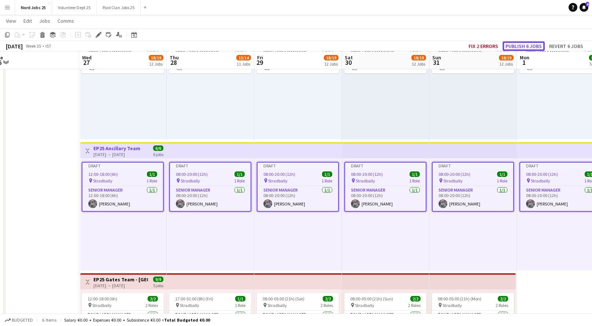
click at [526, 49] on button "Publish 6 jobs" at bounding box center [523, 46] width 42 height 10
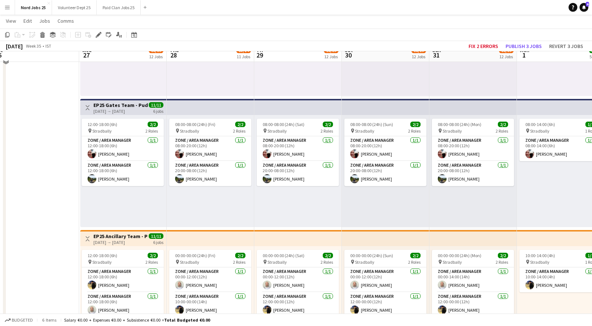
scroll to position [298, 0]
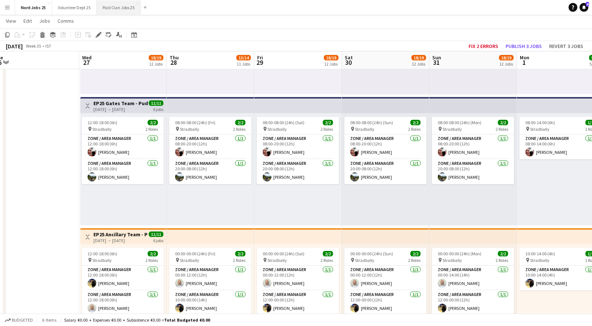
click at [115, 8] on button "Paid Clan Jobs 25 Close" at bounding box center [119, 7] width 44 height 14
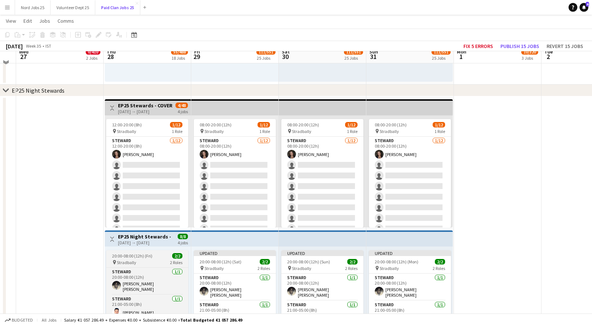
scroll to position [1777, 0]
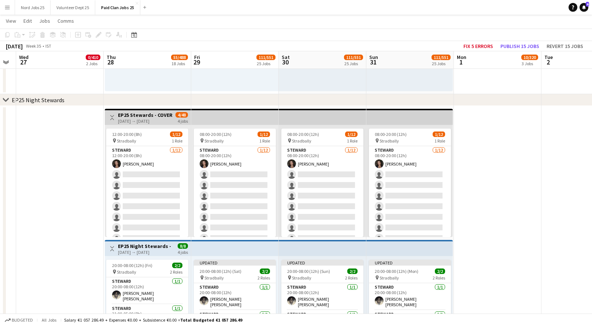
click at [156, 114] on h3 "EP25 Stewards - COVER Nights" at bounding box center [145, 115] width 55 height 7
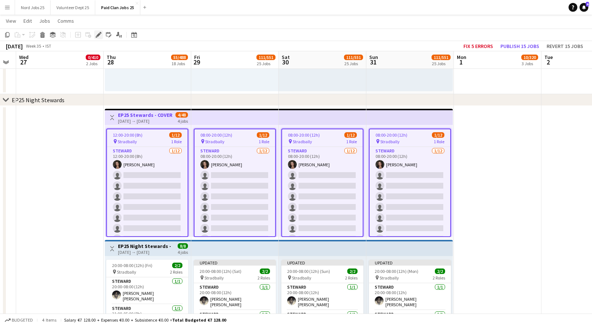
click at [99, 38] on div "Edit" at bounding box center [98, 34] width 9 height 9
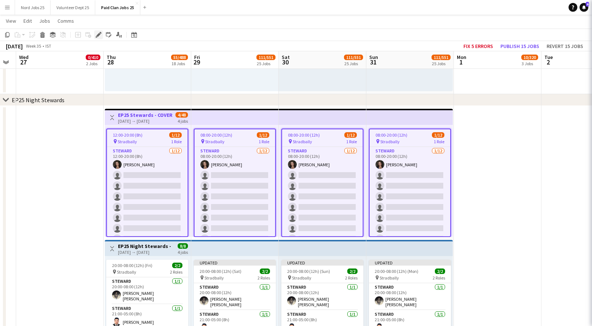
type input "**********"
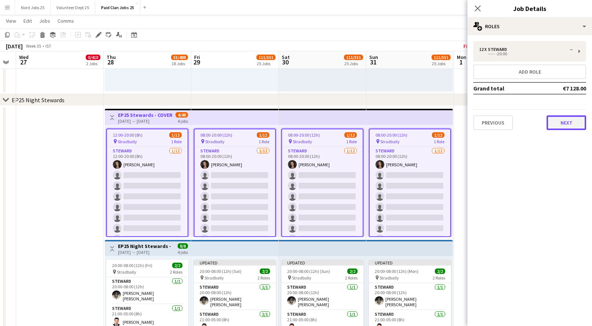
click at [572, 128] on button "Next" at bounding box center [566, 122] width 40 height 15
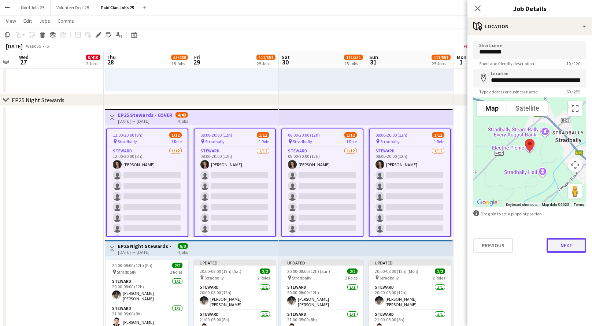
click at [571, 241] on button "Next" at bounding box center [566, 245] width 40 height 15
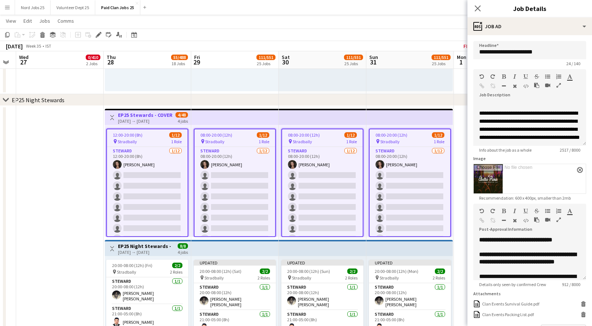
scroll to position [54, 0]
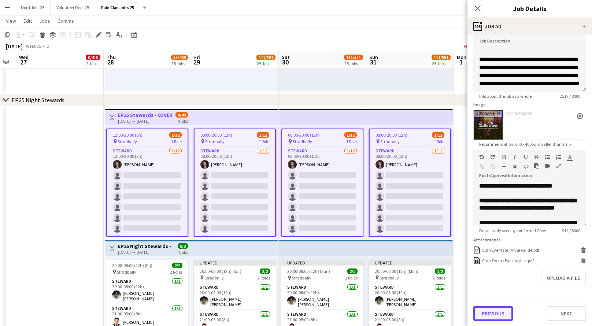
click at [501, 317] on button "Previous" at bounding box center [493, 313] width 40 height 15
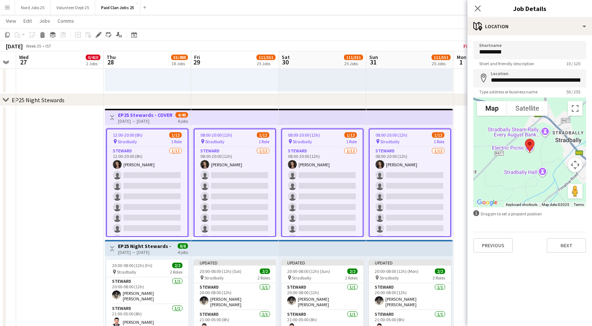
scroll to position [0, 0]
click at [503, 240] on button "Previous" at bounding box center [493, 245] width 40 height 15
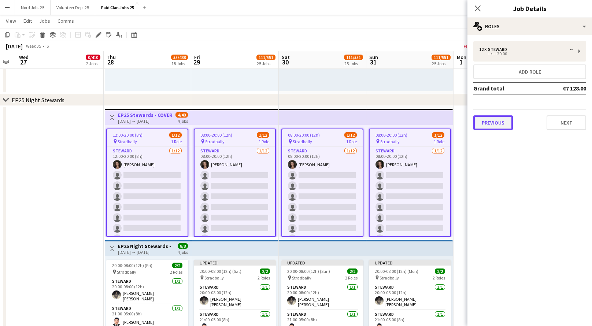
click at [503, 116] on button "Previous" at bounding box center [493, 122] width 40 height 15
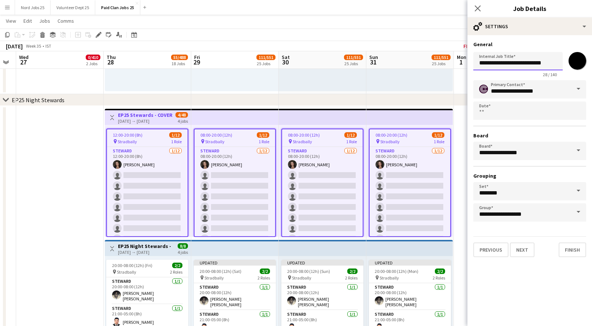
click at [494, 62] on input "**********" at bounding box center [517, 61] width 89 height 18
type input "**********"
click at [568, 251] on button "Finish" at bounding box center [572, 249] width 27 height 15
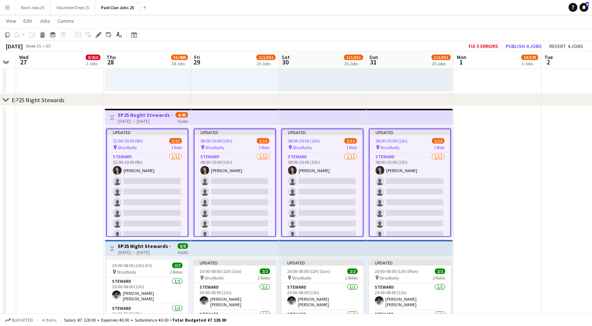
click at [216, 116] on app-top-bar at bounding box center [235, 117] width 88 height 16
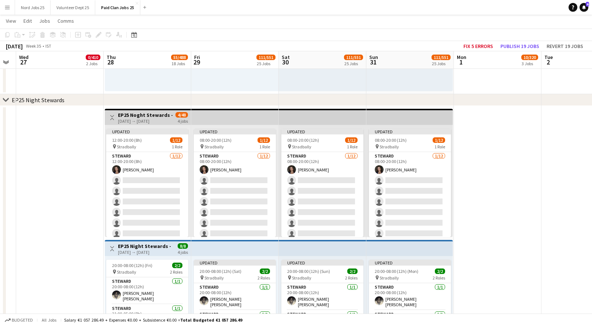
click at [217, 116] on app-top-bar at bounding box center [235, 117] width 88 height 16
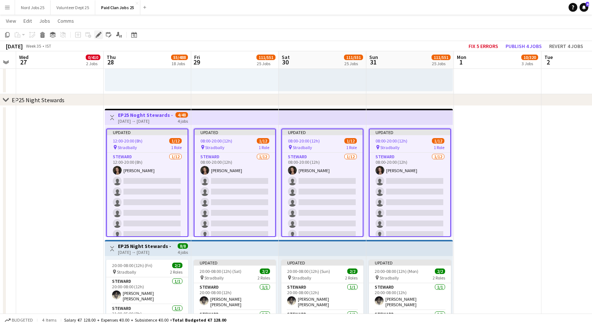
click at [99, 37] on icon "Edit" at bounding box center [99, 35] width 6 height 6
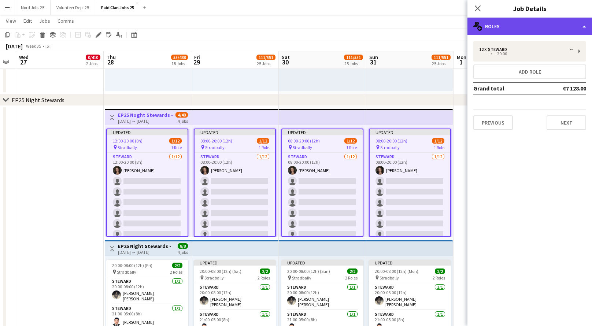
click at [510, 28] on div "multiple-users-add Roles" at bounding box center [529, 27] width 125 height 18
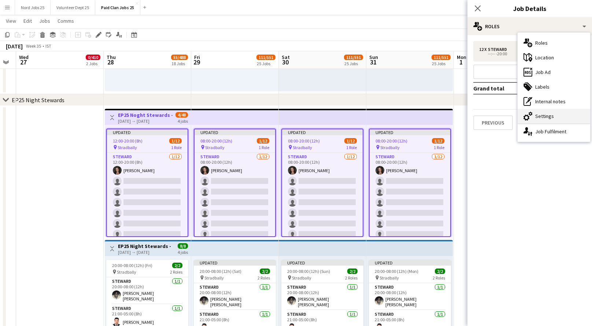
click at [540, 118] on div "cog-double-3 Settings" at bounding box center [553, 116] width 73 height 15
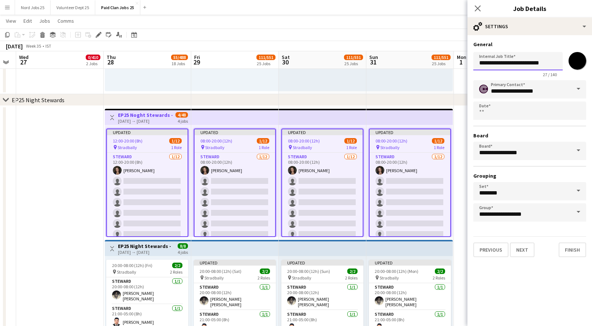
click at [497, 64] on input "**********" at bounding box center [517, 61] width 89 height 18
type input "**********"
click at [565, 248] on button "Finish" at bounding box center [572, 249] width 27 height 15
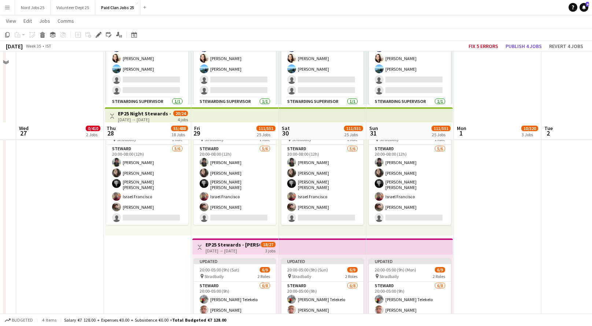
scroll to position [2398, 0]
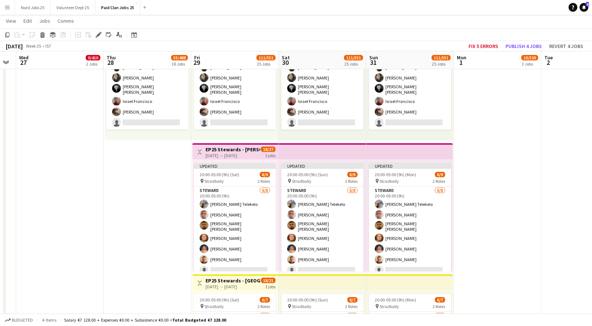
click at [227, 146] on div "Toggle View EP25 Stewards - Jimi Hendrix Arena Entrance 29-08-2025 → 31-08-2025…" at bounding box center [235, 152] width 80 height 12
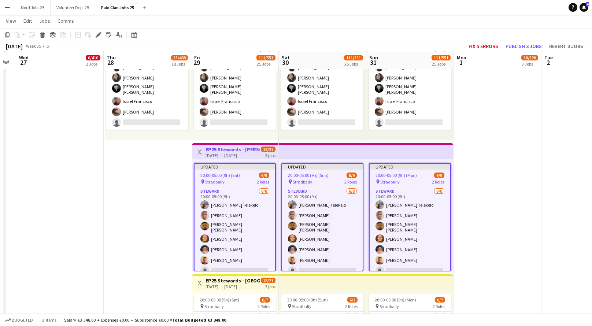
scroll to position [56, 0]
click at [96, 33] on icon "Edit" at bounding box center [99, 35] width 6 height 6
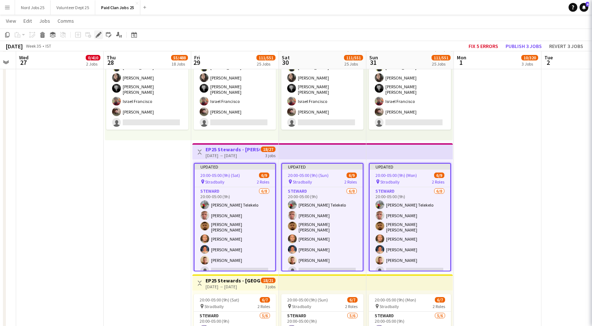
type input "*******"
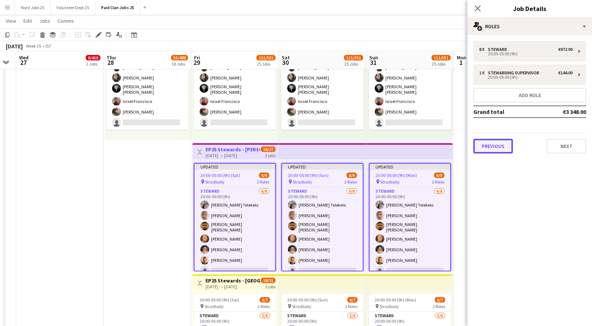
click at [501, 144] on button "Previous" at bounding box center [493, 146] width 40 height 15
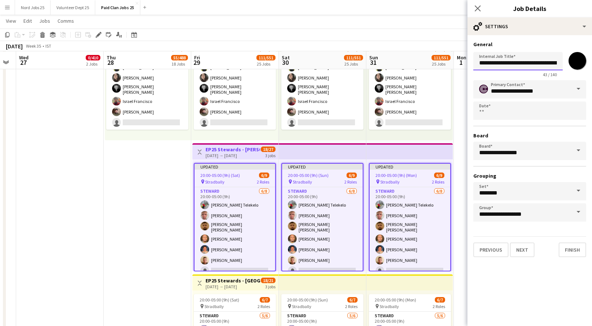
click at [493, 65] on input "**********" at bounding box center [517, 61] width 89 height 18
type input "**********"
click at [566, 248] on button "Finish" at bounding box center [572, 249] width 27 height 15
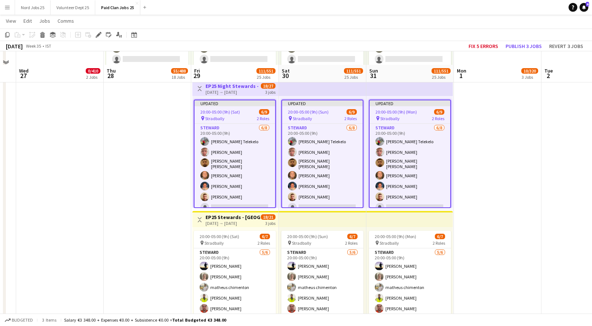
scroll to position [2475, 0]
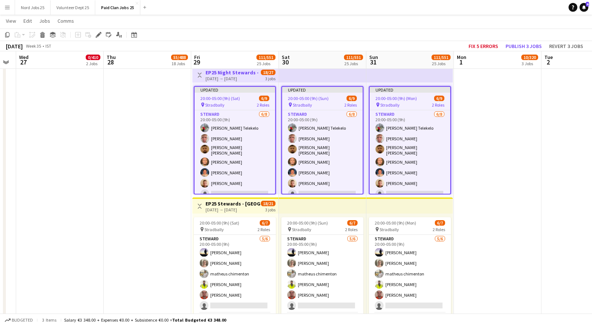
click at [293, 208] on app-top-bar at bounding box center [323, 205] width 88 height 16
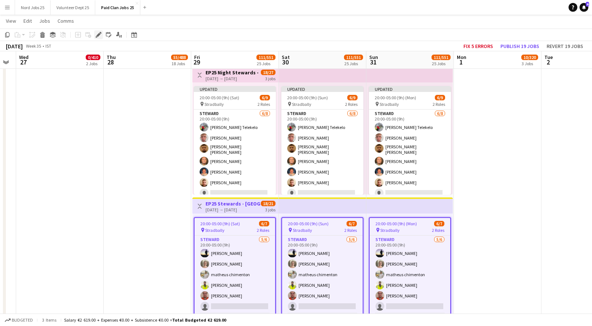
click at [99, 34] on icon at bounding box center [98, 35] width 4 height 4
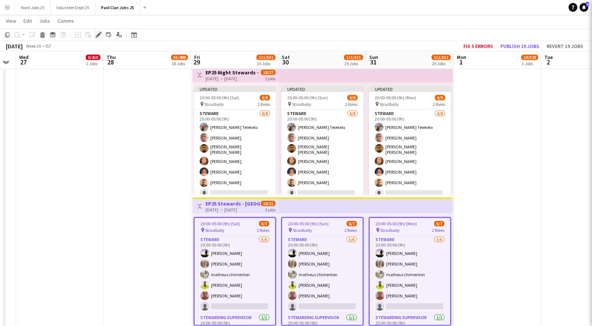
type input "*******"
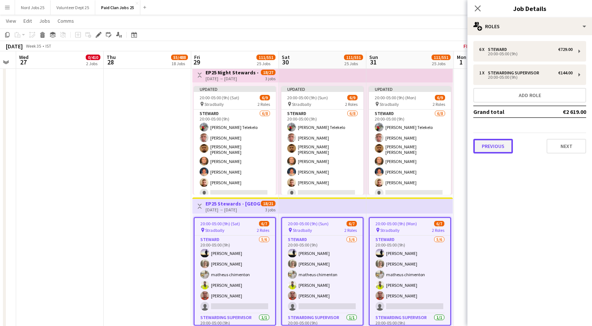
click at [501, 146] on button "Previous" at bounding box center [493, 146] width 40 height 15
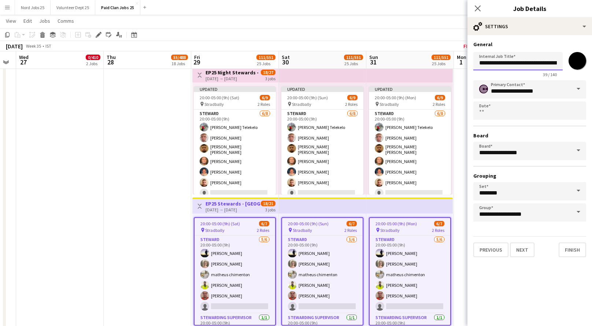
click at [493, 61] on input "**********" at bounding box center [517, 61] width 89 height 18
type input "**********"
click at [576, 249] on button "Finish" at bounding box center [572, 249] width 27 height 15
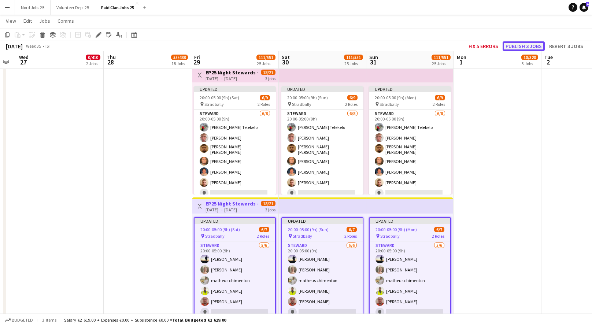
click at [519, 45] on button "Publish 3 jobs" at bounding box center [523, 46] width 42 height 10
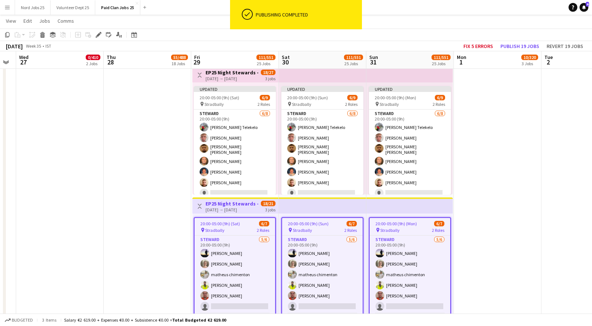
click at [387, 78] on app-top-bar at bounding box center [409, 74] width 86 height 16
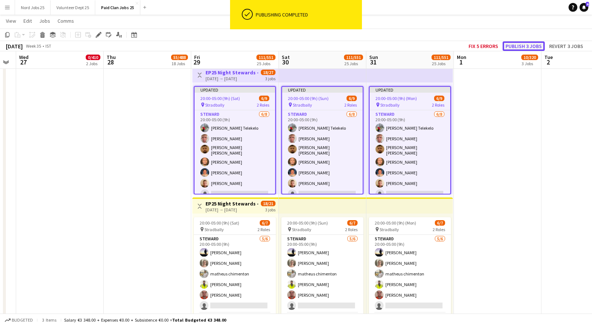
click at [521, 48] on button "Publish 3 jobs" at bounding box center [523, 46] width 42 height 10
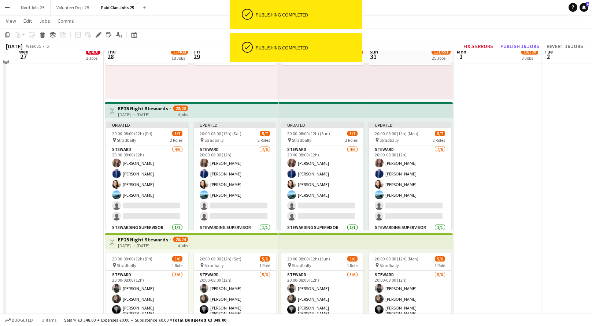
scroll to position [2168, 0]
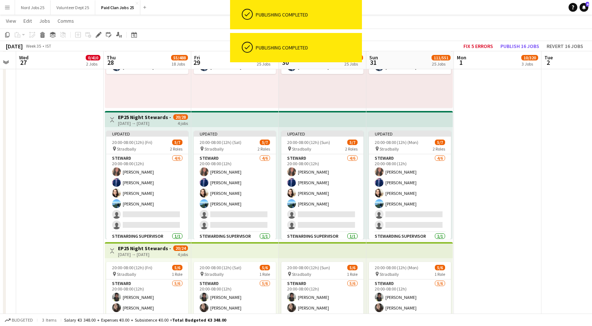
click at [409, 117] on app-top-bar at bounding box center [409, 119] width 86 height 16
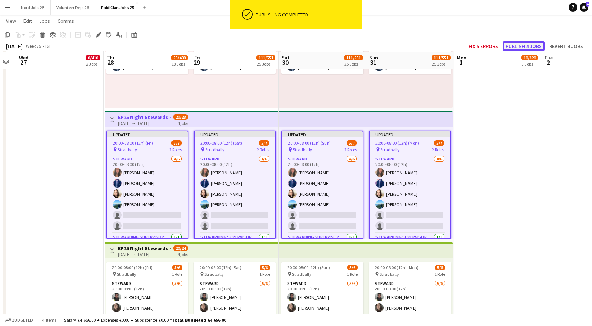
click at [530, 47] on button "Publish 4 jobs" at bounding box center [523, 46] width 42 height 10
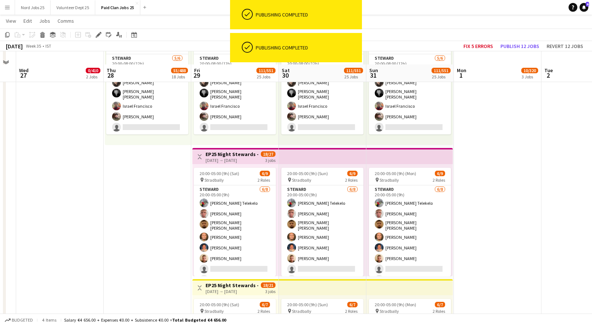
scroll to position [2501, 0]
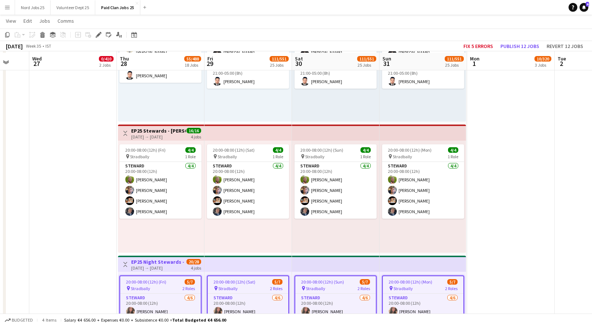
scroll to position [2017, 0]
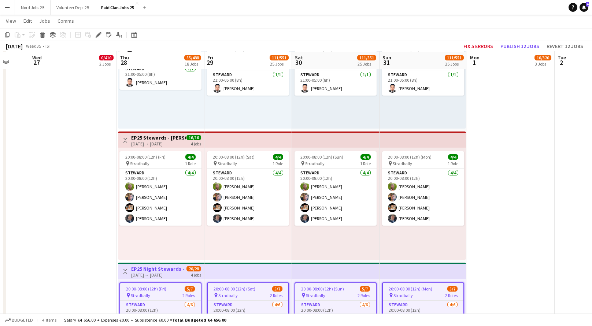
click at [221, 138] on app-top-bar at bounding box center [248, 139] width 88 height 16
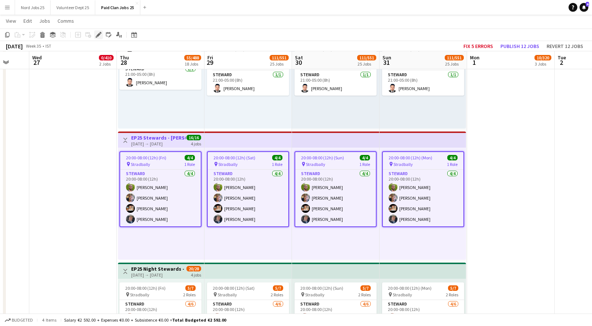
click at [97, 35] on icon at bounding box center [98, 35] width 4 height 4
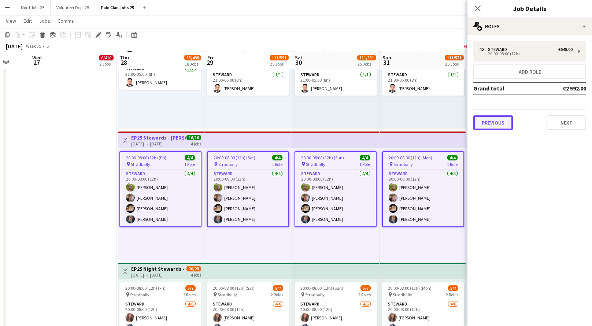
click at [490, 122] on button "Previous" at bounding box center [493, 122] width 40 height 15
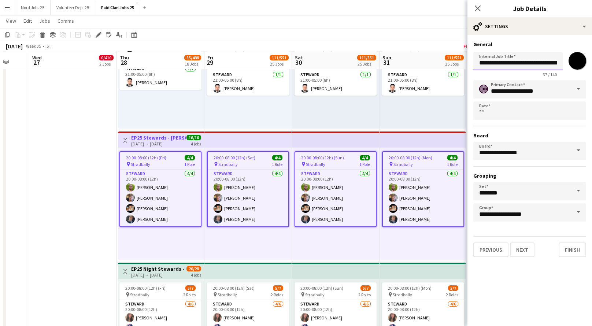
click at [493, 63] on input "**********" at bounding box center [517, 61] width 89 height 18
type input "**********"
click button "Next" at bounding box center [522, 249] width 25 height 15
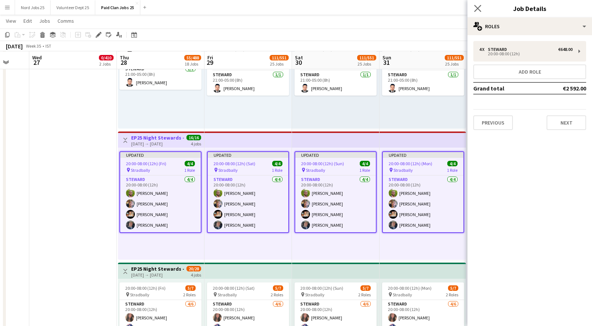
click at [481, 5] on app-icon "Close pop-in" at bounding box center [477, 8] width 11 height 11
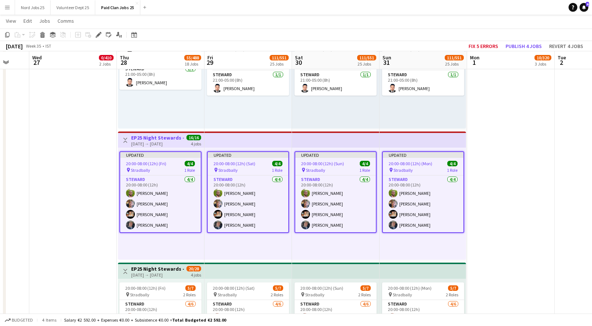
click at [356, 136] on app-top-bar at bounding box center [336, 139] width 88 height 16
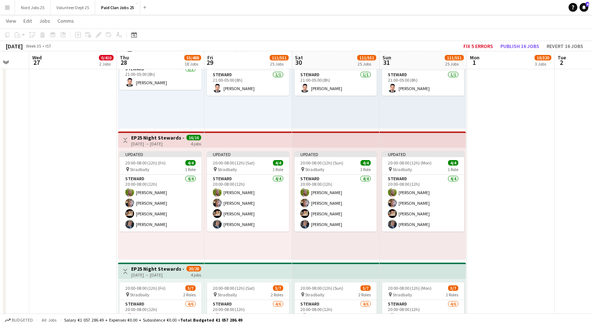
click at [345, 139] on app-top-bar at bounding box center [336, 139] width 88 height 16
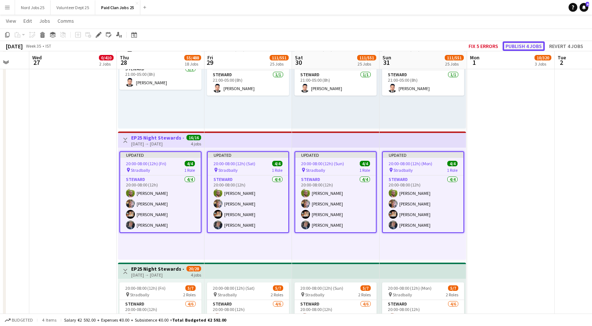
click at [512, 47] on button "Publish 4 jobs" at bounding box center [523, 46] width 42 height 10
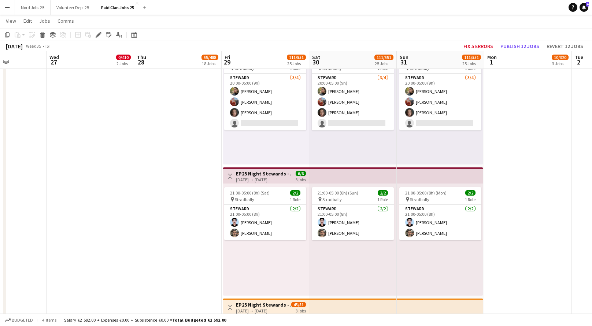
scroll to position [640, 0]
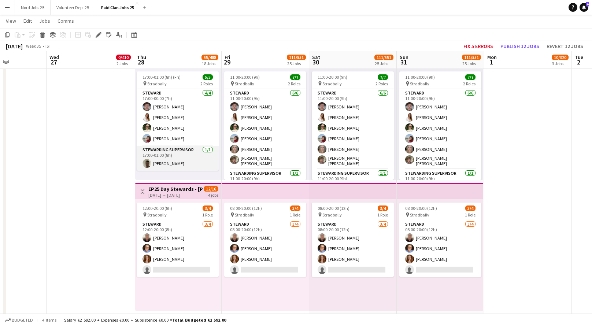
click at [158, 152] on app-card-role "Stewarding Supervisor [DATE] 17:00-01:00 (8h) [PERSON_NAME]" at bounding box center [178, 158] width 82 height 25
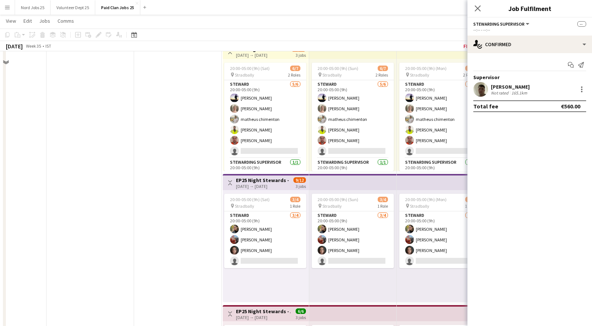
scroll to position [12, 0]
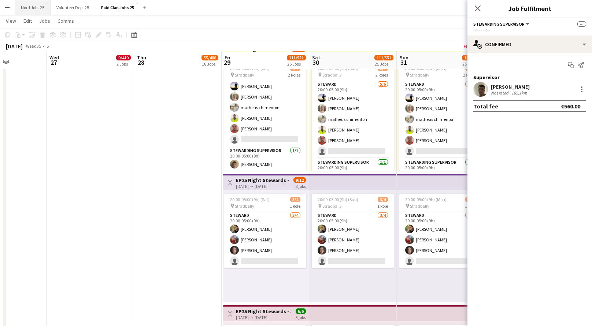
click at [32, 1] on button "Nord Jobs 25 Close" at bounding box center [33, 7] width 36 height 14
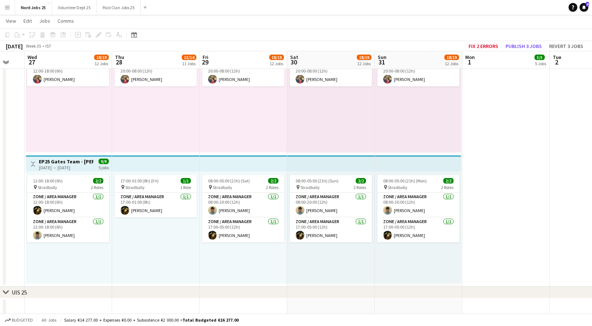
scroll to position [1555, 0]
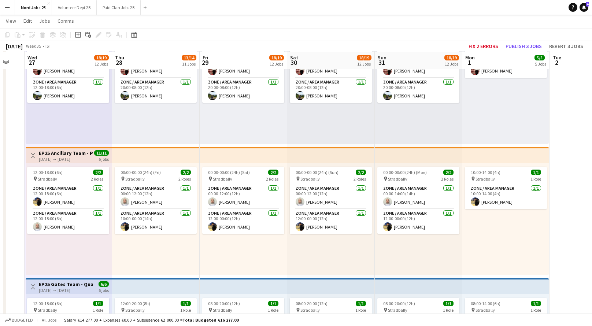
scroll to position [379, 0]
click at [138, 153] on app-top-bar at bounding box center [156, 155] width 88 height 16
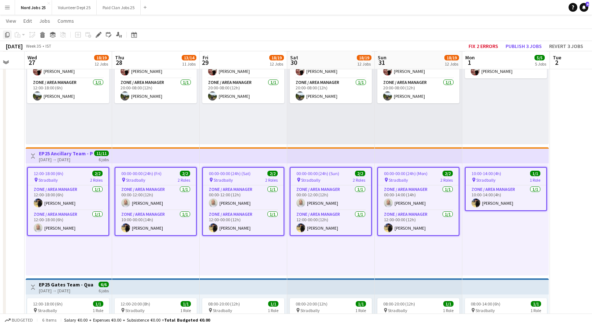
click at [7, 37] on icon at bounding box center [7, 34] width 4 height 5
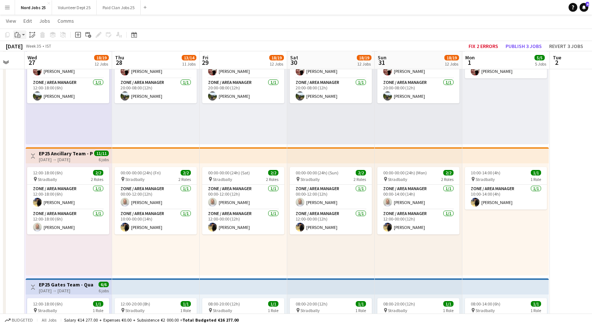
click at [19, 36] on icon at bounding box center [18, 36] width 1 height 0
click at [27, 48] on link "Paste Ctrl+V" at bounding box center [53, 48] width 69 height 7
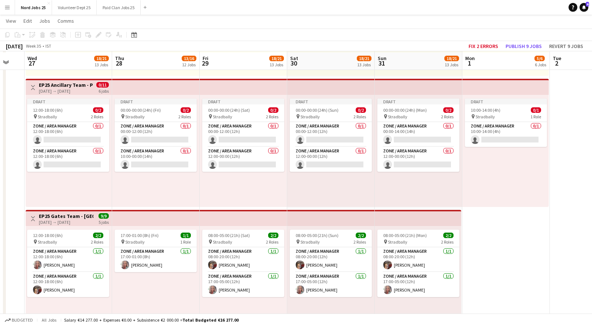
scroll to position [835, 0]
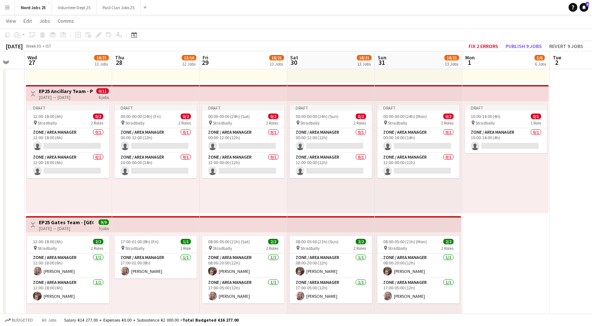
click at [69, 88] on h3 "EP25 Ancillary Team - Pudo Traffic Managers" at bounding box center [66, 91] width 55 height 7
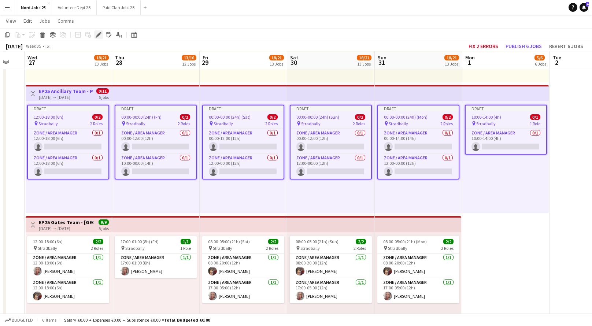
click at [97, 37] on icon "Edit" at bounding box center [99, 35] width 6 height 6
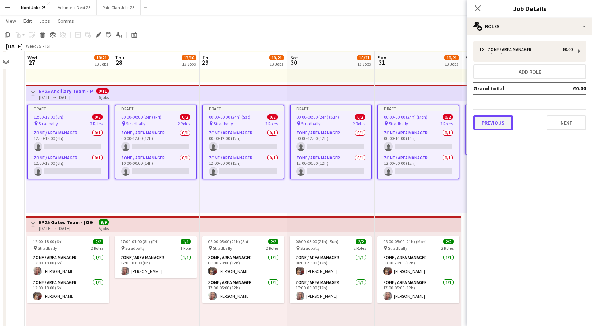
click at [504, 125] on button "Previous" at bounding box center [493, 122] width 40 height 15
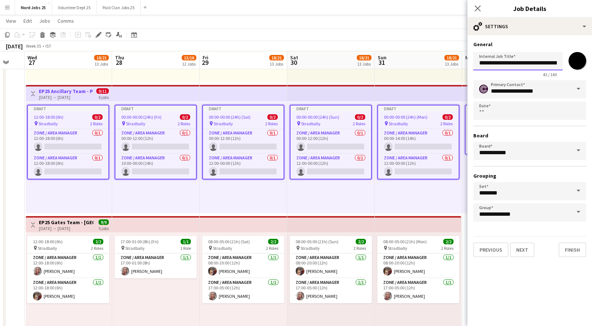
click at [537, 63] on input "**********" at bounding box center [517, 61] width 89 height 18
type input "**********"
click at [574, 68] on input "*******" at bounding box center [577, 61] width 26 height 26
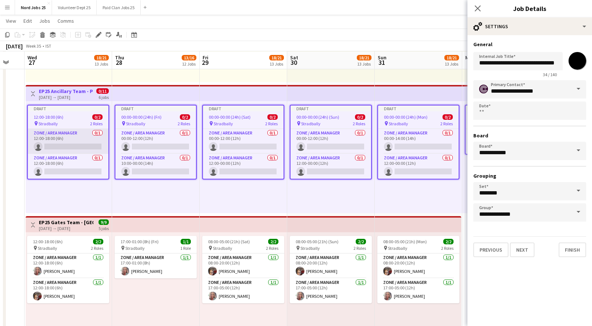
click at [70, 137] on app-card-role "Zone / Area Manager 0/1 12:00-18:00 (6h) single-neutral-actions" at bounding box center [68, 141] width 81 height 25
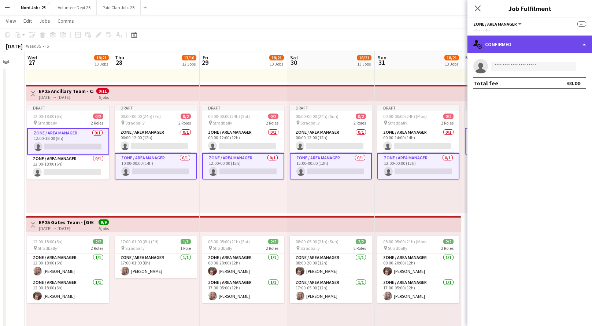
click at [564, 47] on div "single-neutral-actions-check-2 Confirmed" at bounding box center [529, 45] width 125 height 18
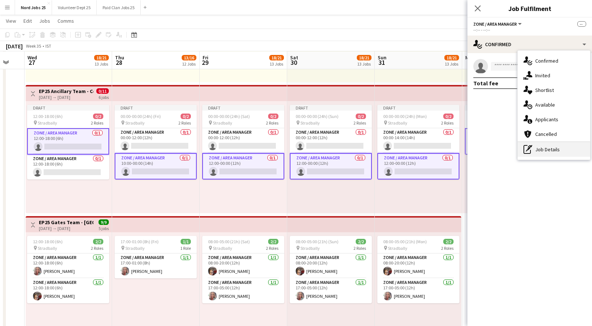
click at [547, 147] on div "pen-write Job Details" at bounding box center [553, 149] width 73 height 15
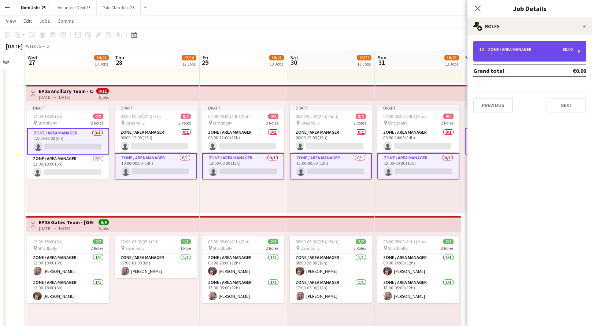
click at [523, 46] on div "1 x Zone / Area Manager €0.00 --:-- - --:--" at bounding box center [529, 51] width 113 height 21
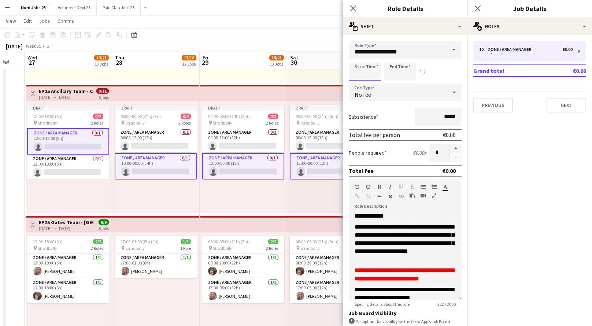
click at [364, 76] on input at bounding box center [365, 71] width 32 height 18
type input "*****"
click at [151, 141] on app-card-role "Zone / Area Manager 0/1 00:00-12:00 (12h) single-neutral-actions" at bounding box center [156, 140] width 82 height 25
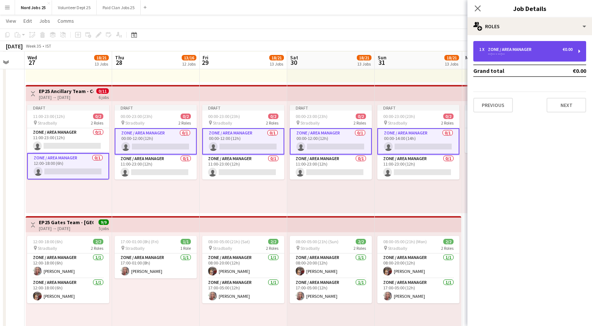
click at [497, 44] on div "1 x Zone / Area Manager €0.00 --:-- - --:--" at bounding box center [529, 51] width 113 height 21
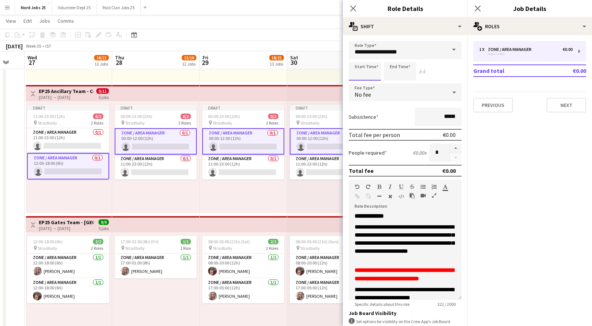
click at [363, 72] on input at bounding box center [365, 71] width 32 height 18
type input "*****"
click at [560, 106] on button "Next" at bounding box center [566, 105] width 40 height 15
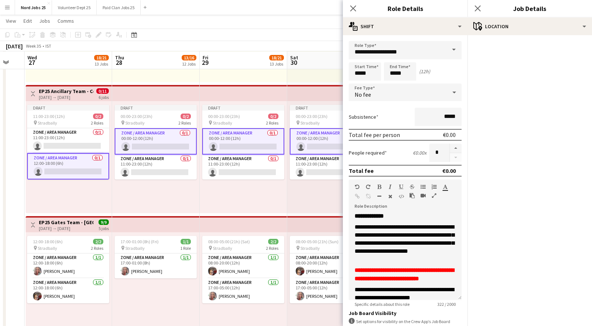
click at [44, 162] on app-card-role "Zone / Area Manager 0/1 12:00-18:00 (6h) single-neutral-actions" at bounding box center [68, 166] width 82 height 26
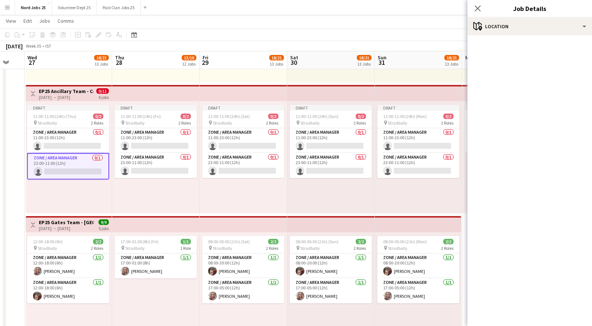
click at [44, 162] on app-card-role "Zone / Area Manager 0/1 23:00-11:00 (12h) single-neutral-actions" at bounding box center [68, 166] width 82 height 26
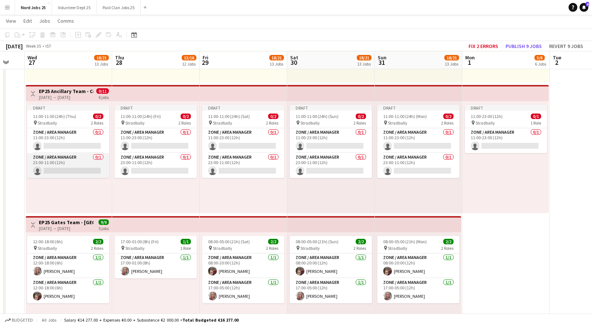
click at [44, 162] on app-card-role "Zone / Area Manager 0/1 23:00-11:00 (12h) single-neutral-actions" at bounding box center [68, 165] width 82 height 25
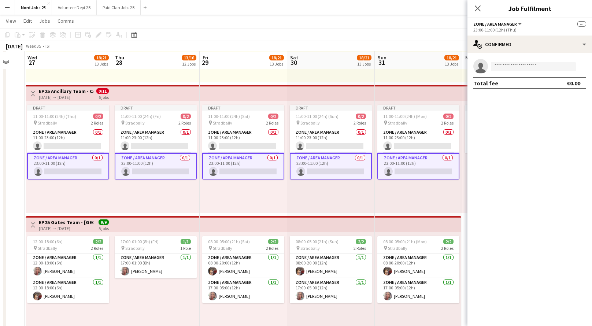
click at [44, 162] on app-card-role "Zone / Area Manager 0/1 23:00-11:00 (12h) single-neutral-actions" at bounding box center [68, 166] width 82 height 26
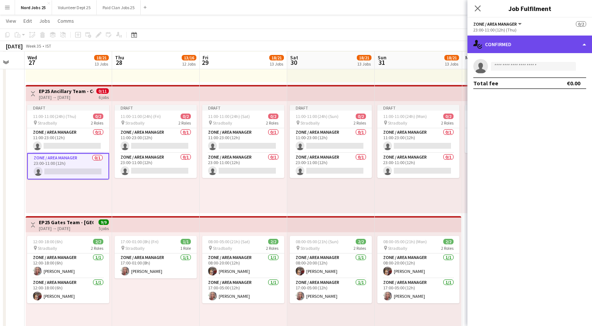
click at [517, 51] on div "single-neutral-actions-check-2 Confirmed" at bounding box center [529, 45] width 125 height 18
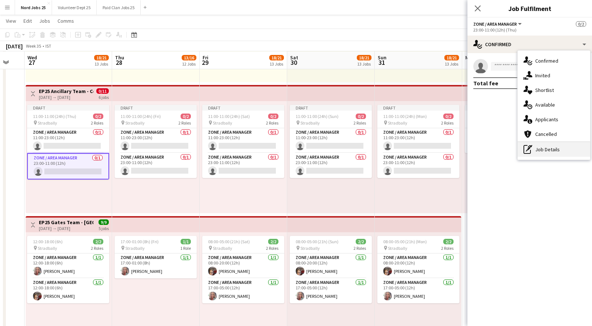
click at [538, 148] on div "pen-write Job Details" at bounding box center [553, 149] width 73 height 15
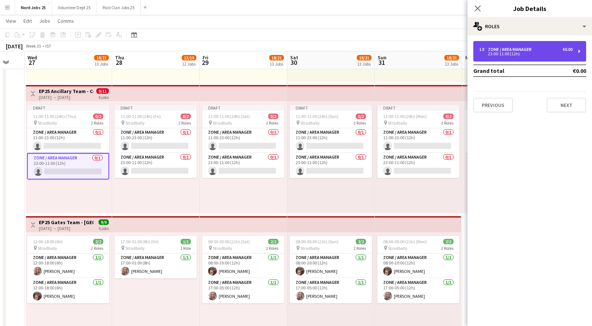
click at [488, 47] on div "Zone / Area Manager" at bounding box center [511, 49] width 47 height 5
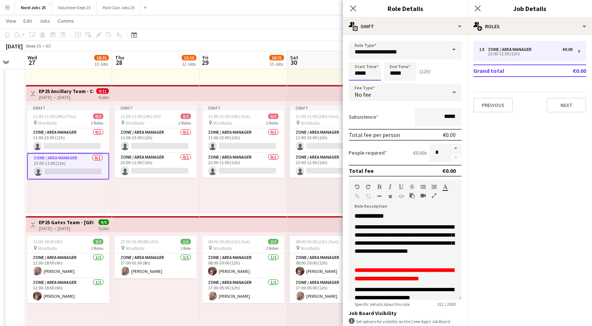
click at [372, 67] on input "*****" at bounding box center [365, 71] width 32 height 18
type input "*****"
click at [71, 138] on app-card-role "Zone / Area Manager 0/1 11:00-23:00 (12h) single-neutral-actions" at bounding box center [68, 140] width 82 height 25
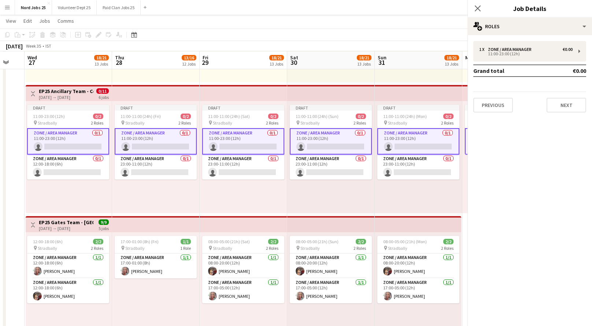
click at [71, 138] on app-card-role "Zone / Area Manager 0/1 11:00-23:00 (12h) single-neutral-actions" at bounding box center [68, 141] width 82 height 26
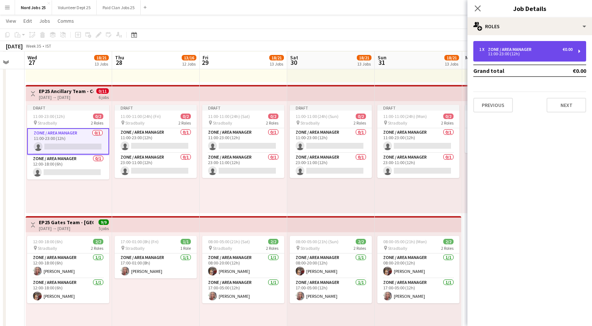
click at [477, 57] on div "1 x Zone / Area Manager €0.00 11:00-23:00 (12h)" at bounding box center [529, 51] width 113 height 21
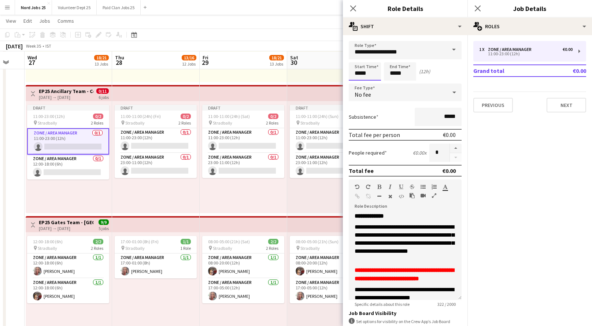
click at [360, 76] on input "*****" at bounding box center [365, 71] width 32 height 18
type input "*****"
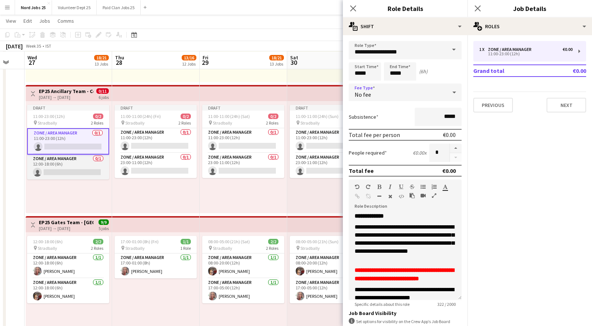
click at [54, 164] on app-card-role "Zone / Area Manager 0/1 12:00-18:00 (6h) single-neutral-actions" at bounding box center [68, 167] width 82 height 25
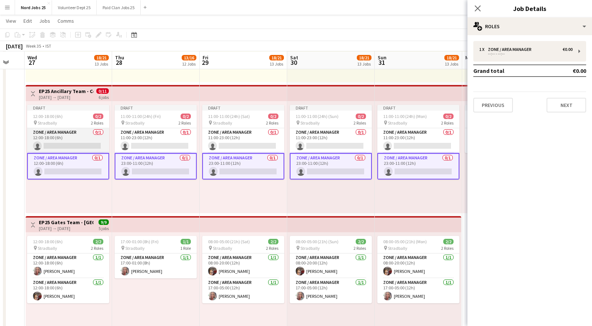
click at [69, 135] on app-card-role "Zone / Area Manager 0/1 12:00-18:00 (6h) single-neutral-actions" at bounding box center [68, 140] width 82 height 25
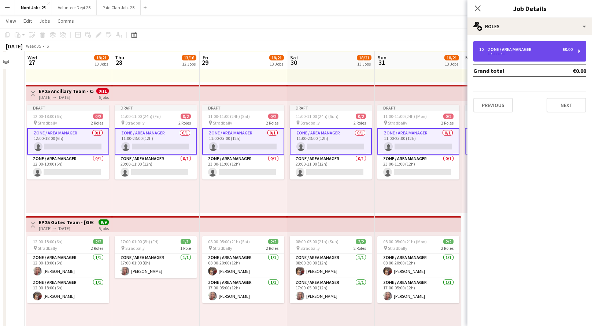
click at [508, 57] on div "1 x Zone / Area Manager €0.00 --:-- - --:--" at bounding box center [529, 51] width 113 height 21
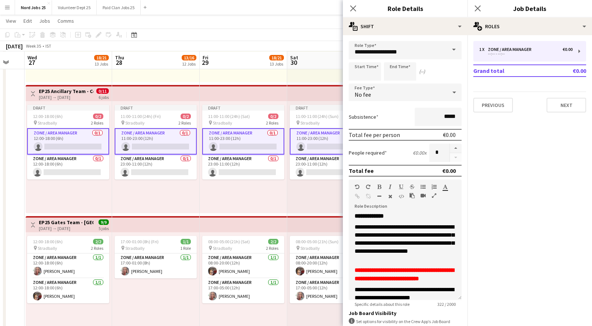
click at [518, 36] on div "1 x Zone / Area Manager €0.00 --:-- - --:-- Grand total €0.00 Previous Next" at bounding box center [529, 76] width 125 height 83
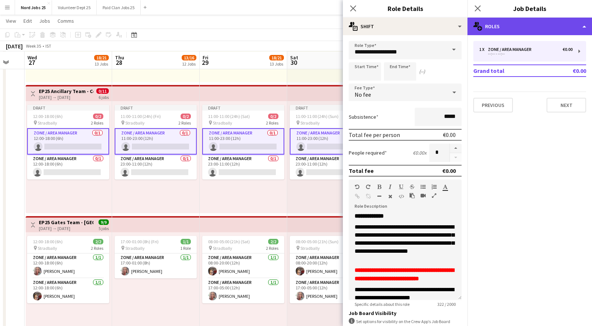
click at [519, 23] on div "multiple-users-add Roles" at bounding box center [529, 27] width 125 height 18
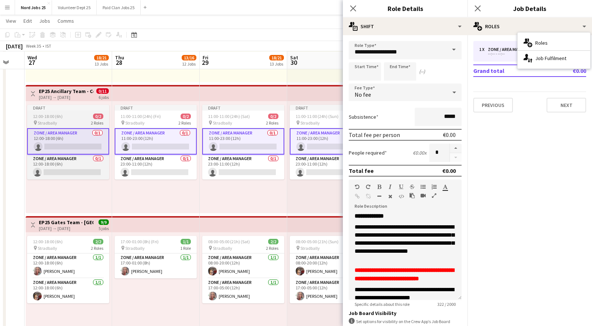
click at [62, 111] on app-job-card "Draft 12:00-18:00 (6h) 0/2 pin Stradbally 2 Roles Zone / Area Manager 0/1 12:00…" at bounding box center [68, 142] width 82 height 75
type input "*****"
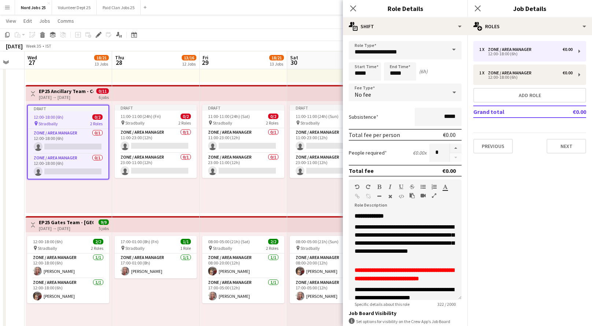
click at [516, 36] on div "1 x Zone / Area Manager €0.00 12:00-18:00 (6h) 1 x Zone / Area Manager €0.00 12…" at bounding box center [529, 97] width 125 height 124
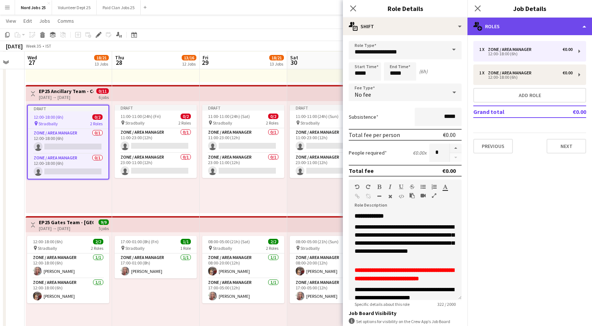
click at [520, 28] on div "multiple-users-add Roles" at bounding box center [529, 27] width 125 height 18
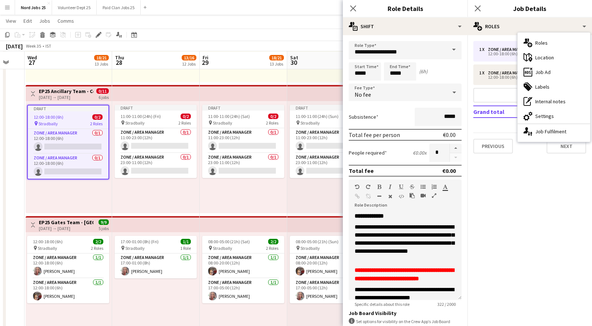
click at [230, 91] on app-top-bar at bounding box center [244, 93] width 88 height 16
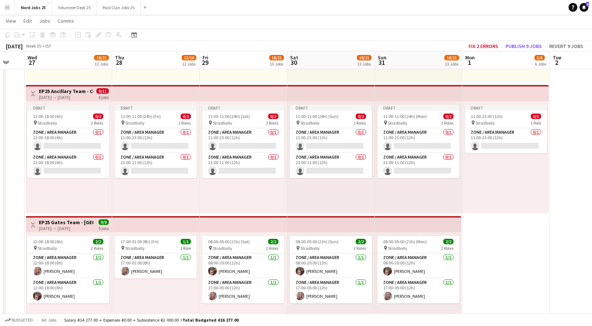
click at [242, 94] on app-top-bar at bounding box center [244, 93] width 88 height 16
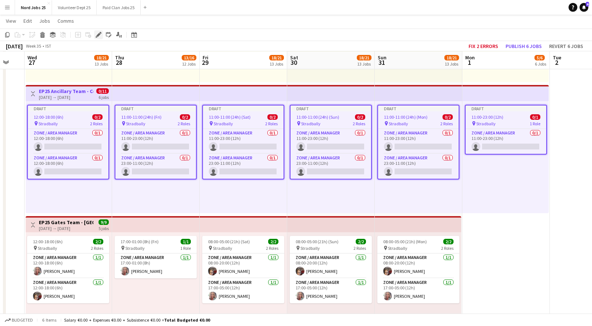
click at [96, 37] on icon at bounding box center [97, 37] width 2 height 2
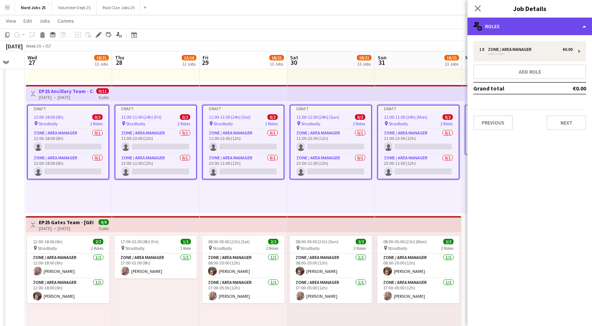
click at [568, 21] on div "multiple-users-add Roles" at bounding box center [529, 27] width 125 height 18
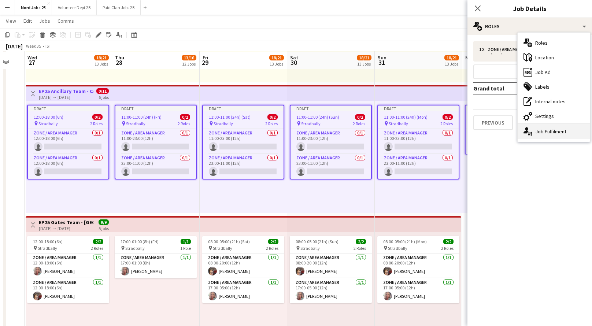
click at [557, 135] on div "single-neutral-actions-up-down Job Fulfilment" at bounding box center [553, 131] width 73 height 15
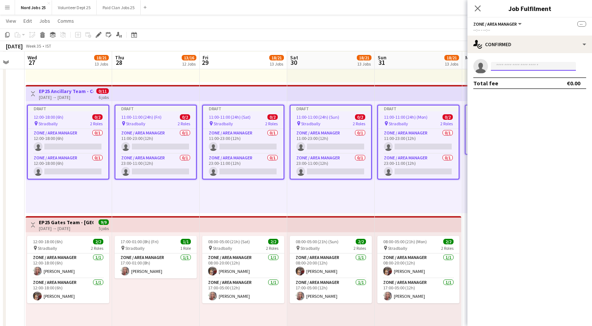
click at [527, 66] on input at bounding box center [533, 66] width 85 height 9
type input "*****"
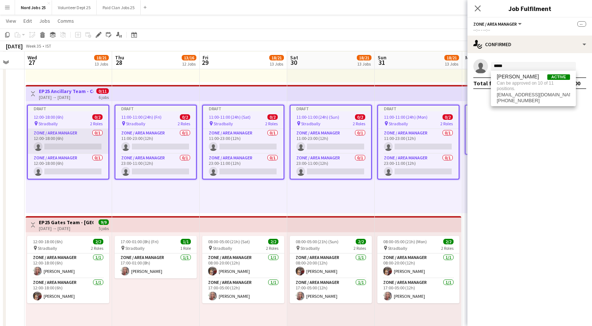
click at [88, 137] on app-card-role "Zone / Area Manager 0/1 12:00-18:00 (6h) single-neutral-actions" at bounding box center [68, 141] width 81 height 25
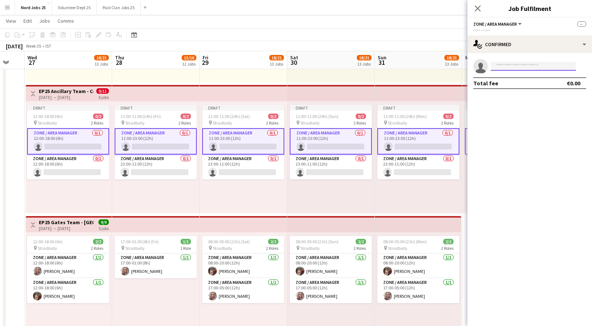
click at [539, 67] on input at bounding box center [533, 66] width 85 height 9
type input "*****"
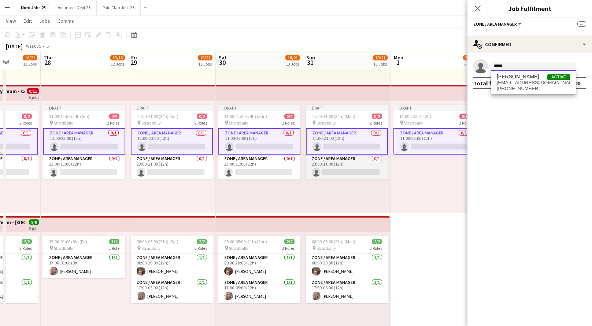
scroll to position [0, 237]
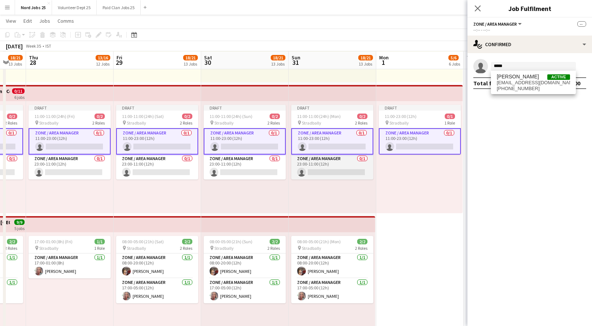
click at [352, 166] on app-card-role "Zone / Area Manager 0/1 23:00-11:00 (12h) single-neutral-actions" at bounding box center [332, 167] width 82 height 25
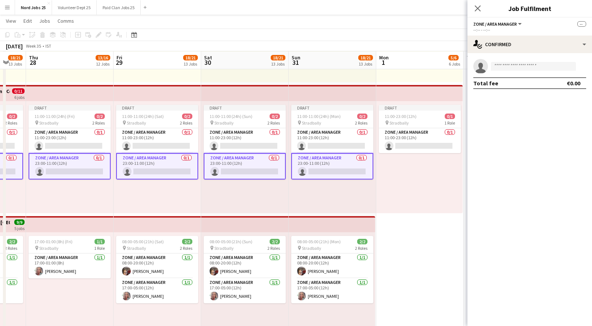
click at [352, 166] on app-card-role "Zone / Area Manager 0/1 23:00-11:00 (12h) single-neutral-actions" at bounding box center [332, 166] width 82 height 26
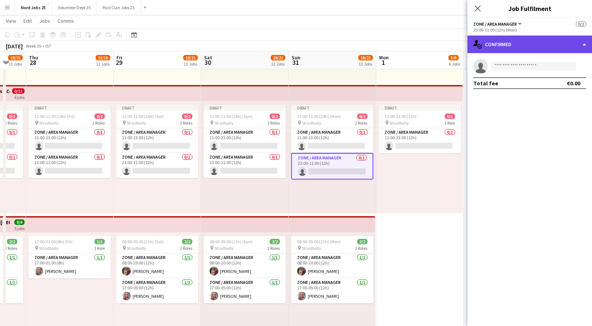
click at [536, 43] on div "single-neutral-actions-check-2 Confirmed" at bounding box center [529, 45] width 125 height 18
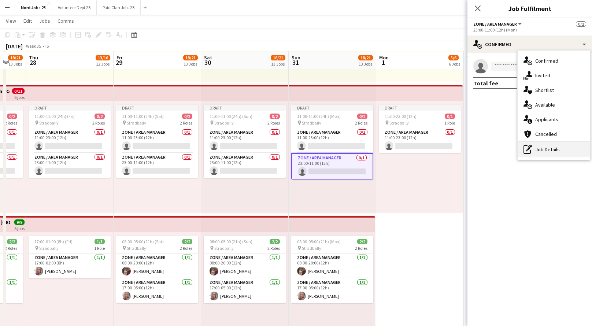
click at [532, 153] on div "pen-write Job Details" at bounding box center [553, 149] width 73 height 15
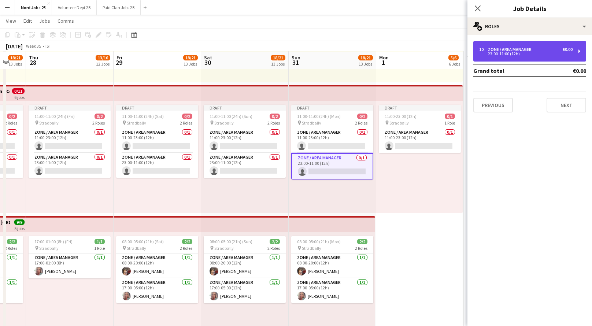
click at [521, 53] on div "23:00-11:00 (12h)" at bounding box center [525, 54] width 93 height 4
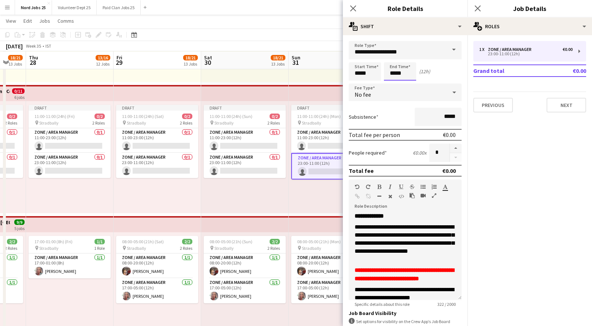
click at [409, 75] on input "*****" at bounding box center [400, 71] width 32 height 18
click at [363, 75] on input "*****" at bounding box center [365, 71] width 32 height 18
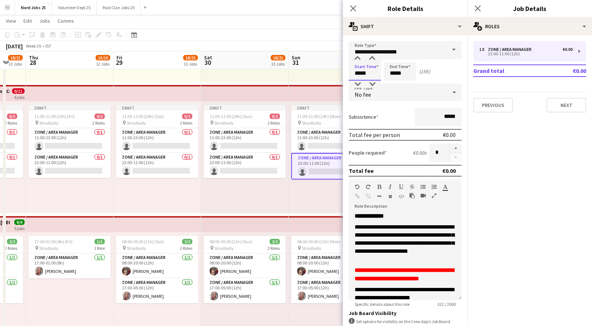
click at [363, 75] on input "*****" at bounding box center [365, 71] width 32 height 18
click at [398, 74] on input "*****" at bounding box center [400, 71] width 32 height 18
type input "*****"
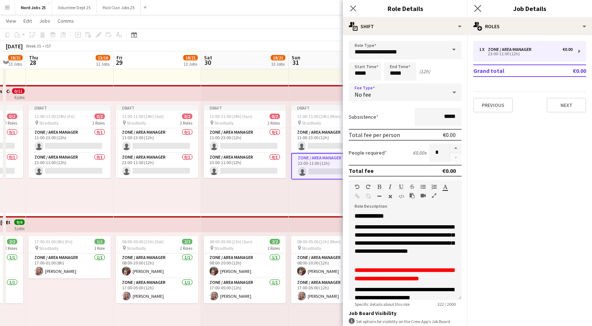
click at [476, 13] on app-icon "Close pop-in" at bounding box center [477, 8] width 11 height 11
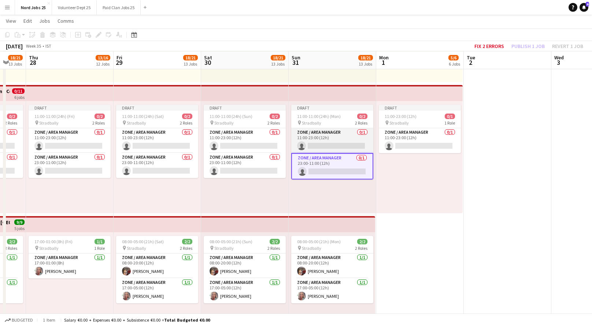
click at [334, 140] on app-card-role "Zone / Area Manager 0/1 11:00-23:00 (12h) single-neutral-actions" at bounding box center [332, 140] width 82 height 25
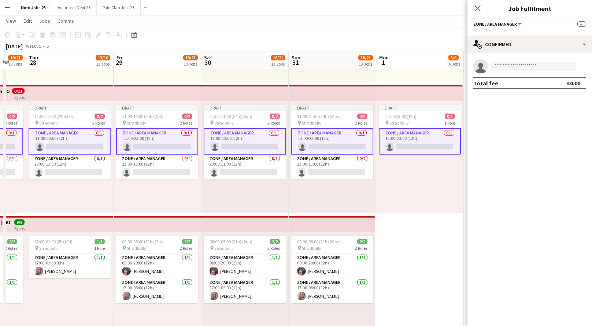
click at [397, 138] on app-card-role "Zone / Area Manager 0/1 11:00-23:00 (12h) single-neutral-actions" at bounding box center [420, 141] width 82 height 26
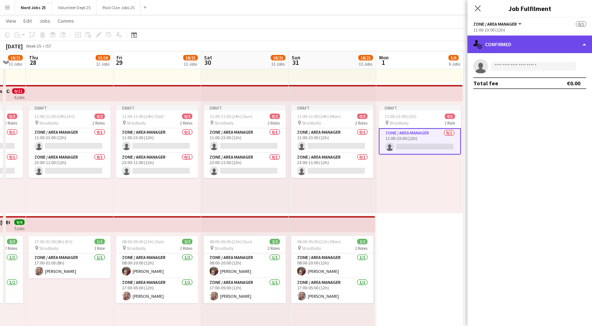
click at [519, 38] on div "single-neutral-actions-check-2 Confirmed" at bounding box center [529, 45] width 125 height 18
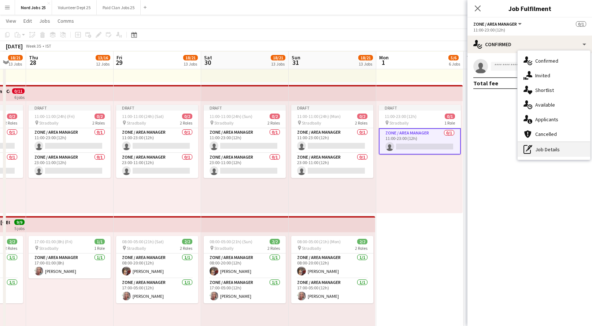
click at [528, 150] on icon "pen-write" at bounding box center [527, 149] width 9 height 9
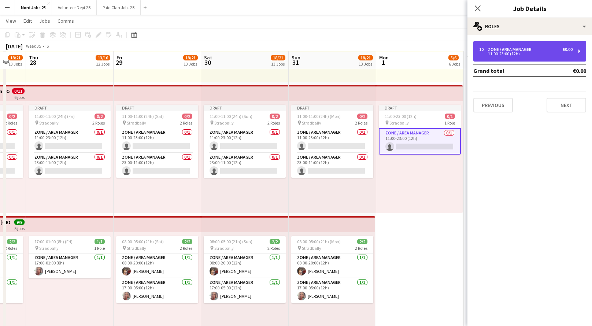
click at [498, 49] on div "Zone / Area Manager" at bounding box center [511, 49] width 47 height 5
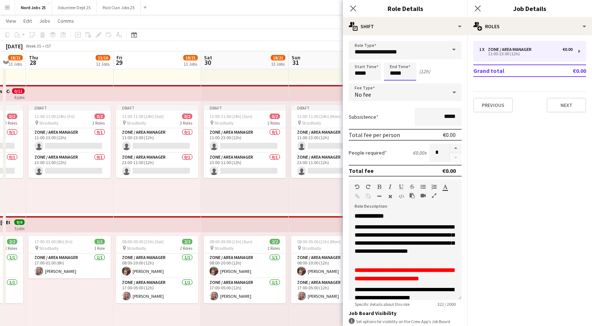
click at [401, 74] on input "*****" at bounding box center [400, 71] width 32 height 18
type input "*****"
click at [477, 8] on icon at bounding box center [477, 8] width 7 height 7
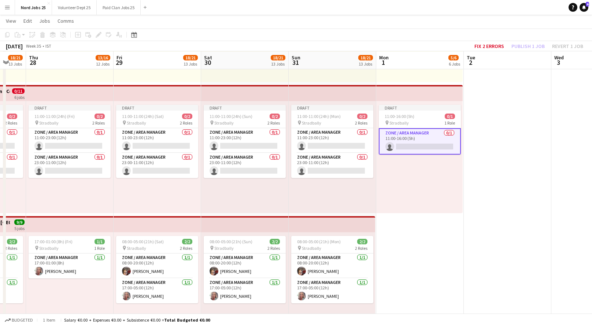
click at [389, 162] on div "Draft 11:00-16:00 (5h) 0/1 pin Stradbally 1 Role Zone / Area Manager 0/1 11:00-…" at bounding box center [419, 157] width 86 height 112
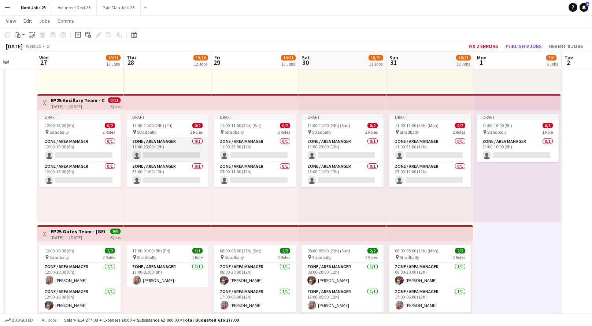
scroll to position [0, 227]
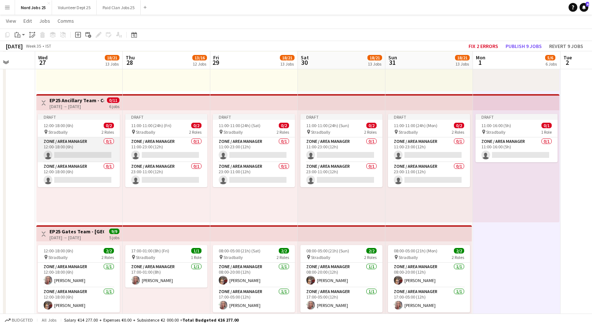
click at [72, 151] on app-card-role "Zone / Area Manager 0/1 12:00-18:00 (6h) single-neutral-actions" at bounding box center [79, 149] width 82 height 25
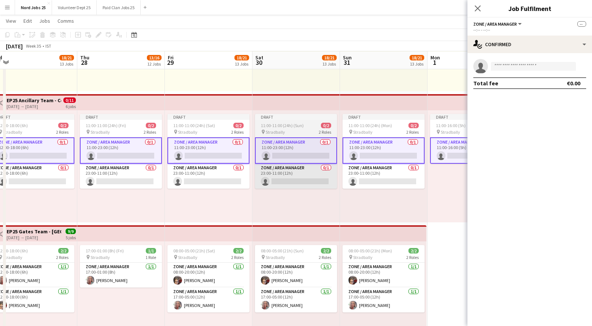
scroll to position [0, 245]
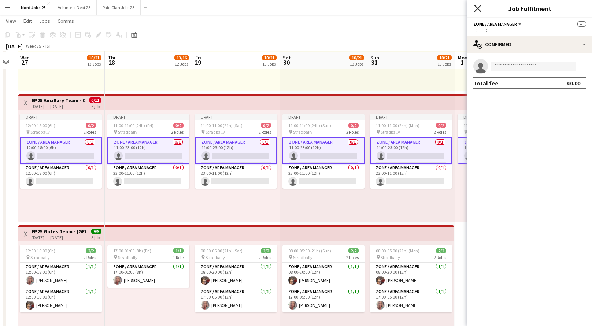
click at [479, 5] on icon "Close pop-in" at bounding box center [477, 8] width 7 height 7
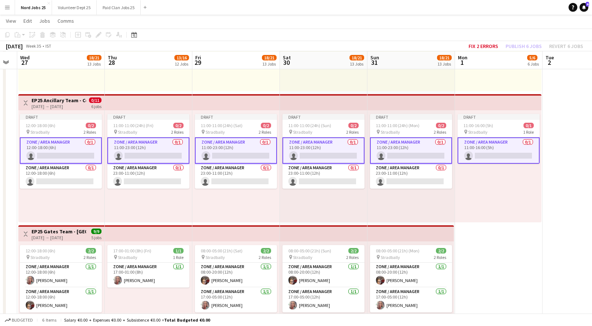
click at [56, 149] on app-card-role "Zone / Area Manager 0/1 12:00-18:00 (6h) single-neutral-actions" at bounding box center [61, 150] width 82 height 26
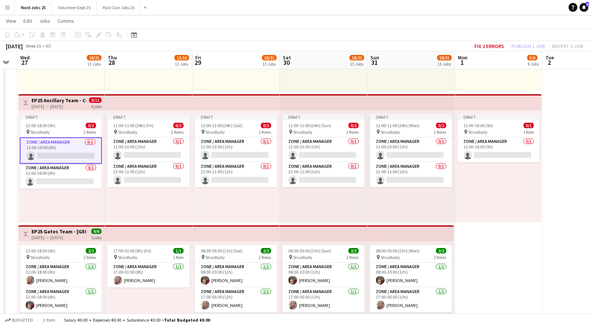
click at [56, 149] on app-card-role "Zone / Area Manager 0/1 12:00-18:00 (6h) single-neutral-actions" at bounding box center [61, 150] width 82 height 26
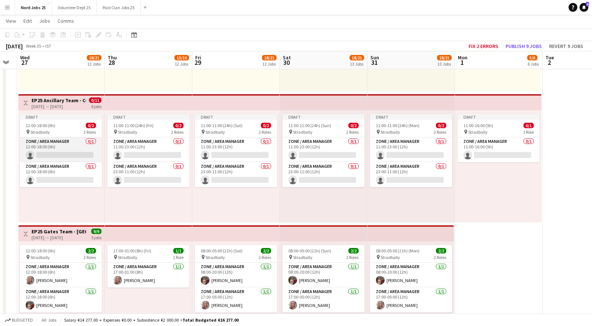
click at [56, 149] on app-card-role "Zone / Area Manager 0/1 12:00-18:00 (6h) single-neutral-actions" at bounding box center [61, 149] width 82 height 25
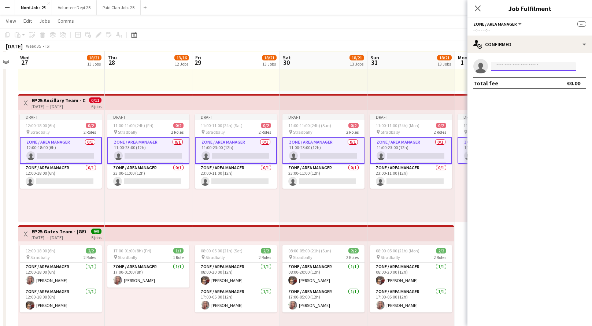
click at [541, 69] on input at bounding box center [533, 66] width 85 height 9
type input "*****"
click at [530, 83] on span "[EMAIL_ADDRESS][DOMAIN_NAME]" at bounding box center [533, 83] width 73 height 6
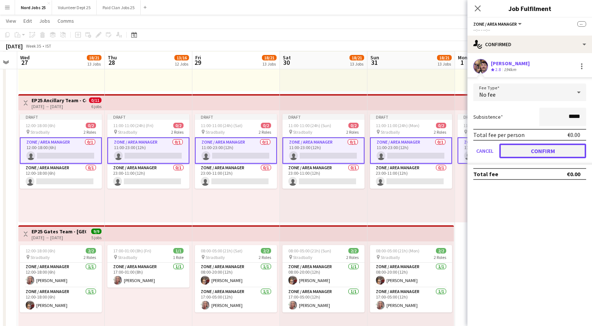
click at [518, 148] on button "Confirm" at bounding box center [542, 151] width 87 height 15
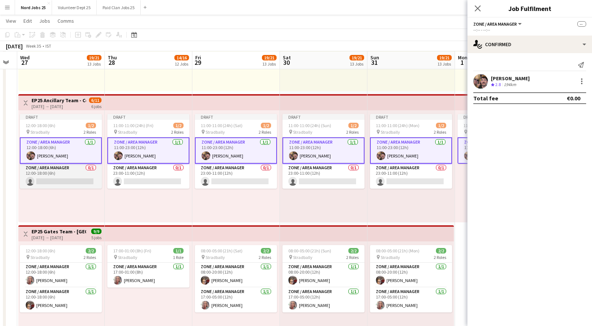
click at [77, 181] on app-card-role "Zone / Area Manager 0/1 12:00-18:00 (6h) single-neutral-actions" at bounding box center [61, 176] width 82 height 25
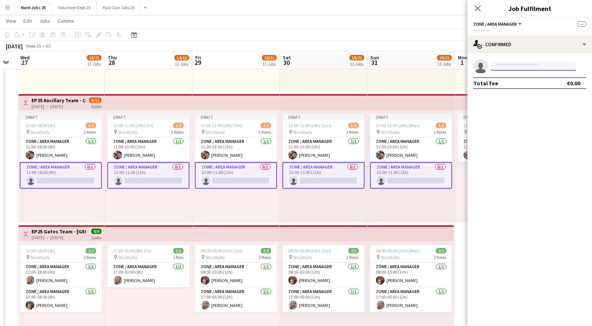
click at [531, 67] on input at bounding box center [533, 66] width 85 height 9
type input "*****"
click at [523, 84] on span "[EMAIL_ADDRESS][DOMAIN_NAME]" at bounding box center [533, 83] width 73 height 6
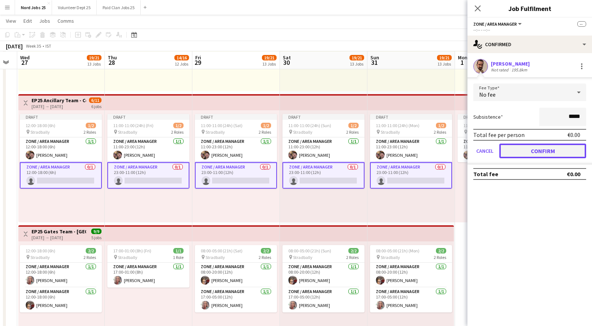
click at [530, 152] on button "Confirm" at bounding box center [542, 151] width 87 height 15
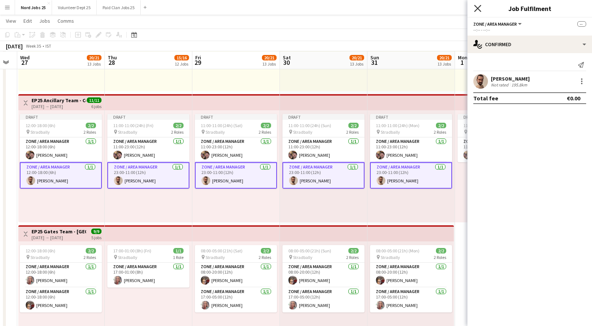
click at [479, 5] on icon at bounding box center [477, 8] width 7 height 7
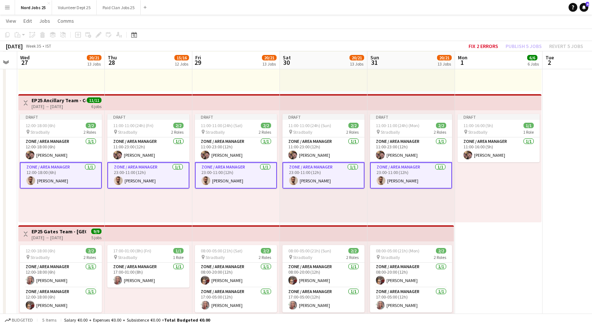
click at [255, 100] on app-top-bar at bounding box center [236, 102] width 88 height 16
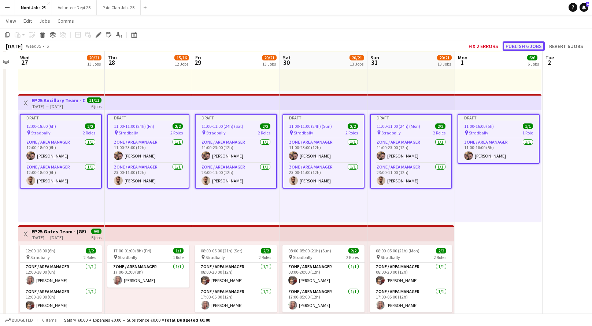
click at [523, 46] on button "Publish 6 jobs" at bounding box center [523, 46] width 42 height 10
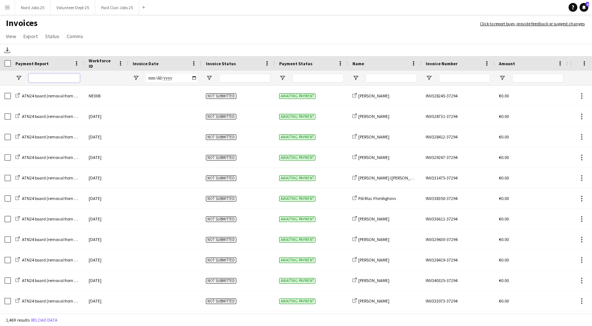
click at [55, 74] on input "Payment Report Filter Input" at bounding box center [54, 78] width 51 height 9
click at [392, 76] on input "Name Filter Input" at bounding box center [390, 78] width 51 height 9
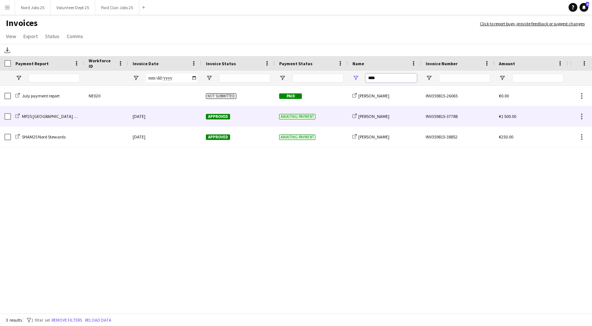
type input "****"
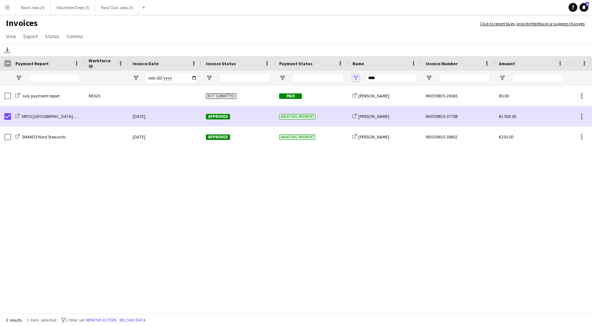
click at [358, 78] on span "Open Filter Menu" at bounding box center [355, 78] width 7 height 7
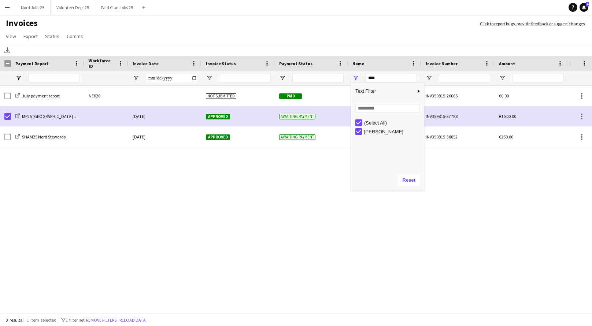
type input "***"
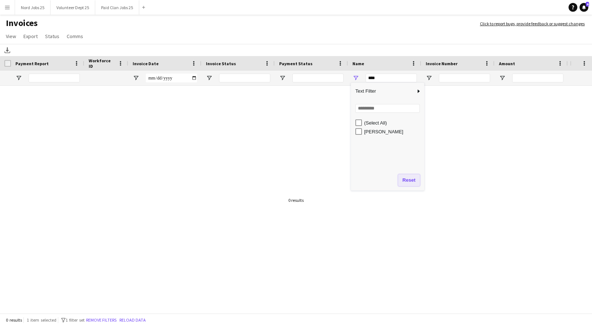
click at [418, 177] on button "Reset" at bounding box center [409, 180] width 22 height 12
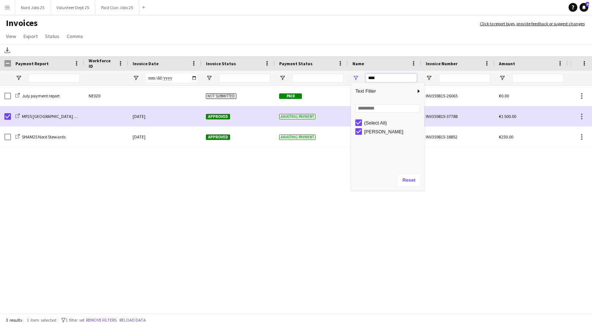
click at [372, 78] on input "****" at bounding box center [390, 78] width 51 height 9
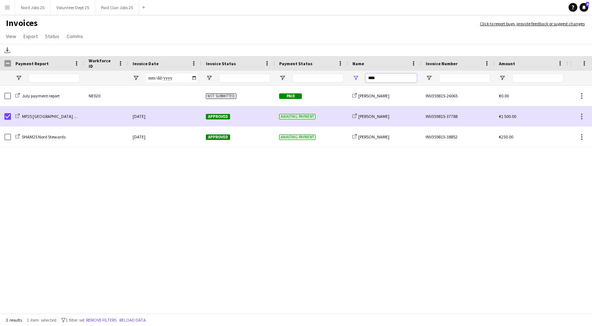
click at [372, 78] on input "****" at bounding box center [390, 78] width 51 height 9
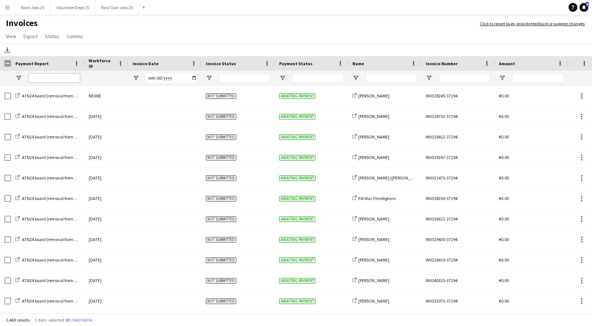
click at [56, 74] on input "Payment Report Filter Input" at bounding box center [54, 78] width 51 height 9
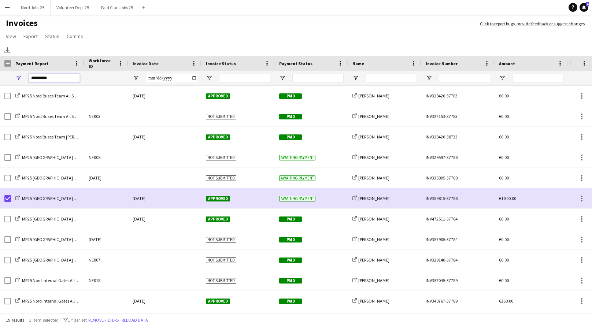
type input "*********"
click at [18, 77] on span "Open Filter Menu" at bounding box center [18, 78] width 7 height 7
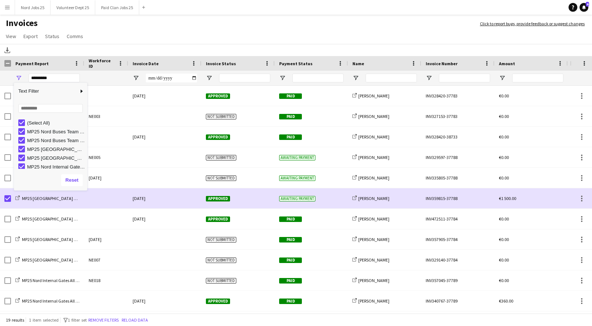
click at [25, 122] on div "(Select All)" at bounding box center [52, 122] width 69 height 9
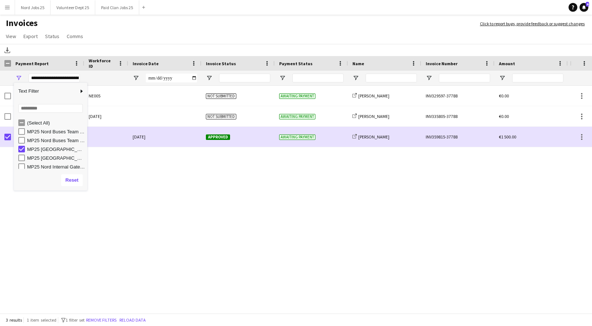
click at [170, 21] on h1 "Invoices" at bounding box center [236, 24] width 472 height 12
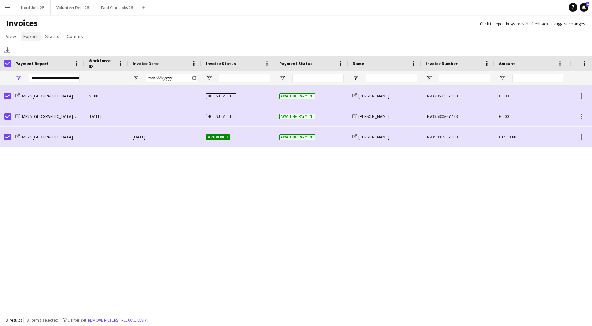
click at [37, 37] on span "Export" at bounding box center [30, 36] width 14 height 7
click at [51, 54] on span "Export as XLSX" at bounding box center [43, 52] width 32 height 7
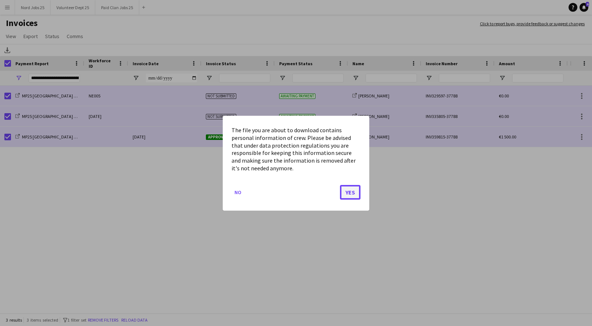
click at [354, 194] on button "Yes" at bounding box center [350, 192] width 21 height 15
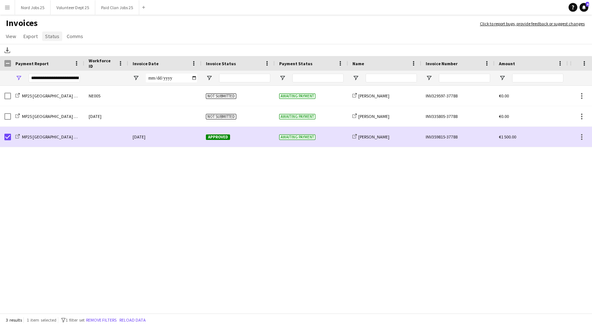
click at [51, 37] on span "Status" at bounding box center [52, 36] width 14 height 7
click at [67, 83] on span "Mark as paid" at bounding box center [61, 83] width 27 height 7
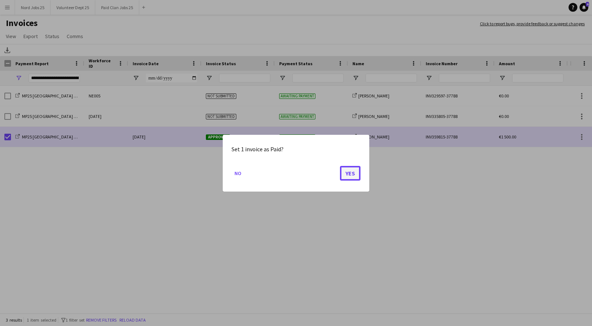
click at [347, 173] on button "Yes" at bounding box center [350, 173] width 21 height 15
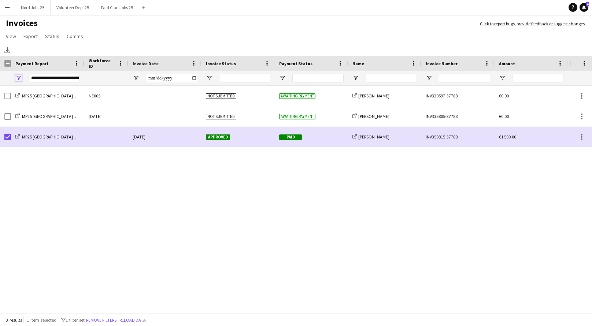
click at [22, 77] on span "Open Filter Menu" at bounding box center [18, 78] width 7 height 7
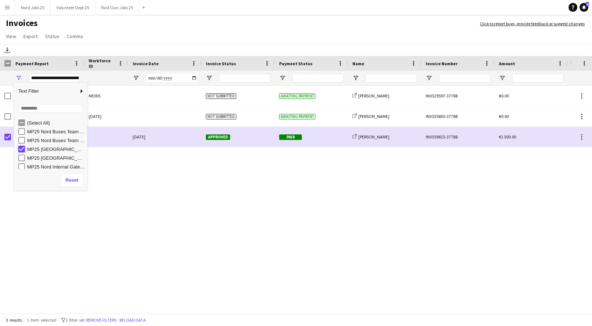
type input "***"
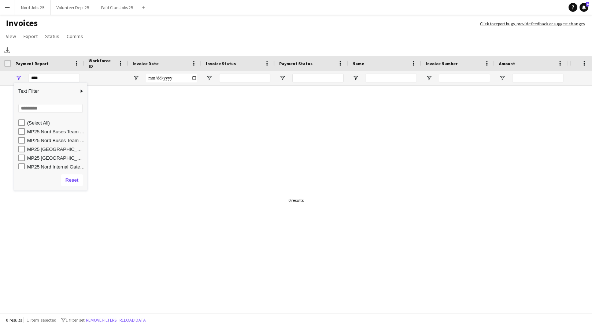
click at [43, 78] on div "***" at bounding box center [54, 78] width 51 height 9
click at [40, 109] on input "Search filter values" at bounding box center [50, 108] width 64 height 9
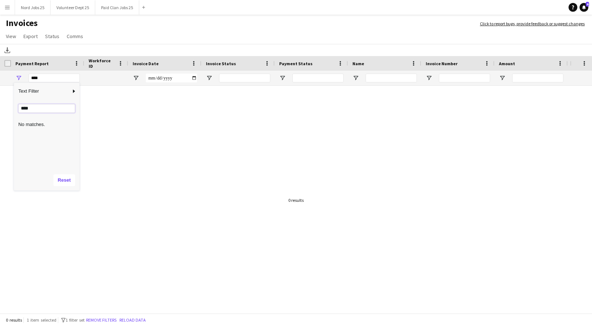
type input "****"
click at [73, 177] on button "Reset" at bounding box center [64, 180] width 22 height 12
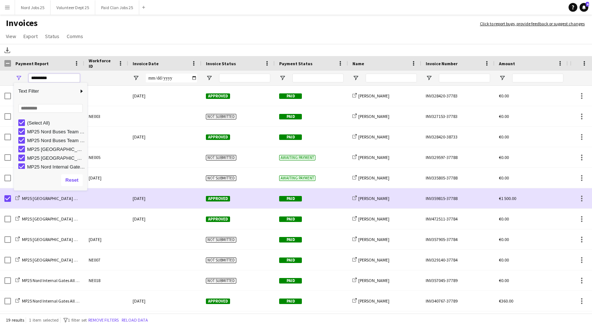
click at [41, 76] on input "*********" at bounding box center [54, 78] width 51 height 9
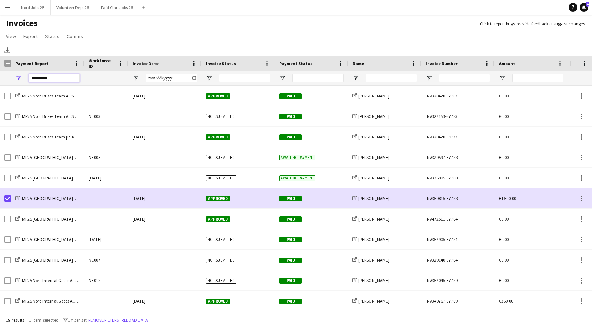
click at [41, 76] on input "*********" at bounding box center [54, 78] width 51 height 9
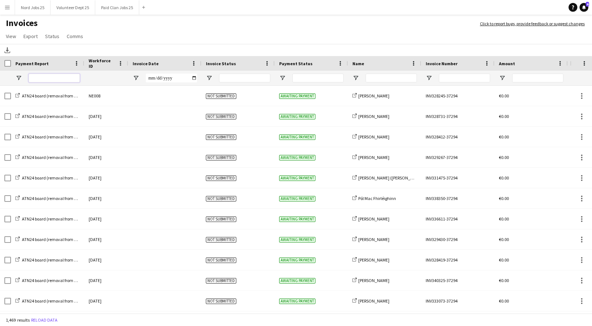
click at [38, 78] on input "Payment Report Filter Input" at bounding box center [54, 78] width 51 height 9
click at [20, 78] on span "Open Filter Menu" at bounding box center [18, 78] width 7 height 7
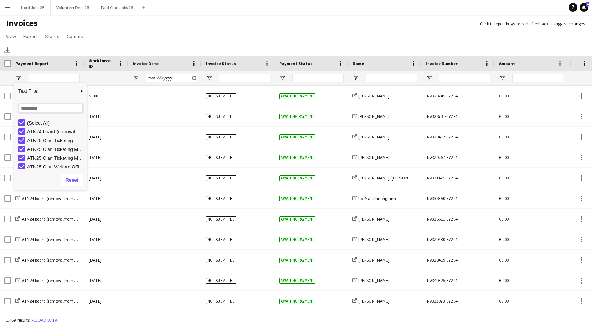
click at [44, 109] on input "Search filter values" at bounding box center [50, 108] width 64 height 9
click at [41, 134] on div "SHAM25 Nord Stewards" at bounding box center [52, 131] width 69 height 9
click at [60, 110] on input "****" at bounding box center [50, 108] width 64 height 9
type input "*"
type input "***"
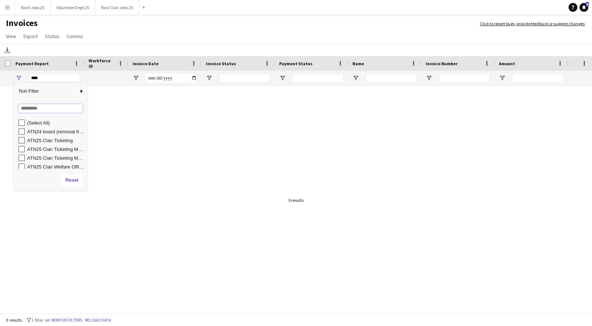
click at [42, 109] on input "Search filter values" at bounding box center [50, 108] width 64 height 9
type input "****"
type input "**********"
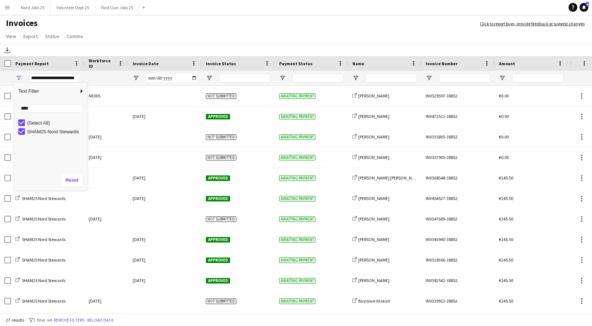
click at [162, 33] on app-page-menu "View Customise view Customise filters Reset Filters Reset View Reset All Export…" at bounding box center [296, 37] width 592 height 14
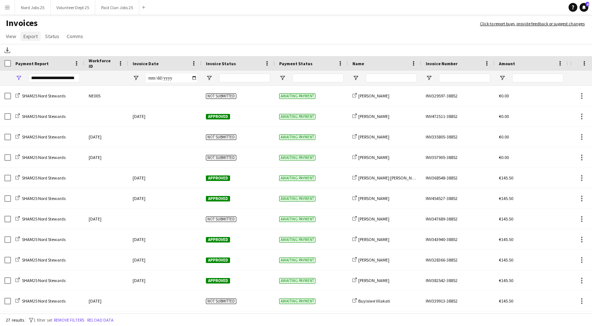
click at [31, 40] on link "Export" at bounding box center [31, 36] width 20 height 10
click at [57, 56] on link "Export as XLSX" at bounding box center [46, 51] width 51 height 15
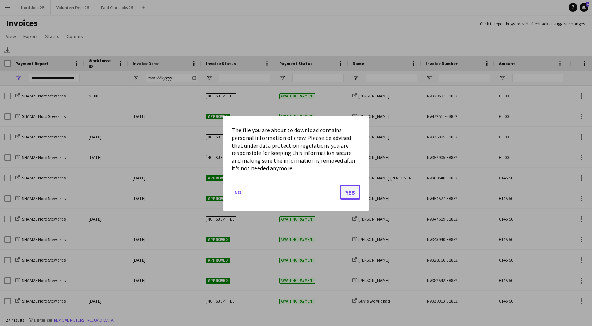
click at [354, 190] on button "Yes" at bounding box center [350, 192] width 21 height 15
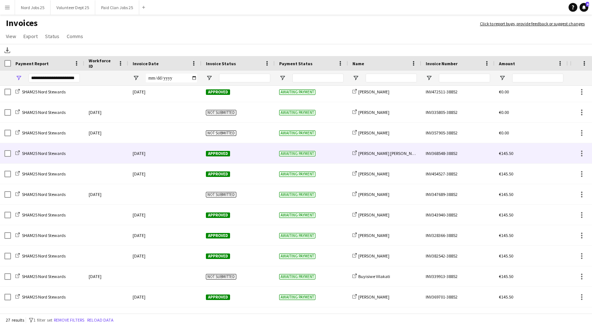
scroll to position [63, 0]
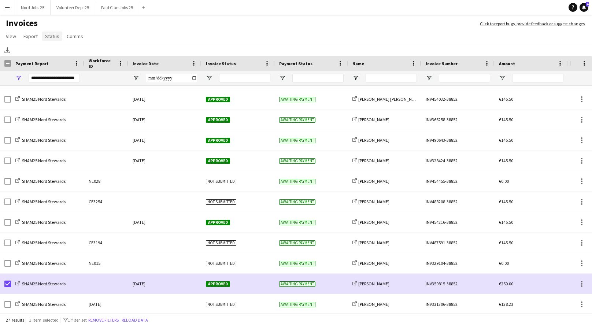
click at [51, 35] on span "Status" at bounding box center [52, 36] width 14 height 7
click at [78, 81] on link "Mark as paid" at bounding box center [76, 82] width 68 height 15
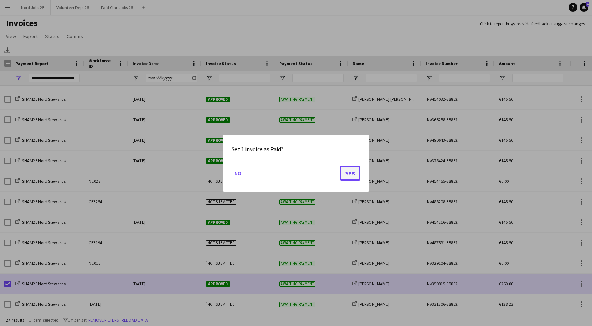
click at [347, 171] on button "Yes" at bounding box center [350, 173] width 21 height 15
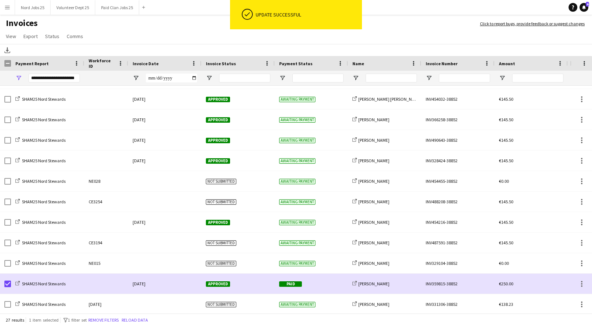
click at [393, 17] on main "Invoices Click to report bugs, provide feedback or suggest changes View Customi…" at bounding box center [296, 166] width 592 height 303
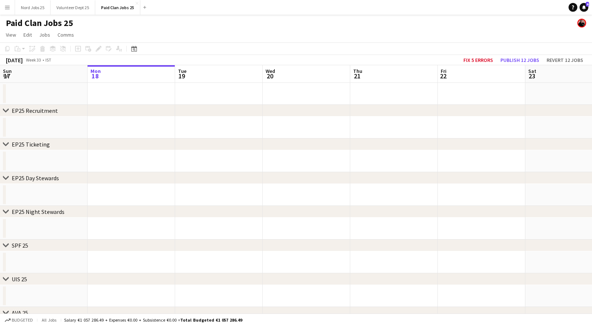
click at [12, 9] on button "Menu" at bounding box center [7, 7] width 15 height 15
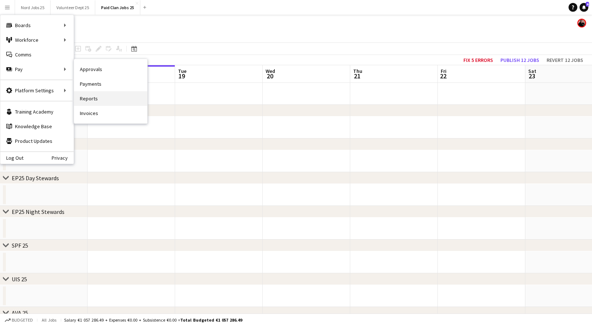
click at [96, 99] on link "Reports" at bounding box center [110, 98] width 73 height 15
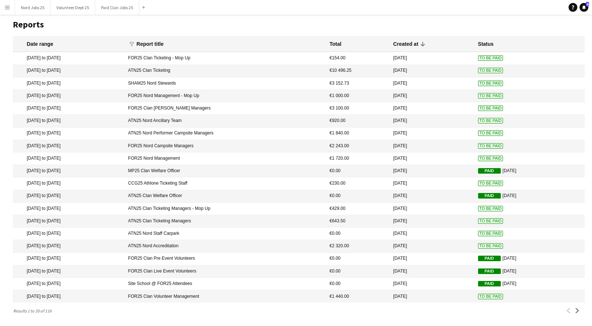
scroll to position [19, 0]
click at [578, 311] on app-icon "Next" at bounding box center [577, 310] width 5 height 5
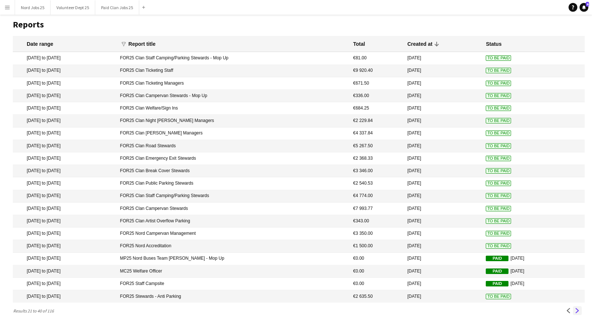
click at [575, 309] on app-icon "Next" at bounding box center [577, 310] width 5 height 5
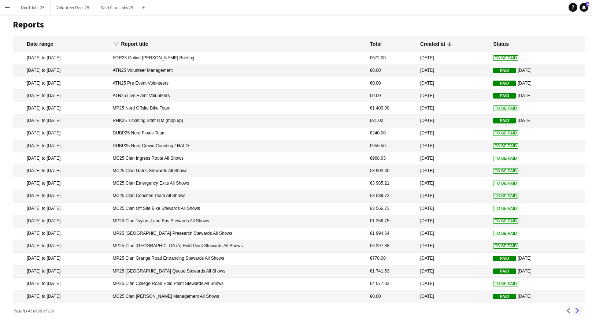
click at [578, 312] on app-icon "Next" at bounding box center [577, 310] width 5 height 5
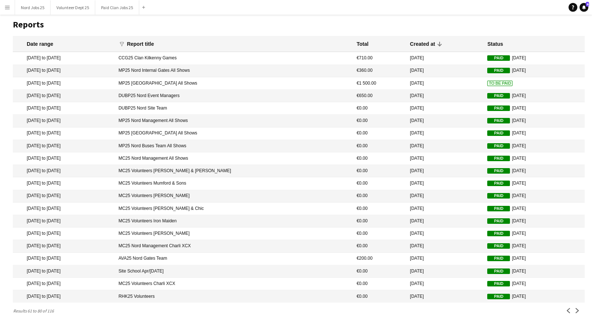
click at [248, 77] on mat-cell "MP25 Nord College Road All Shows" at bounding box center [234, 83] width 238 height 12
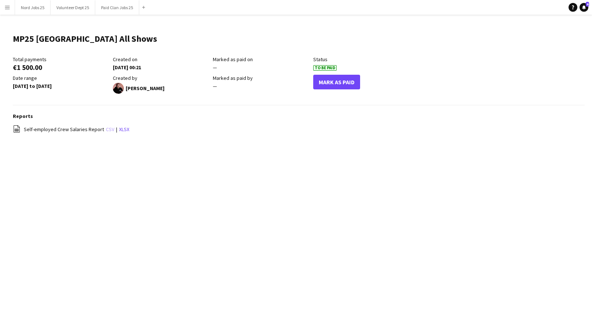
click at [107, 130] on link "csv" at bounding box center [110, 129] width 8 height 7
click at [328, 78] on button "Mark As Paid" at bounding box center [336, 82] width 47 height 15
click at [7, 10] on button "Menu" at bounding box center [7, 7] width 15 height 15
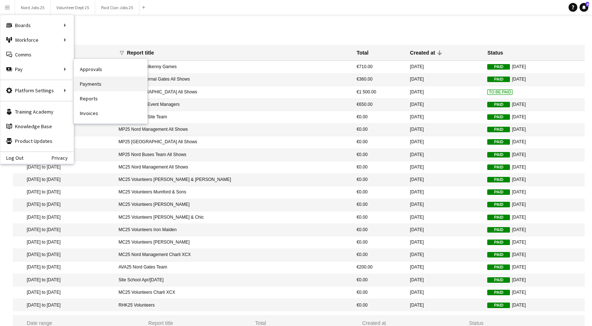
scroll to position [19, 0]
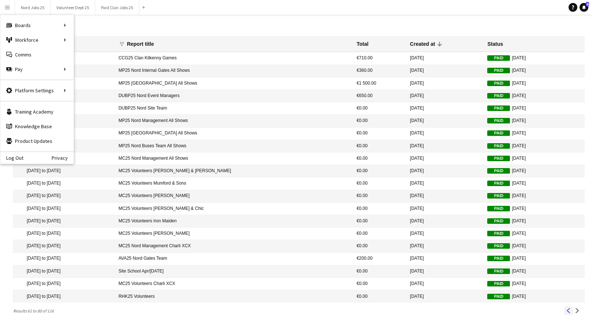
click at [567, 311] on app-icon "Previous" at bounding box center [568, 310] width 5 height 5
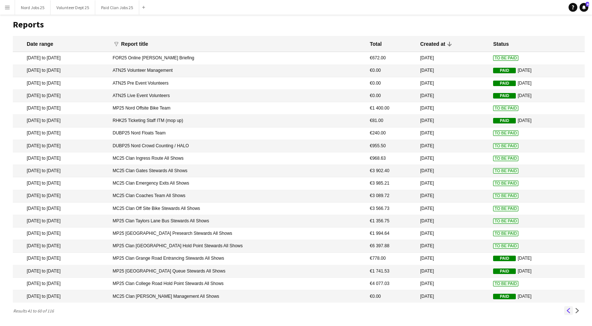
click at [569, 312] on app-icon "Previous" at bounding box center [568, 310] width 5 height 5
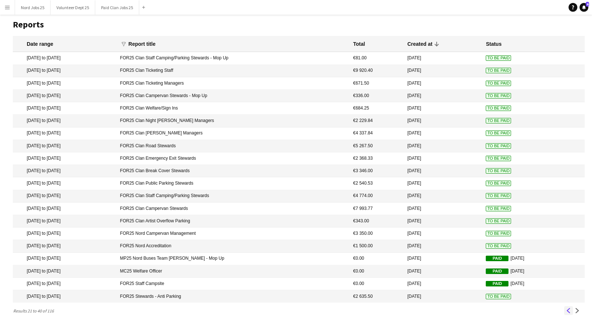
click at [569, 312] on app-icon "Previous" at bounding box center [568, 310] width 5 height 5
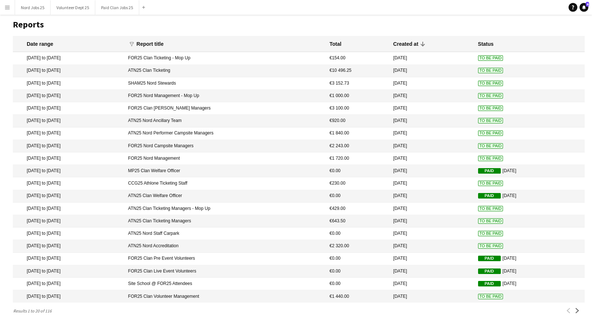
click at [496, 77] on mat-cell "To Be Paid" at bounding box center [529, 83] width 110 height 12
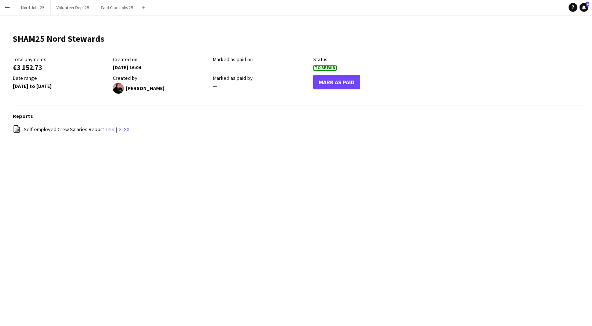
click at [107, 129] on link "csv" at bounding box center [110, 129] width 8 height 7
